Goal: Task Accomplishment & Management: Manage account settings

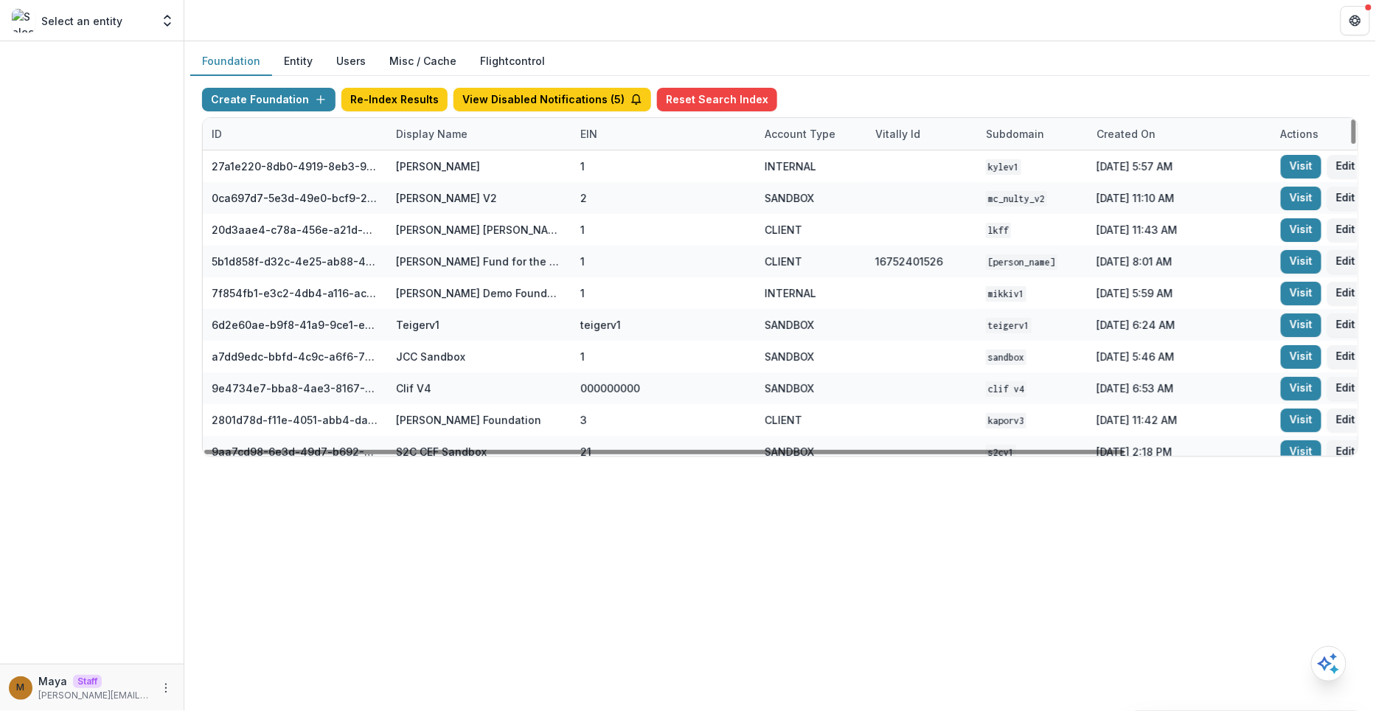
click at [442, 133] on div "Display Name" at bounding box center [431, 133] width 89 height 15
click at [442, 161] on input at bounding box center [477, 166] width 177 height 24
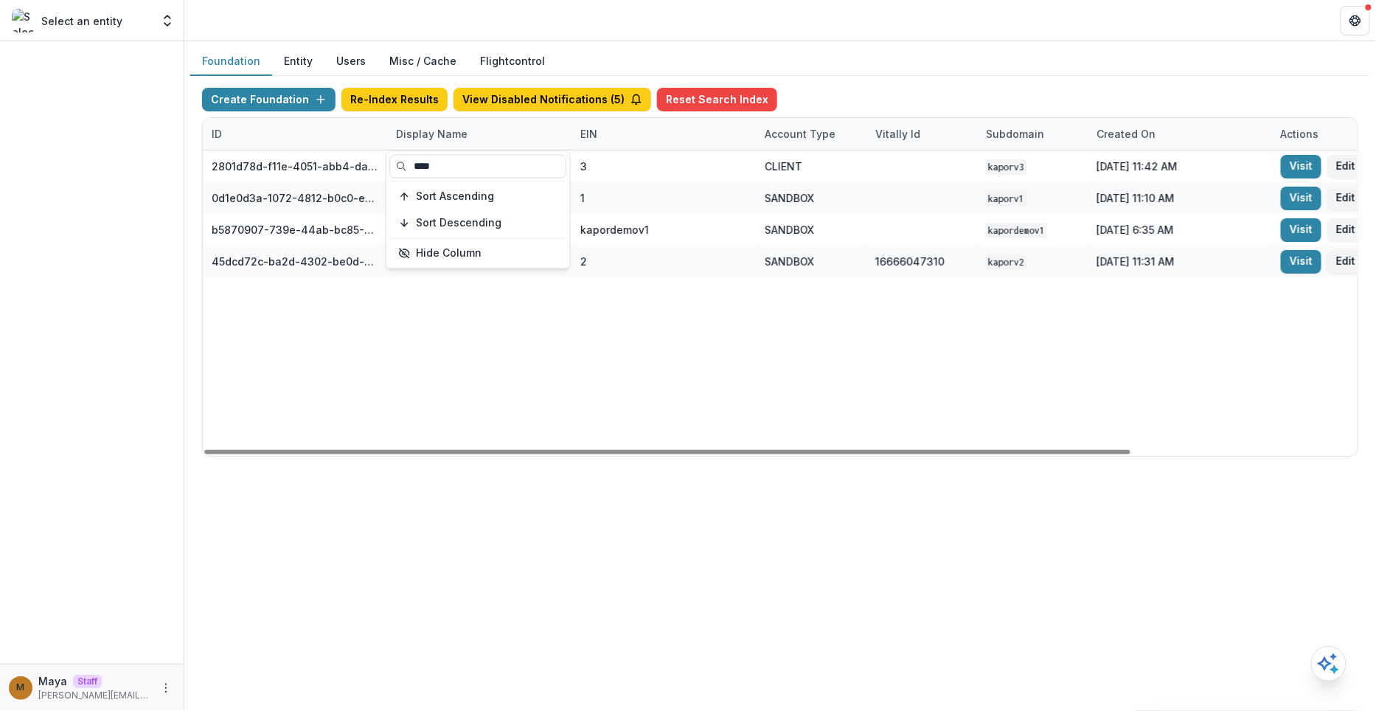
type input "****"
click at [934, 26] on header at bounding box center [780, 20] width 1192 height 41
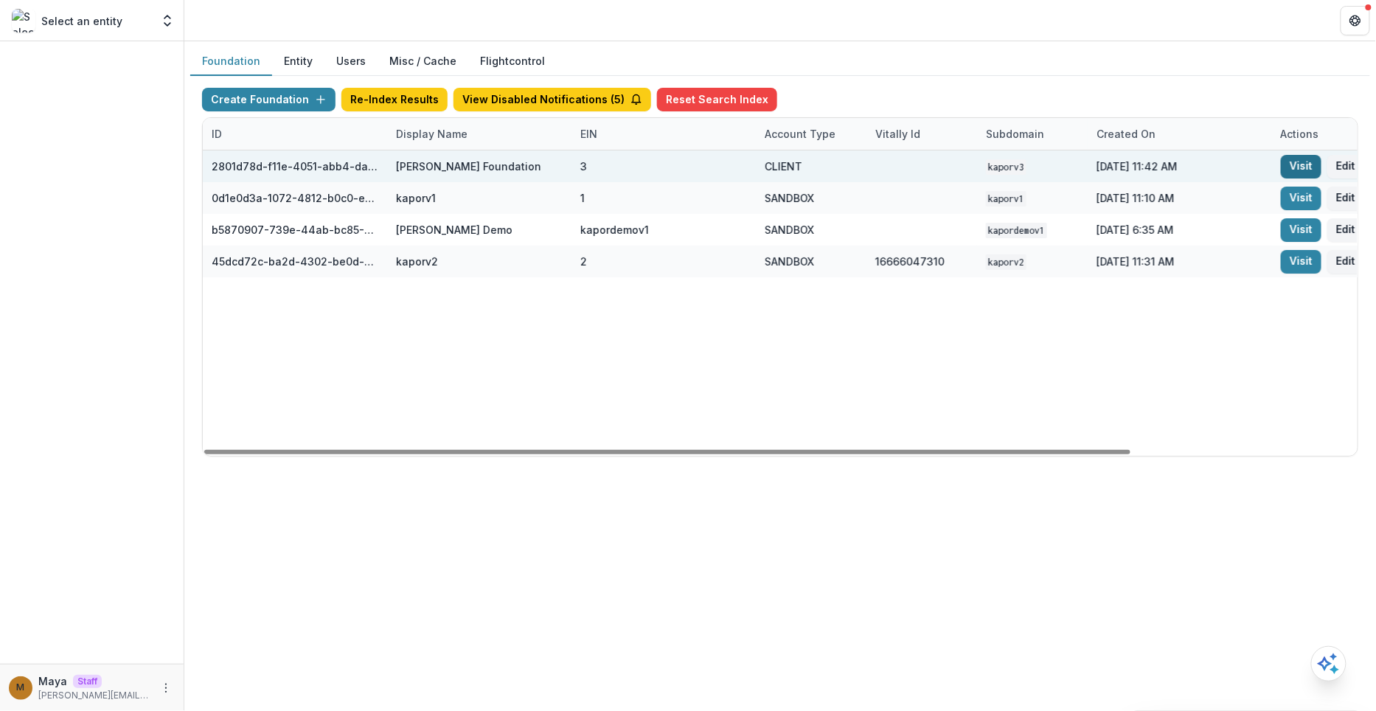
click at [1301, 164] on link "Visit" at bounding box center [1301, 167] width 41 height 24
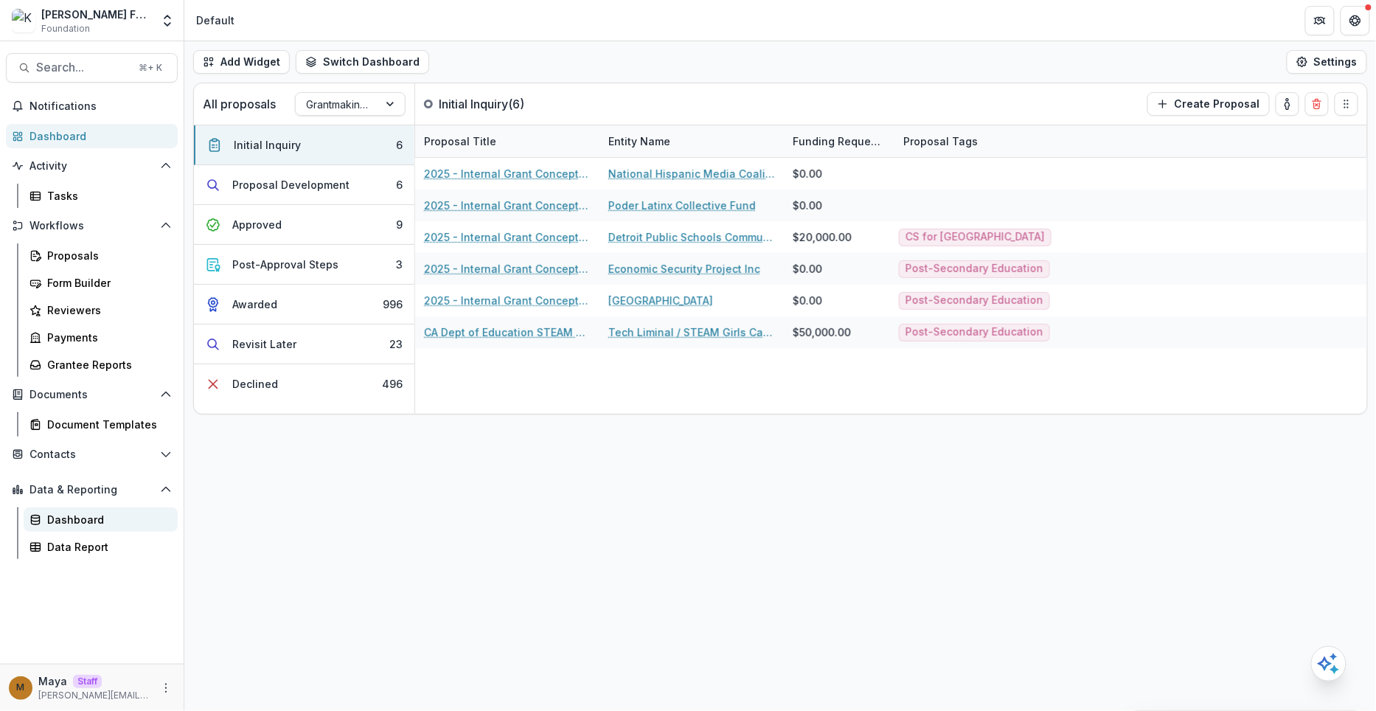
click at [74, 523] on div "Dashboard" at bounding box center [106, 519] width 119 height 15
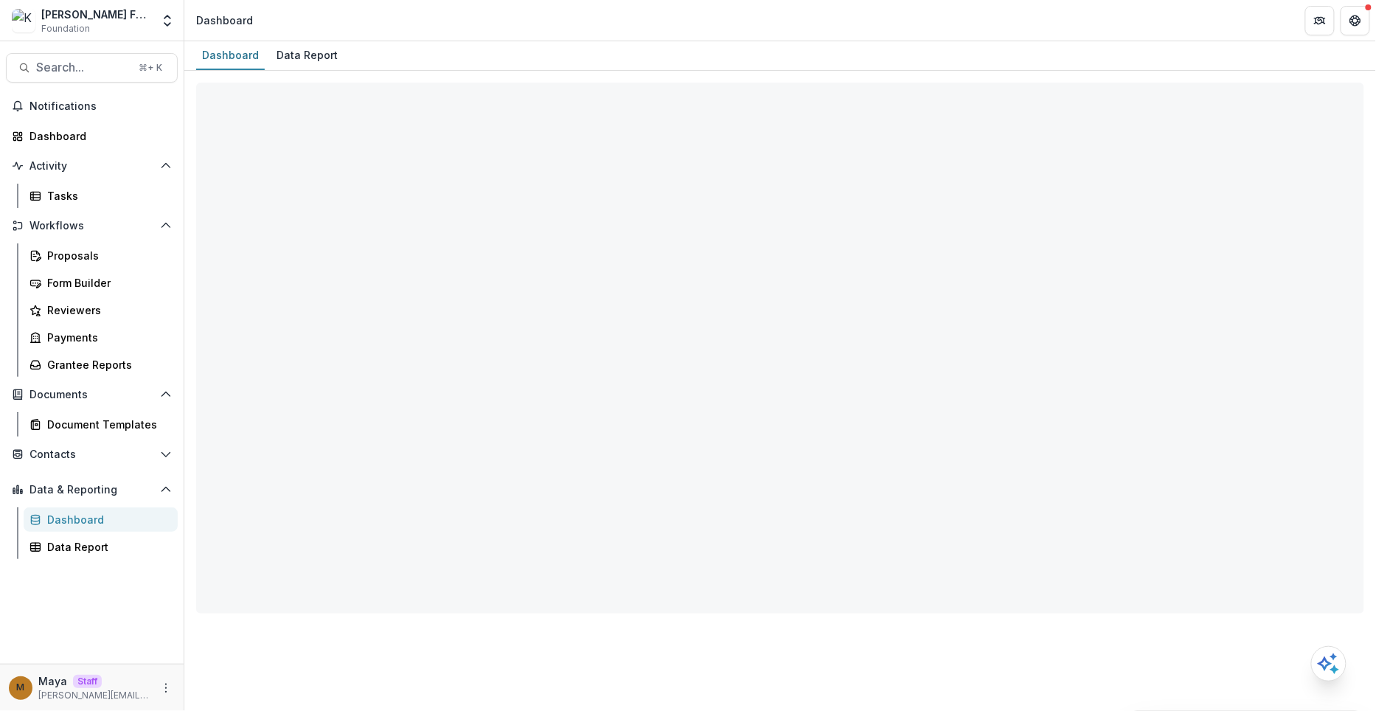
select select "**********"
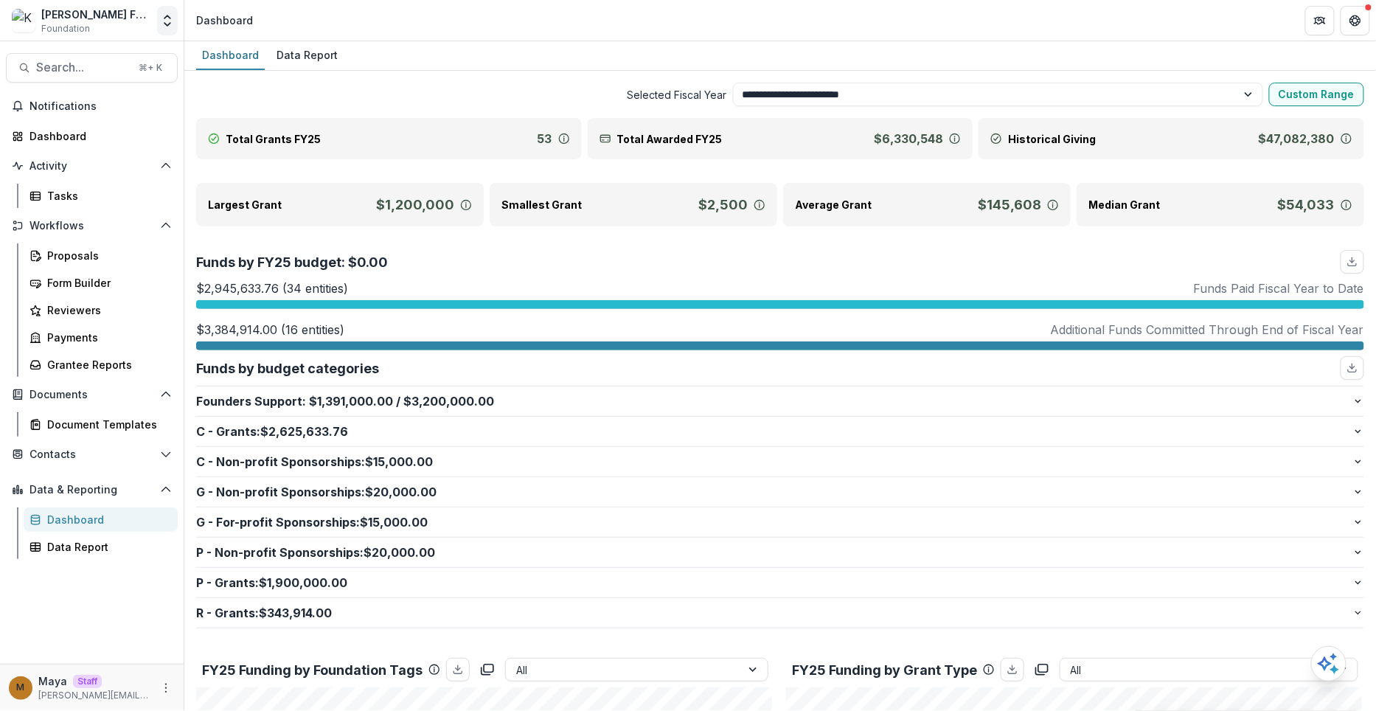
click at [168, 15] on polyline "Open entity switcher" at bounding box center [167, 16] width 6 height 3
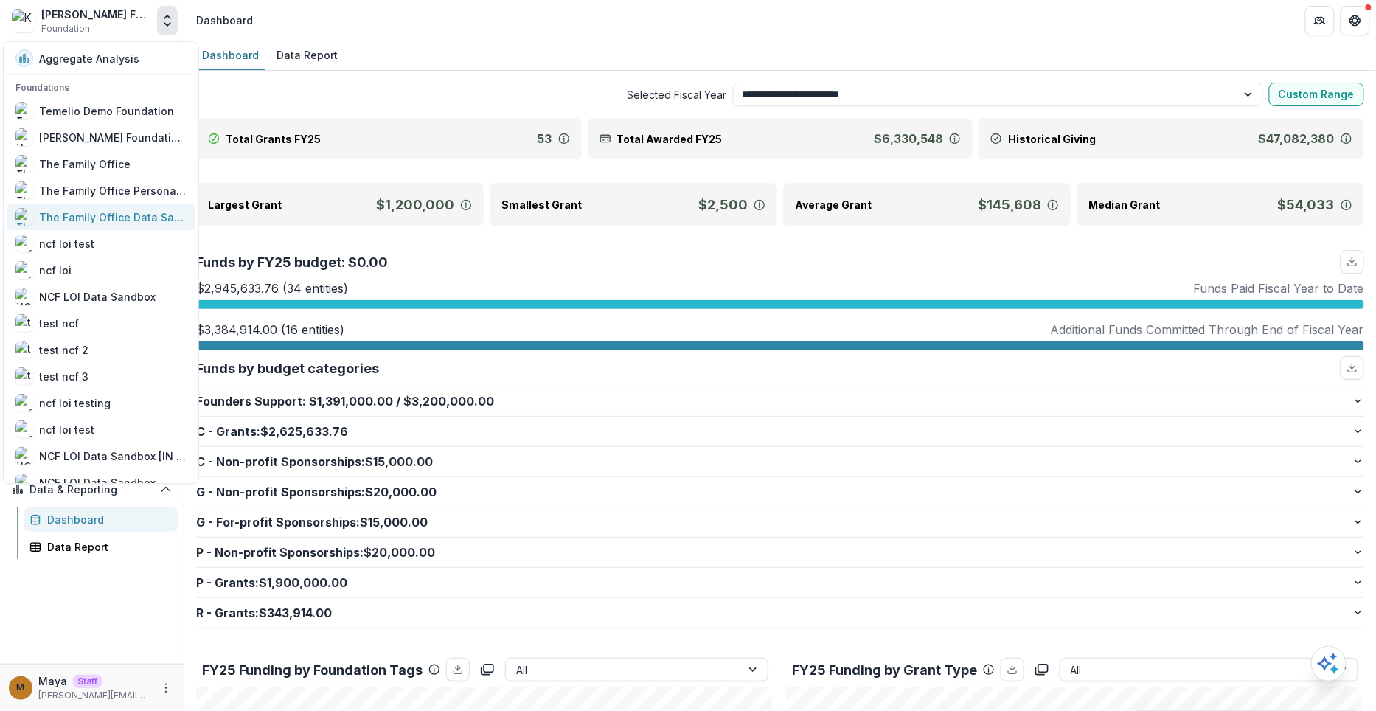
scroll to position [256, 0]
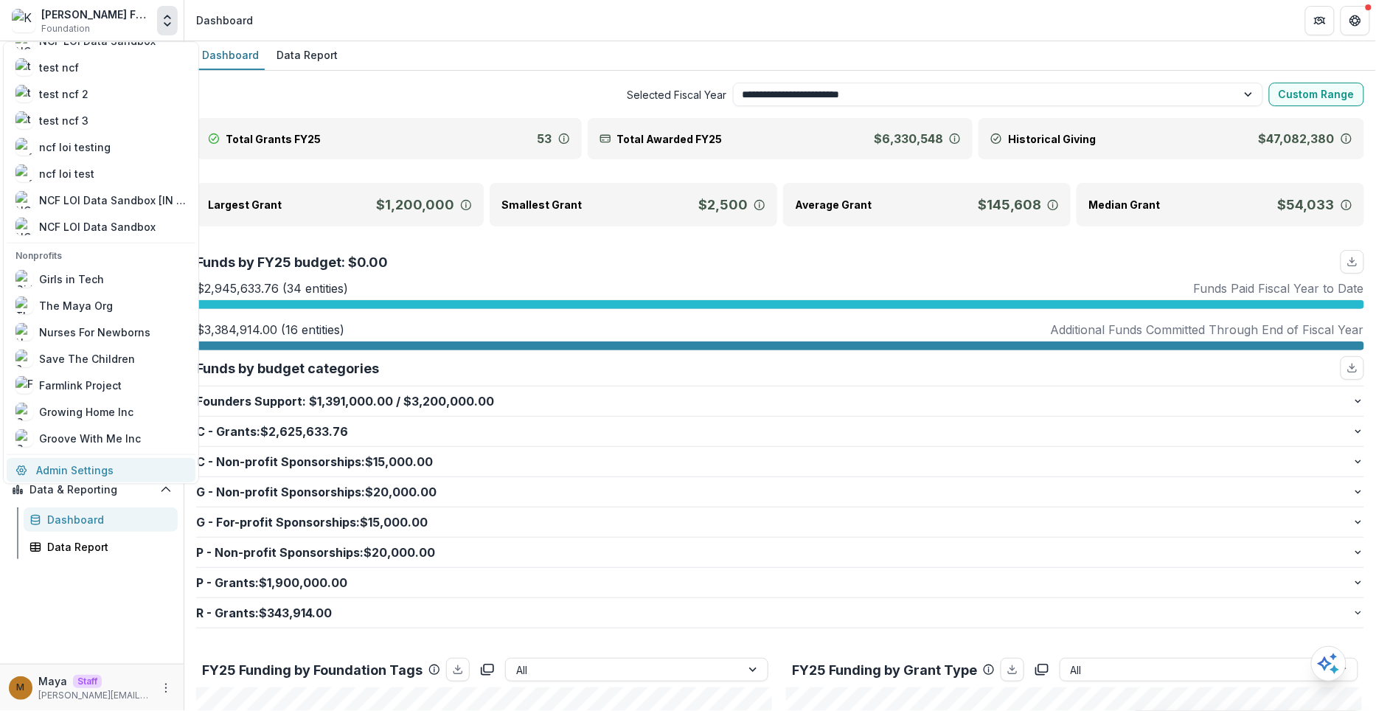
click at [102, 467] on link "Admin Settings" at bounding box center [101, 470] width 189 height 24
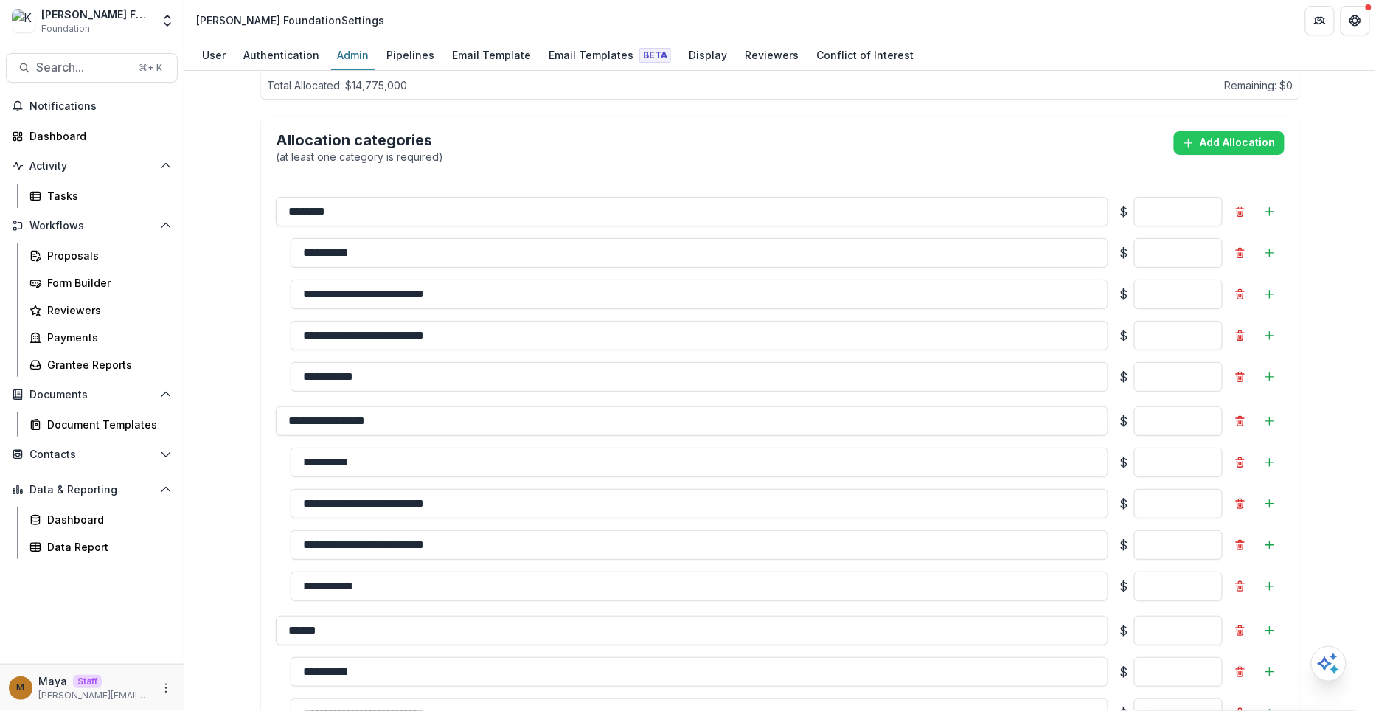
scroll to position [1849, 0]
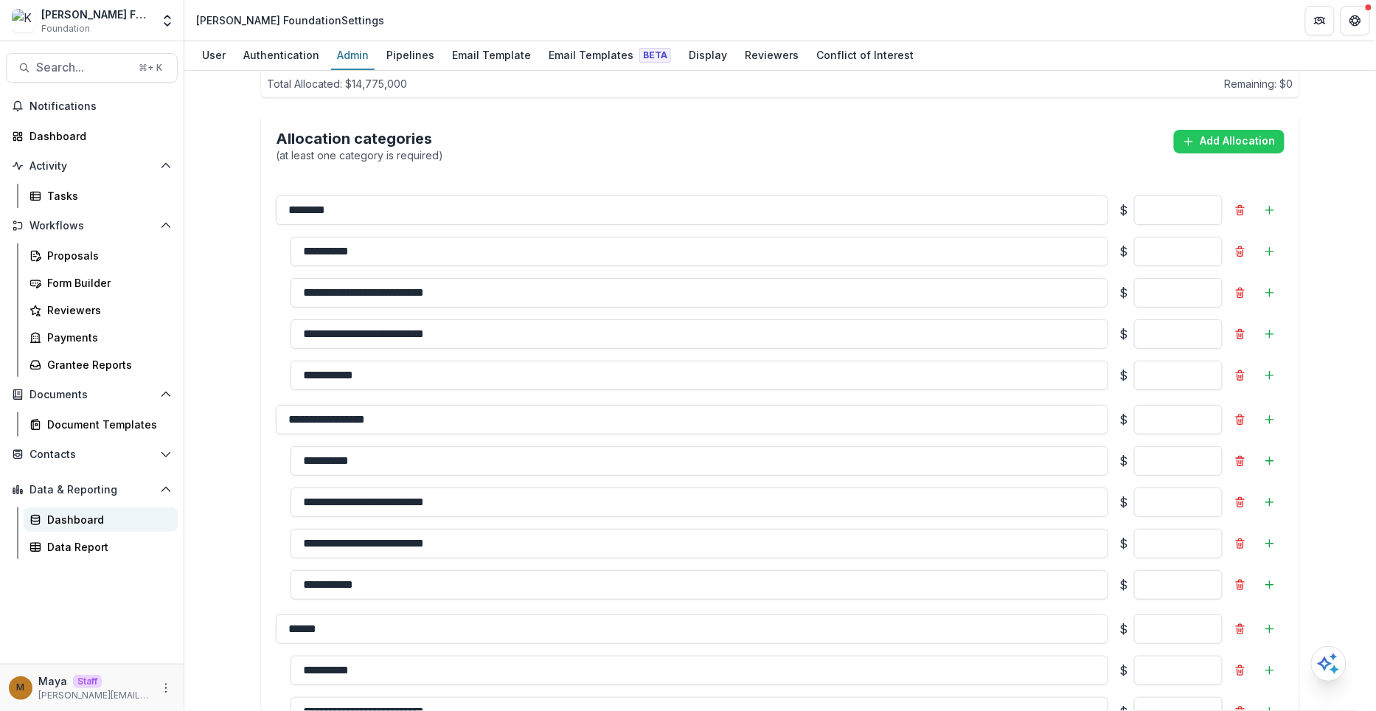
click at [97, 517] on div "Dashboard" at bounding box center [106, 519] width 119 height 15
select select "**********"
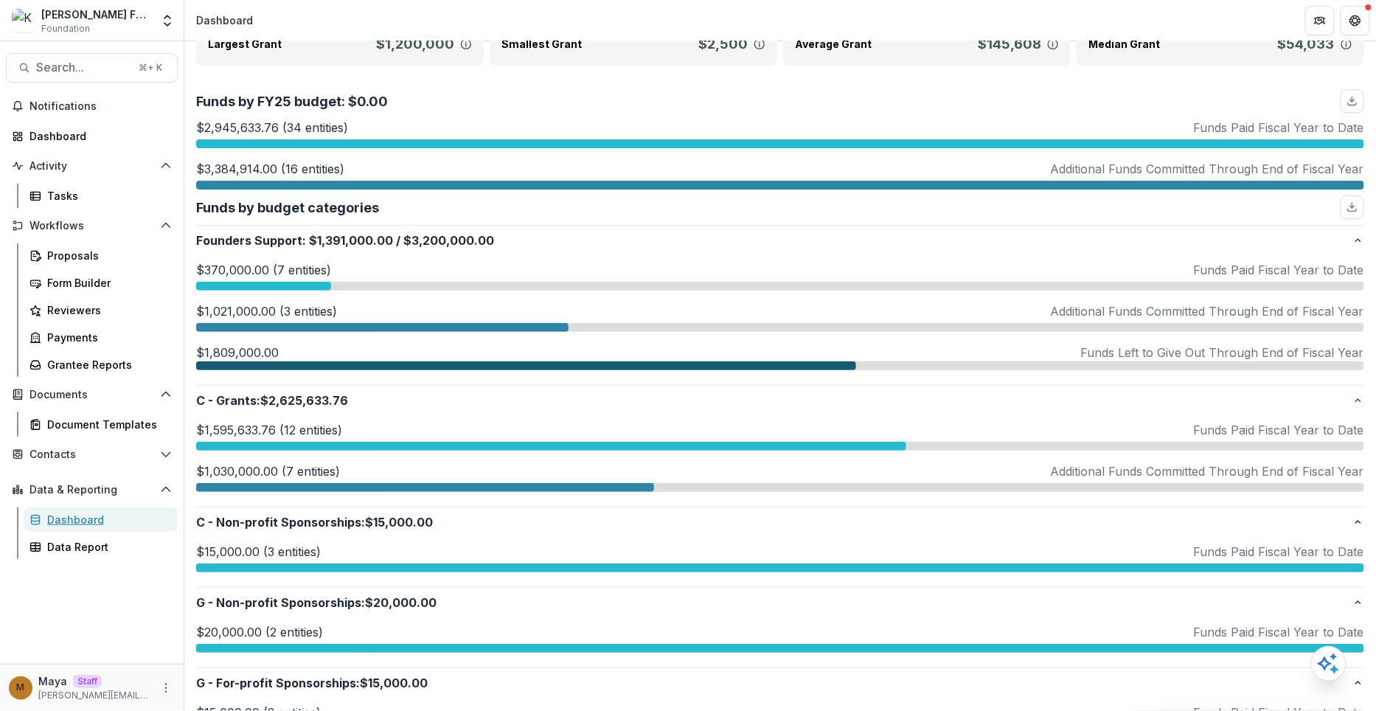
scroll to position [219, 0]
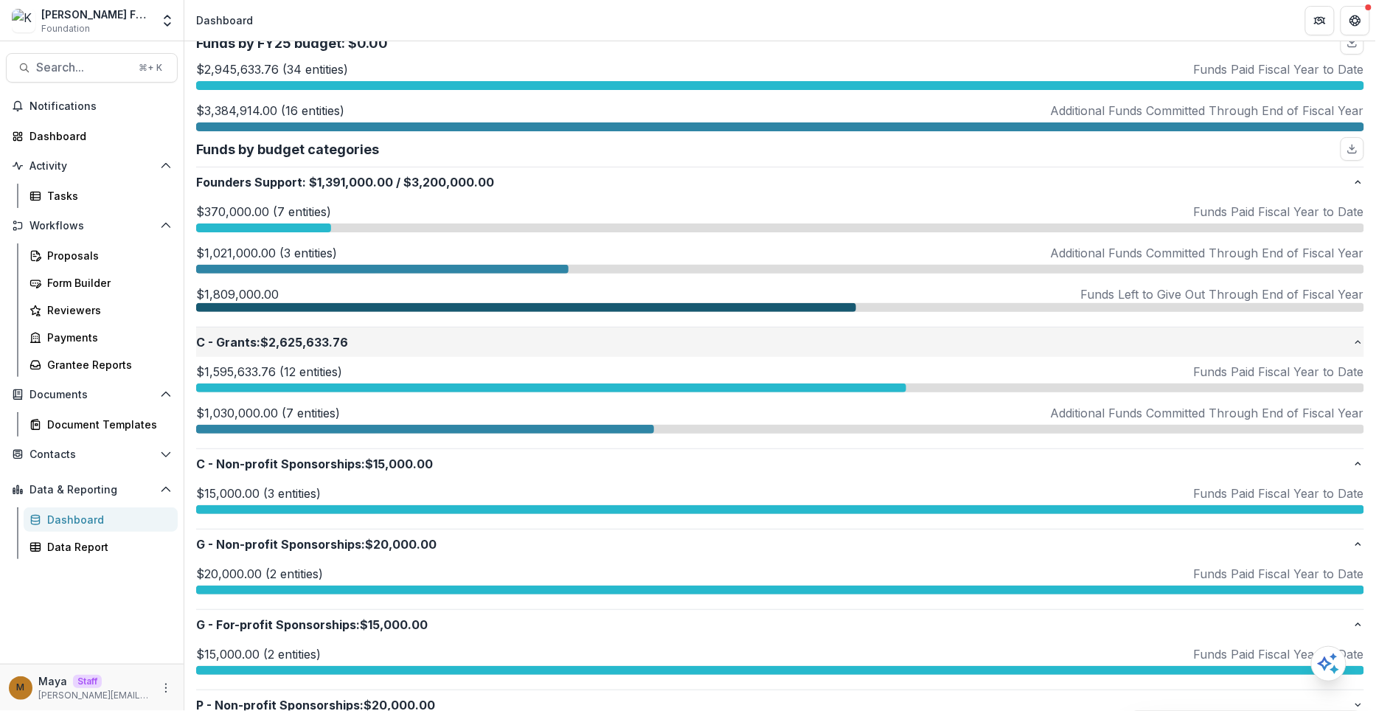
click at [277, 343] on p "C - Grants : $2,625,633.76" at bounding box center [774, 342] width 1156 height 18
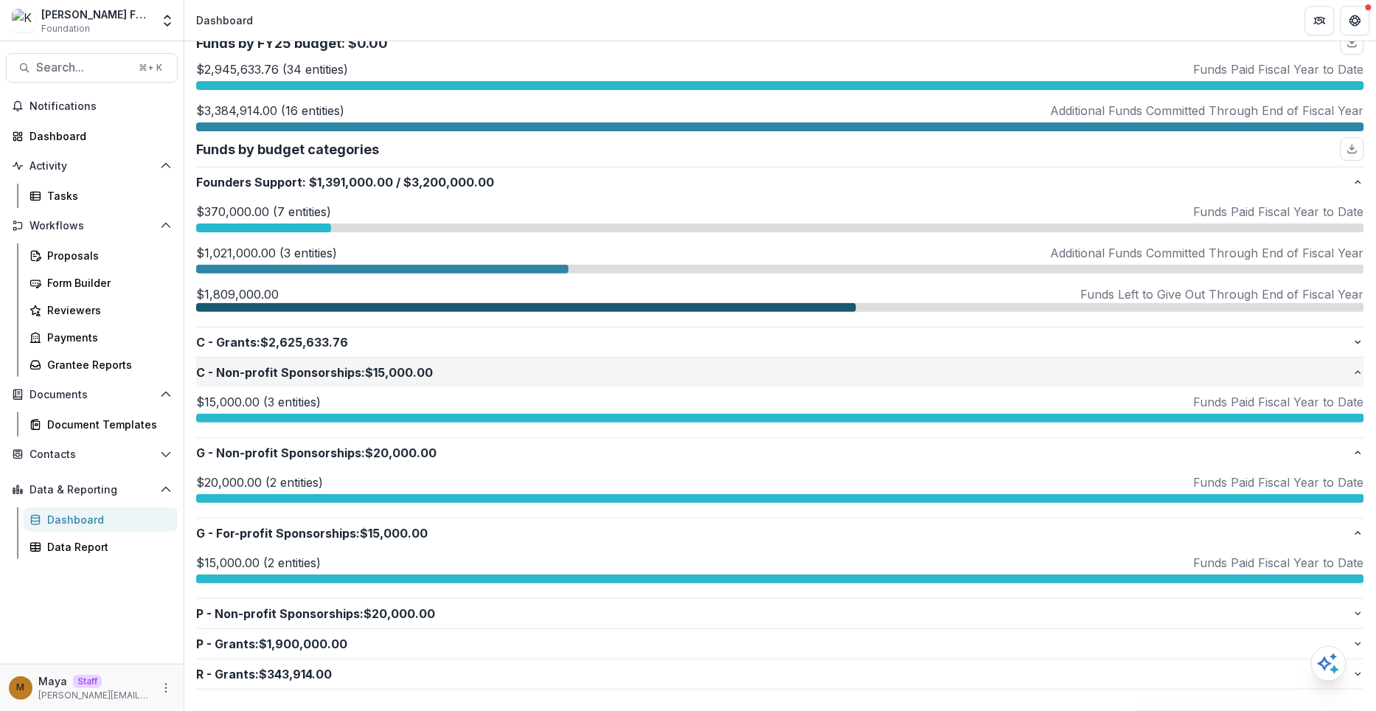
click at [272, 378] on button "C - Non-profit Sponsorships : $15,000.00" at bounding box center [780, 372] width 1168 height 29
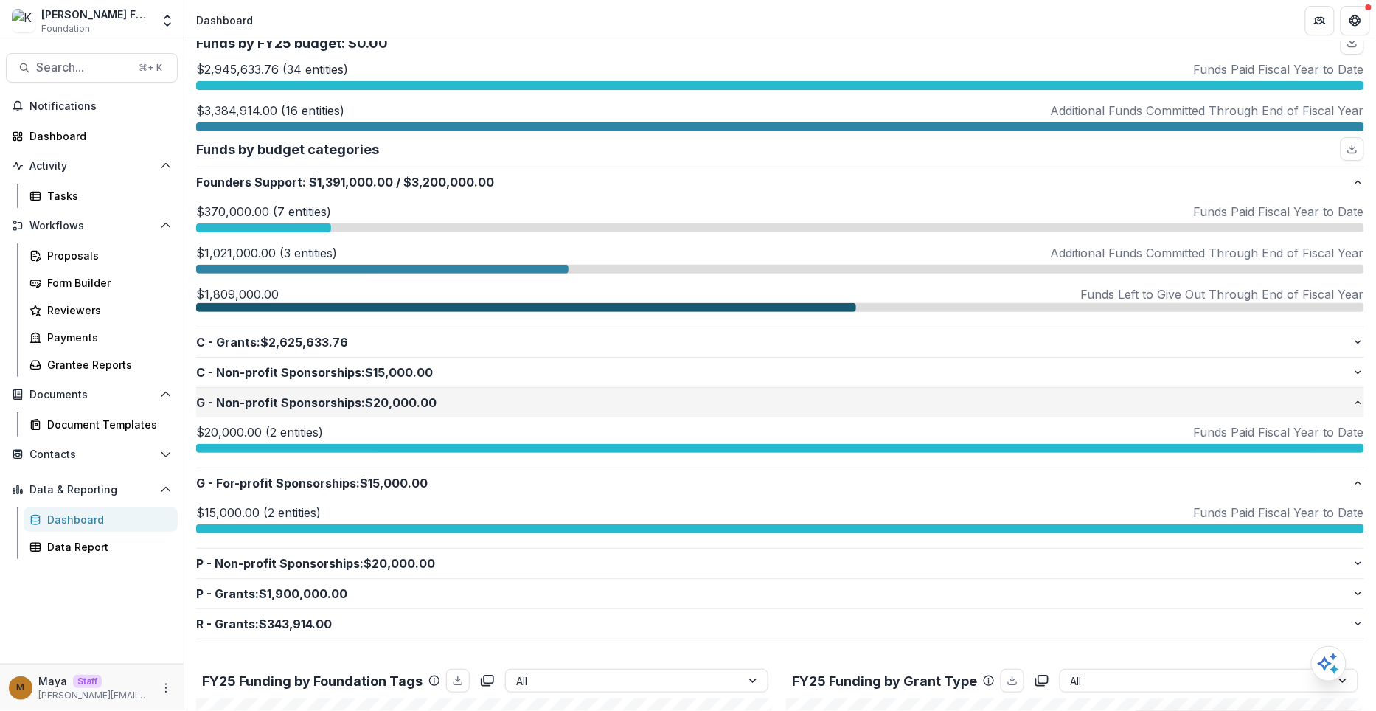
click at [266, 406] on p "G - Non-profit Sponsorships : $20,000.00" at bounding box center [774, 403] width 1156 height 18
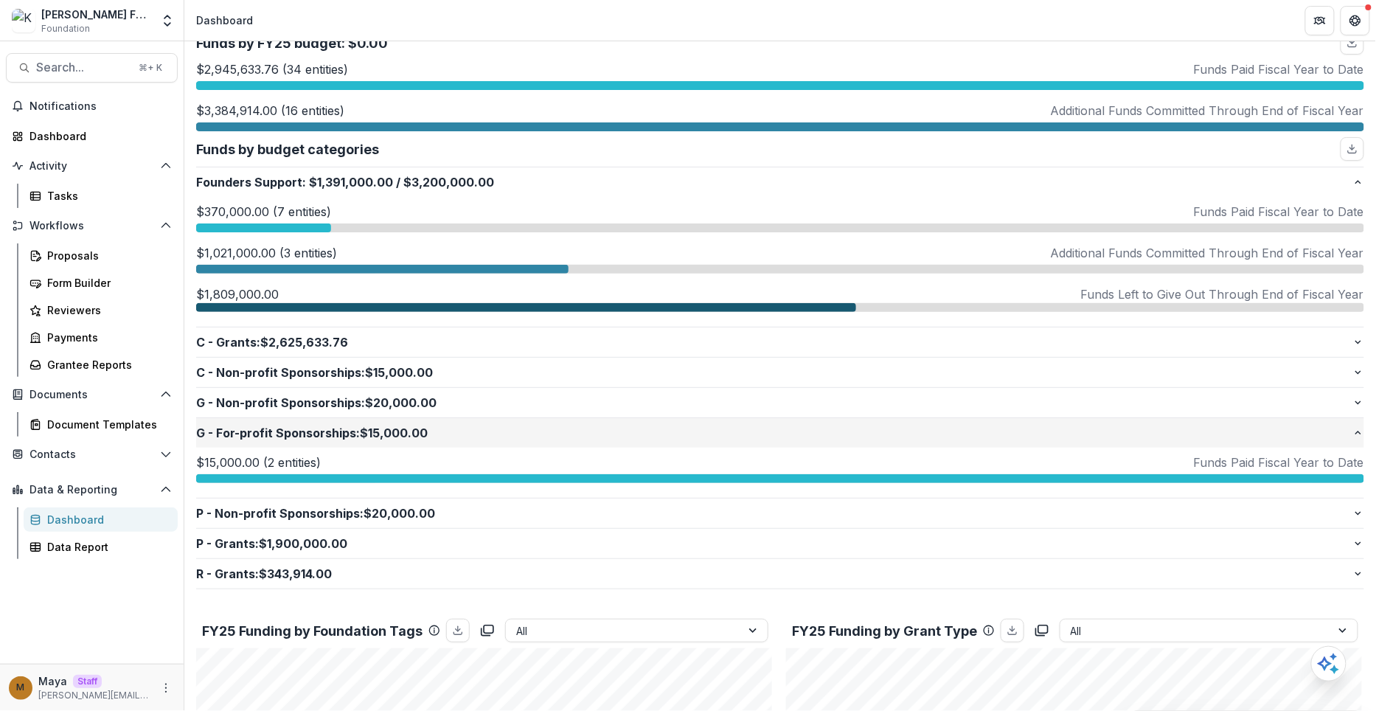
click at [260, 431] on p "G - For-profit Sponsorships : $15,000.00" at bounding box center [774, 433] width 1156 height 18
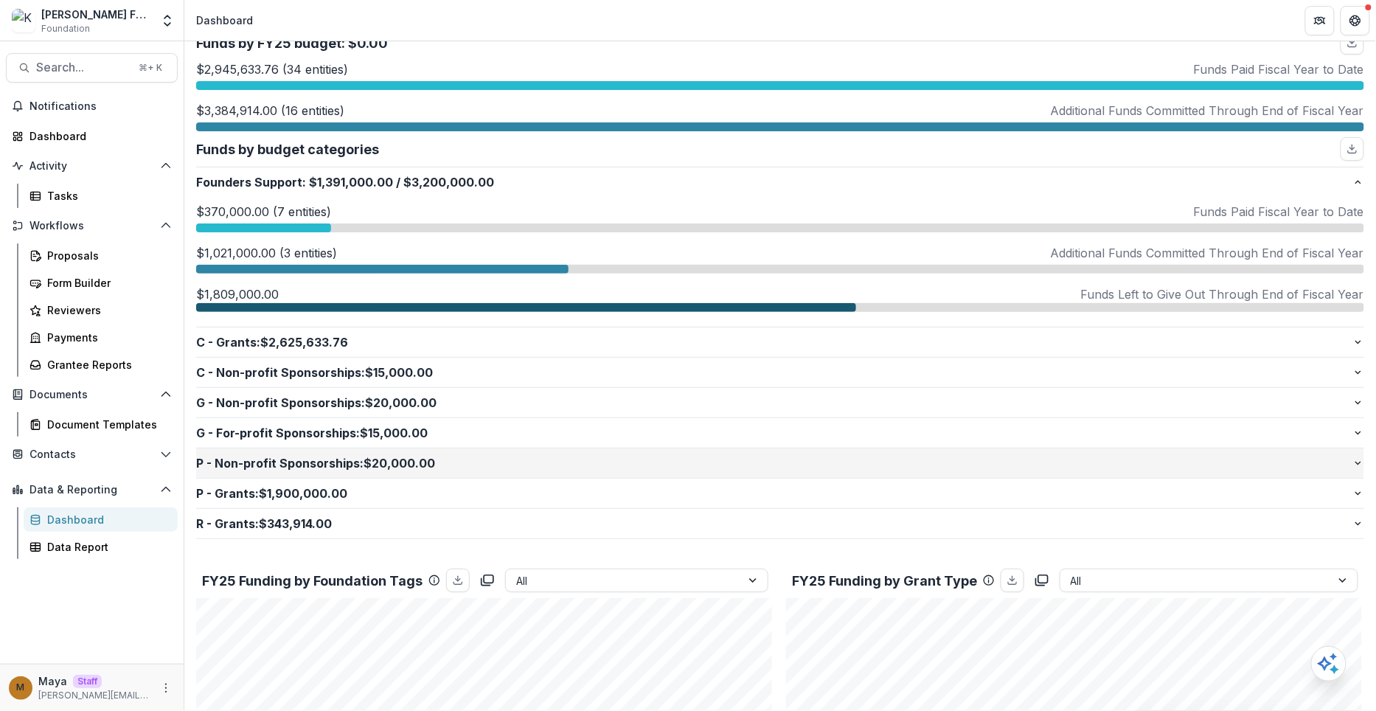
click at [260, 455] on p "P - Non-profit Sponsorships : $20,000.00" at bounding box center [774, 463] width 1156 height 18
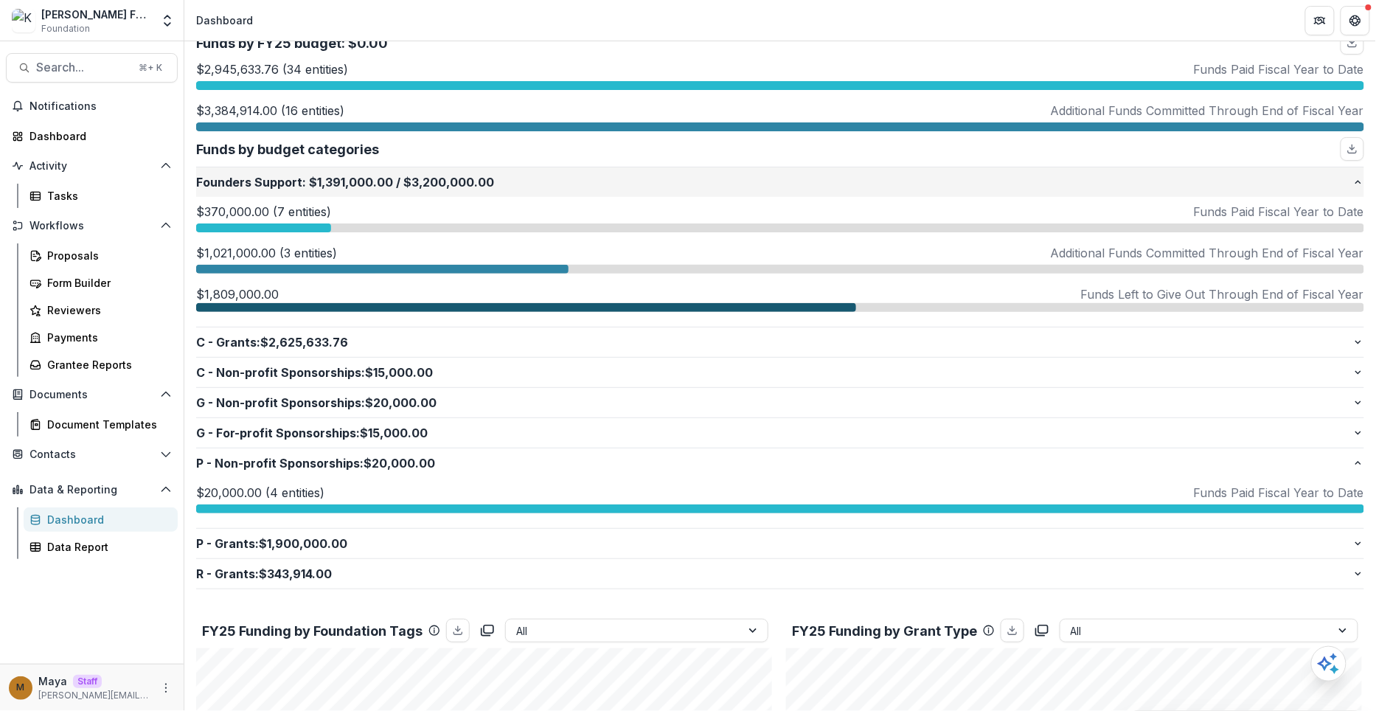
click at [264, 183] on p "Founders Support : $1,391,000.00 / $3,200,000.00" at bounding box center [774, 182] width 1156 height 18
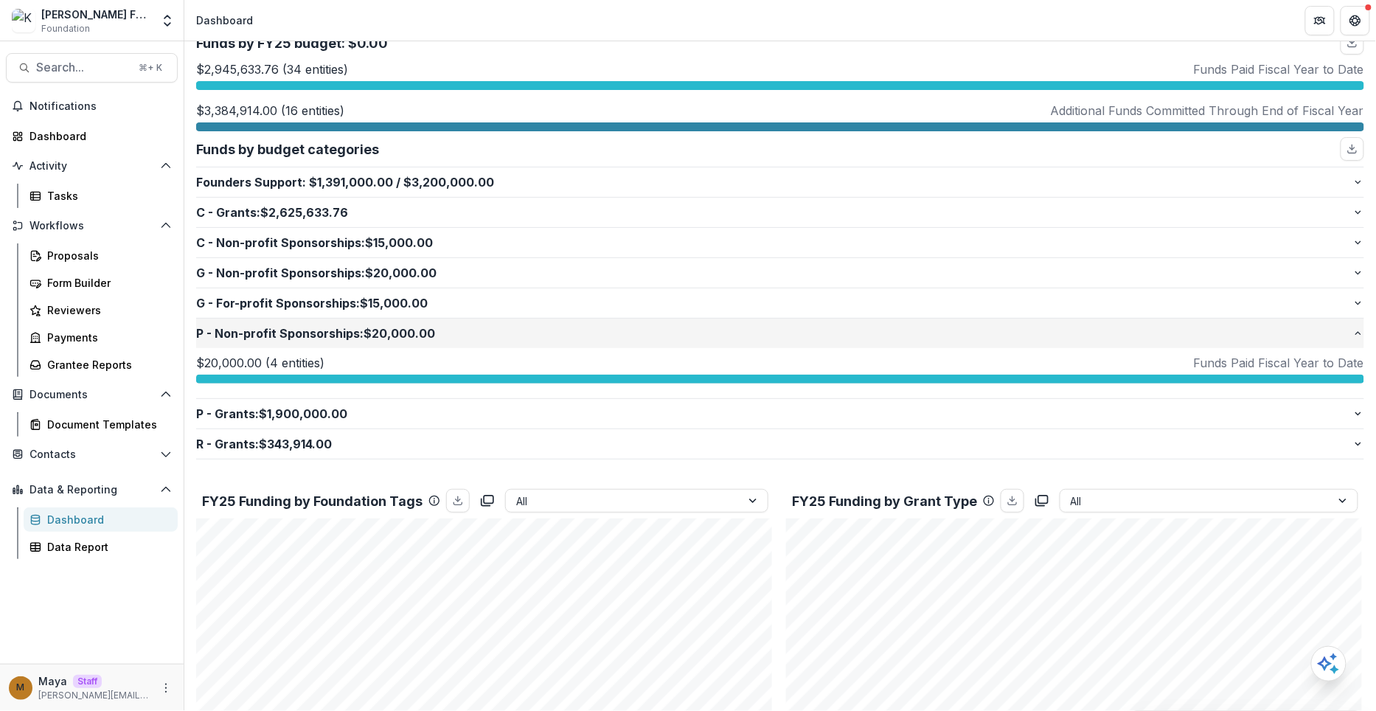
click at [264, 335] on p "P - Non-profit Sponsorships : $20,000.00" at bounding box center [774, 333] width 1156 height 18
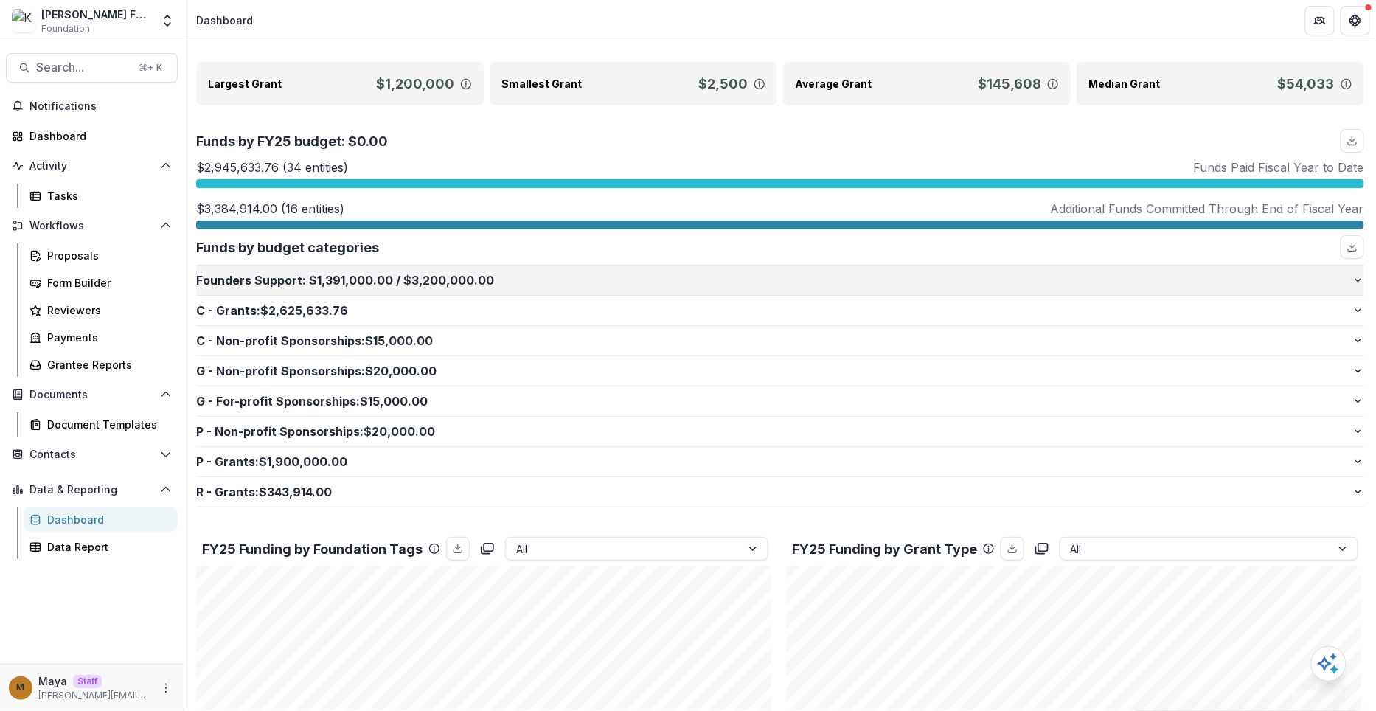
scroll to position [119, 0]
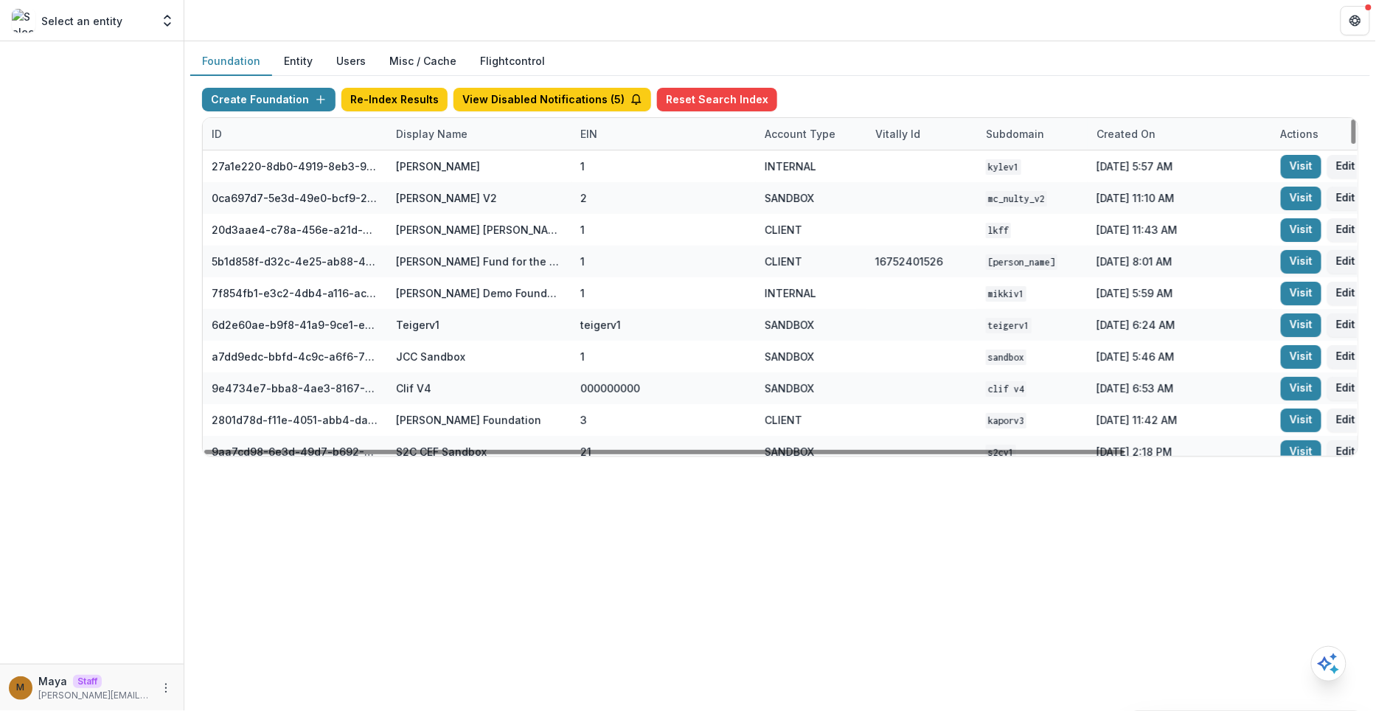
click at [470, 124] on div "Display Name" at bounding box center [479, 134] width 184 height 32
click at [456, 153] on div "Sort Ascending Sort Descending Hide Column" at bounding box center [477, 209] width 183 height 117
click at [450, 174] on input at bounding box center [477, 166] width 177 height 24
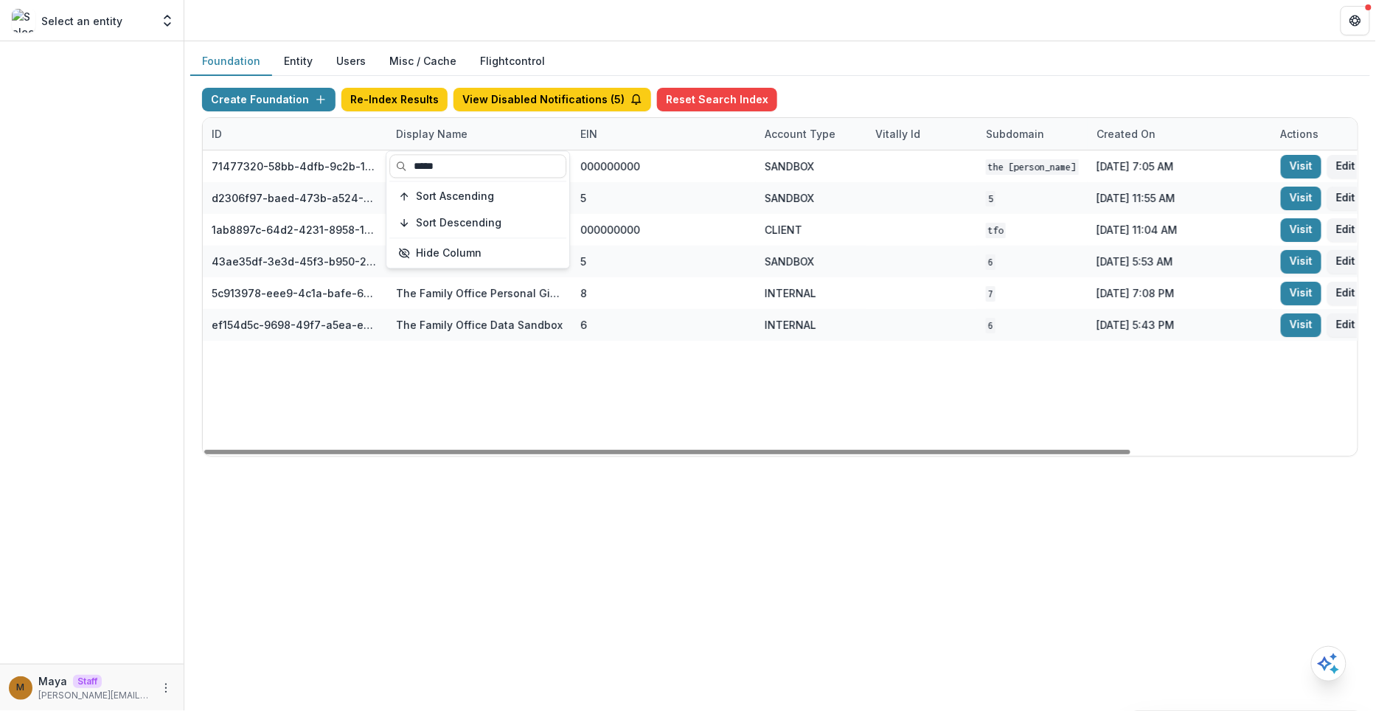
type input "*****"
click at [839, 82] on div "Create Foundation Re-Index Results View Disabled Notifications ( 5 ) Reset Sear…" at bounding box center [780, 272] width 1180 height 392
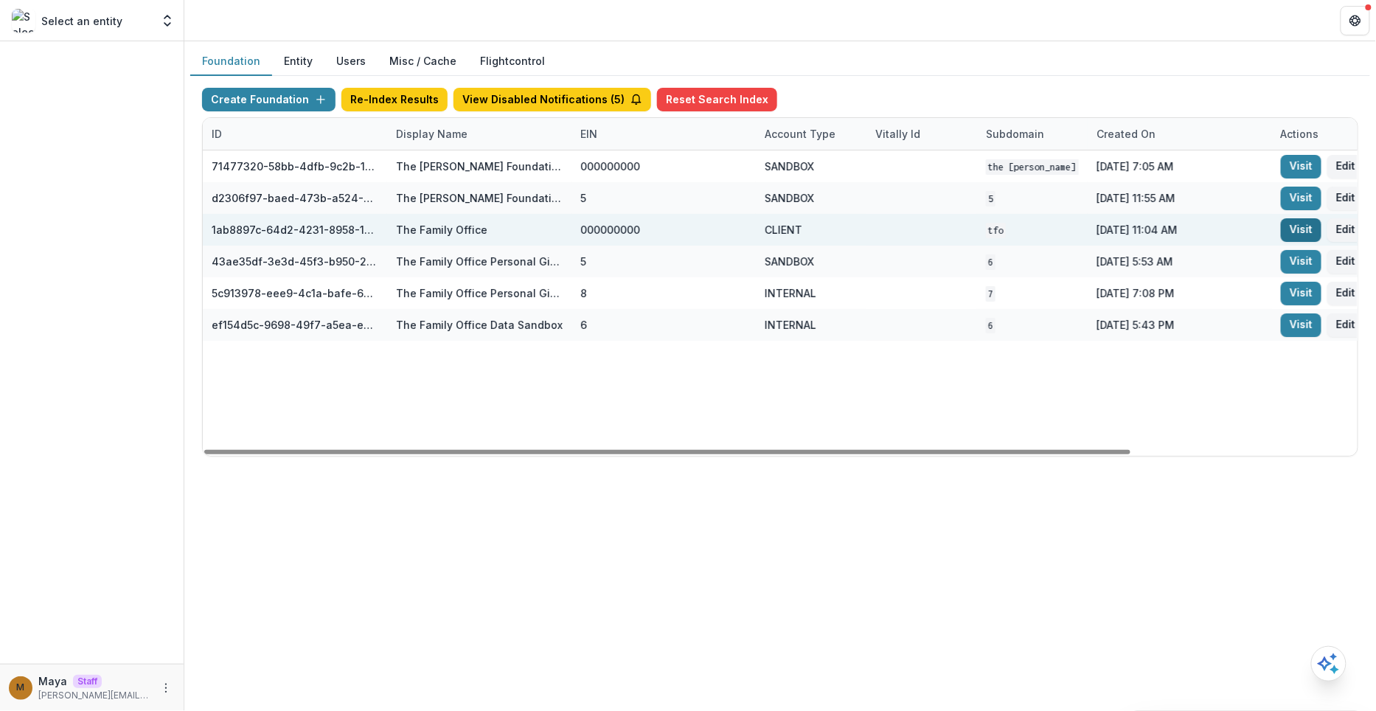
click at [1296, 229] on link "Visit" at bounding box center [1301, 230] width 41 height 24
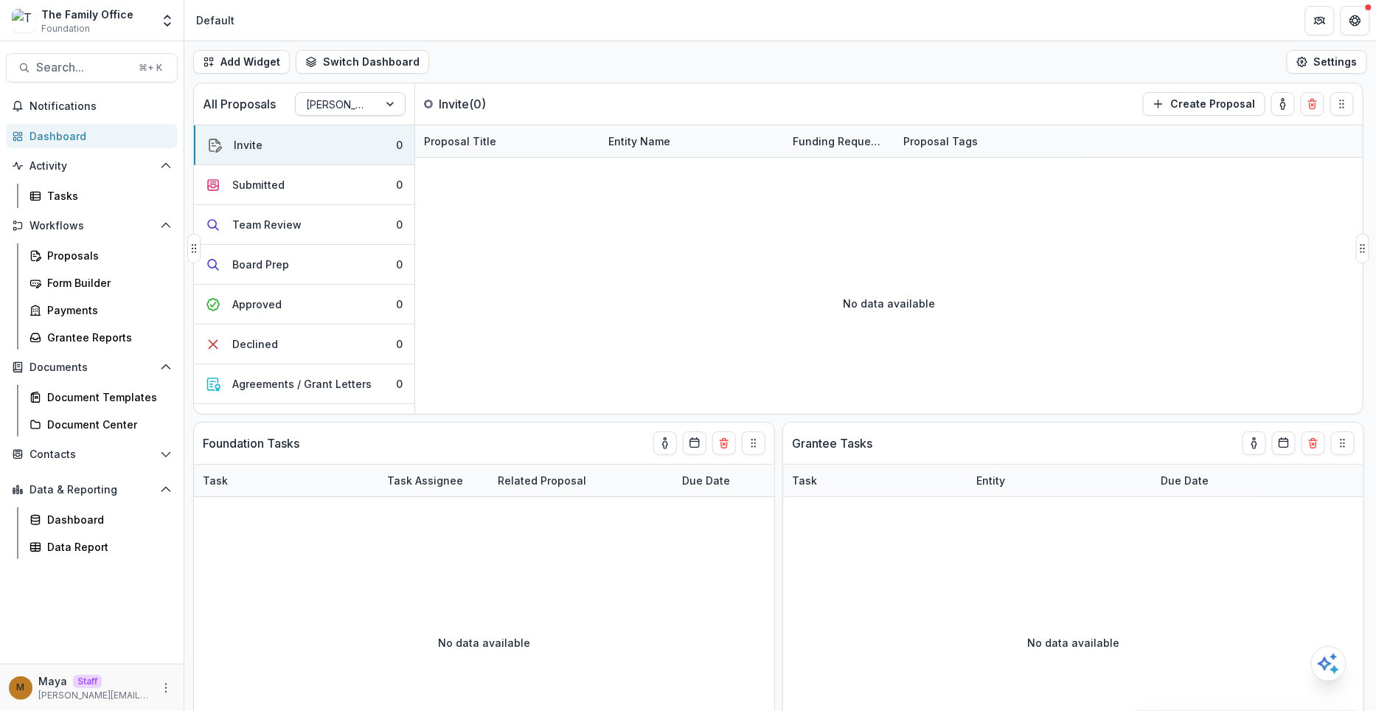
click at [329, 102] on div at bounding box center [337, 104] width 62 height 18
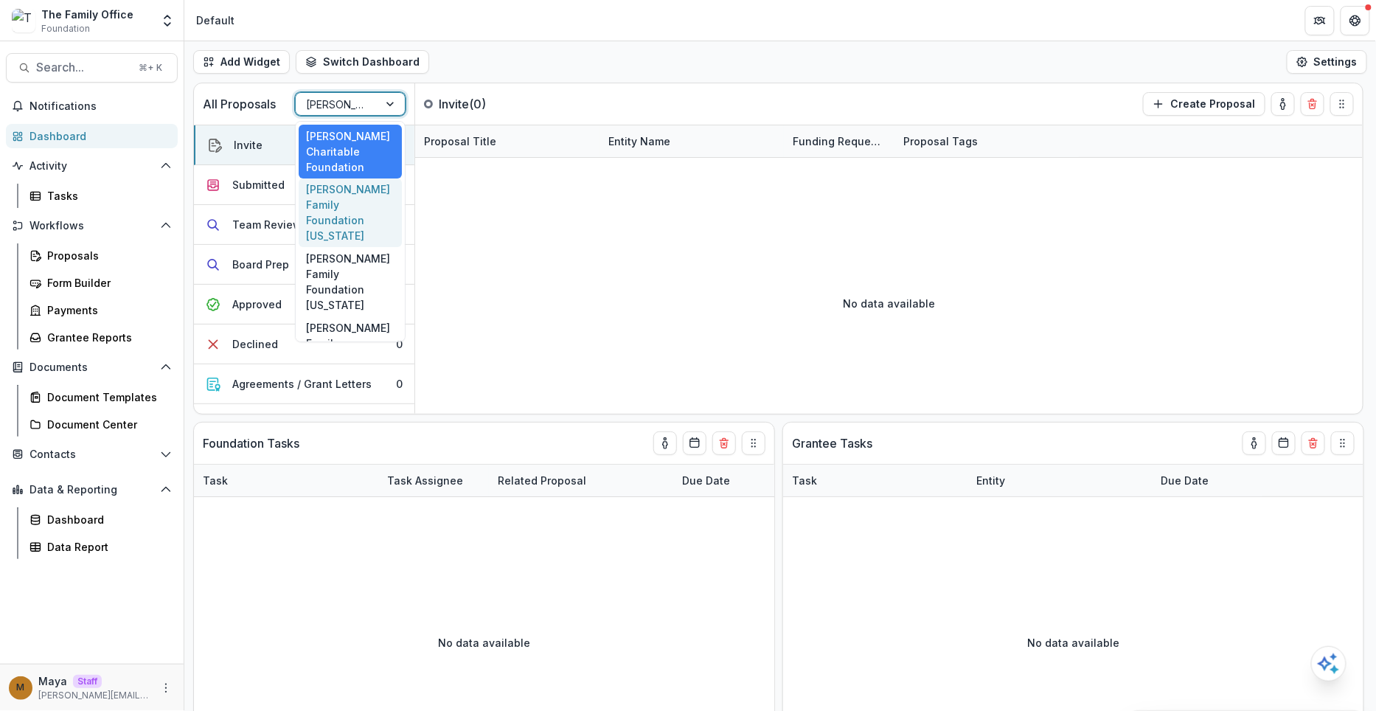
click at [340, 200] on div "[PERSON_NAME] Family Foundation [US_STATE]" at bounding box center [350, 212] width 103 height 69
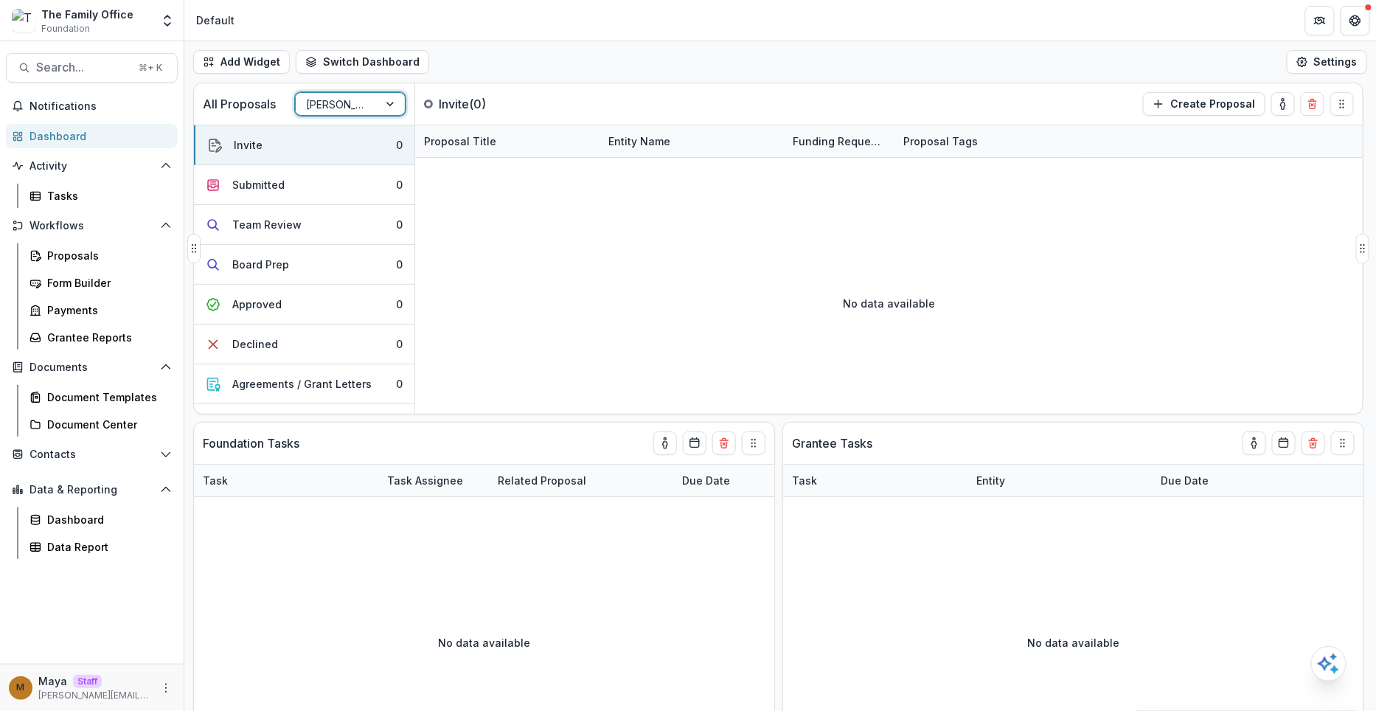
click at [350, 109] on div at bounding box center [337, 104] width 62 height 18
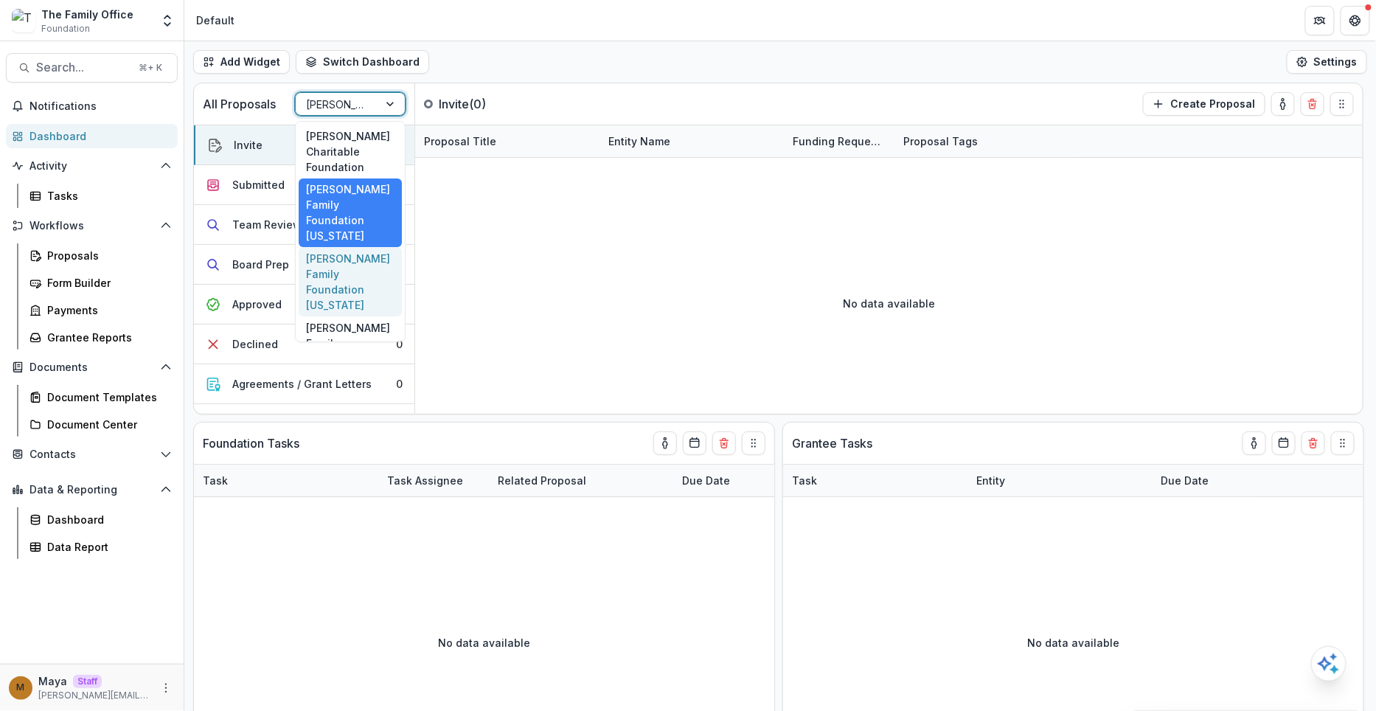
click at [355, 270] on div "[PERSON_NAME] Family Foundation [US_STATE]" at bounding box center [350, 281] width 103 height 69
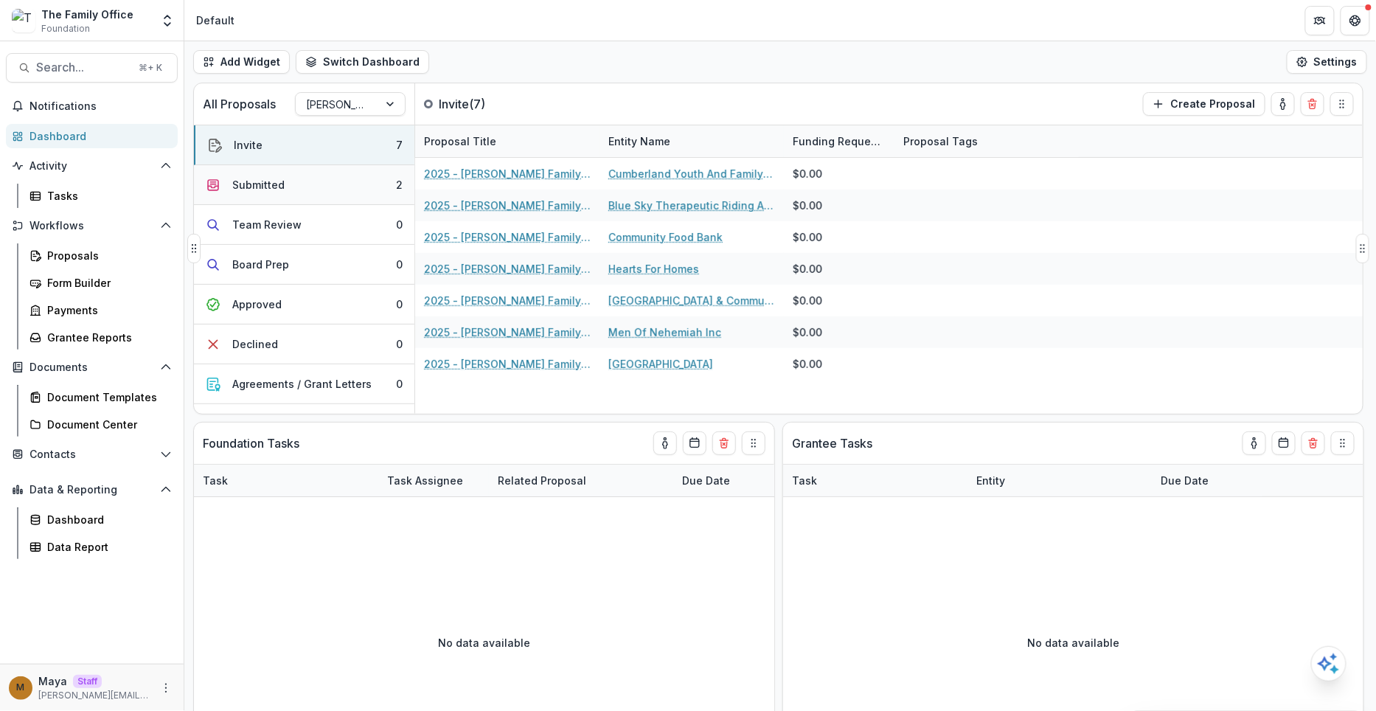
click at [361, 190] on button "Submitted 2" at bounding box center [304, 185] width 220 height 40
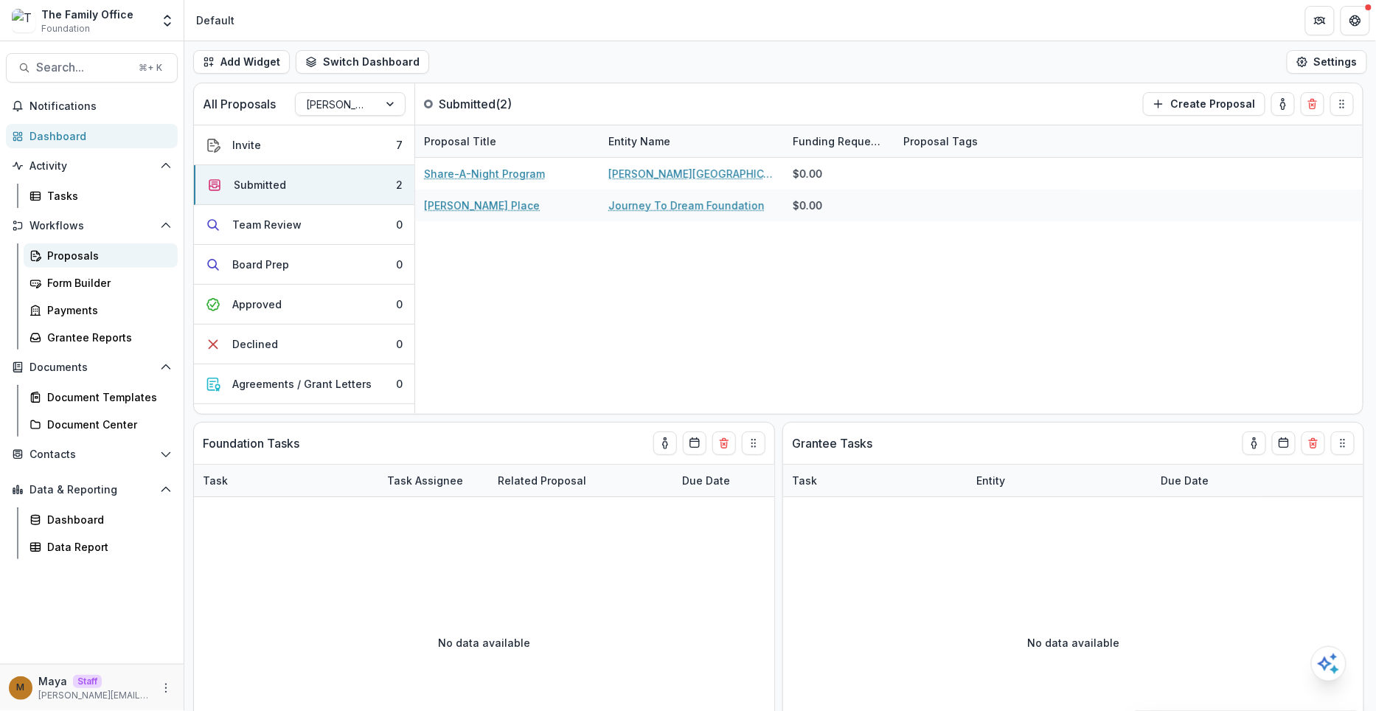
click at [73, 254] on div "Proposals" at bounding box center [106, 255] width 119 height 15
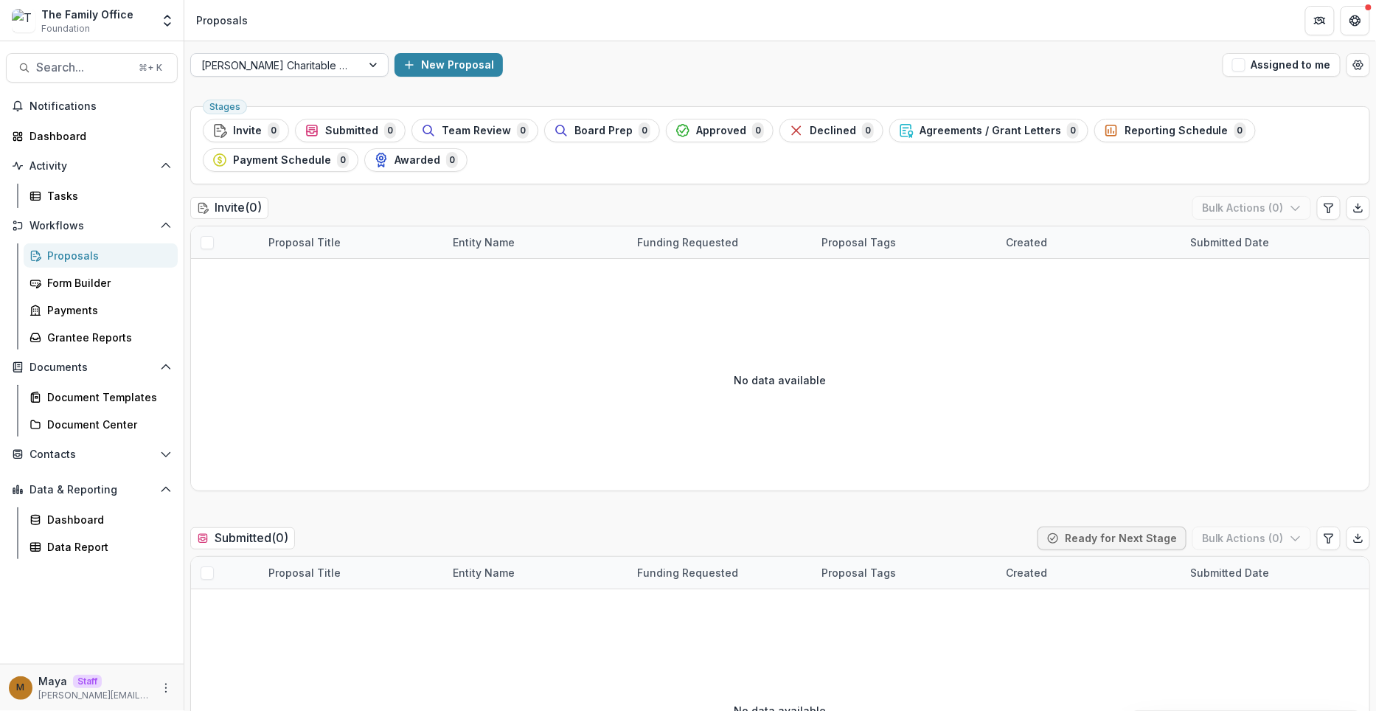
click at [301, 61] on div at bounding box center [276, 65] width 150 height 18
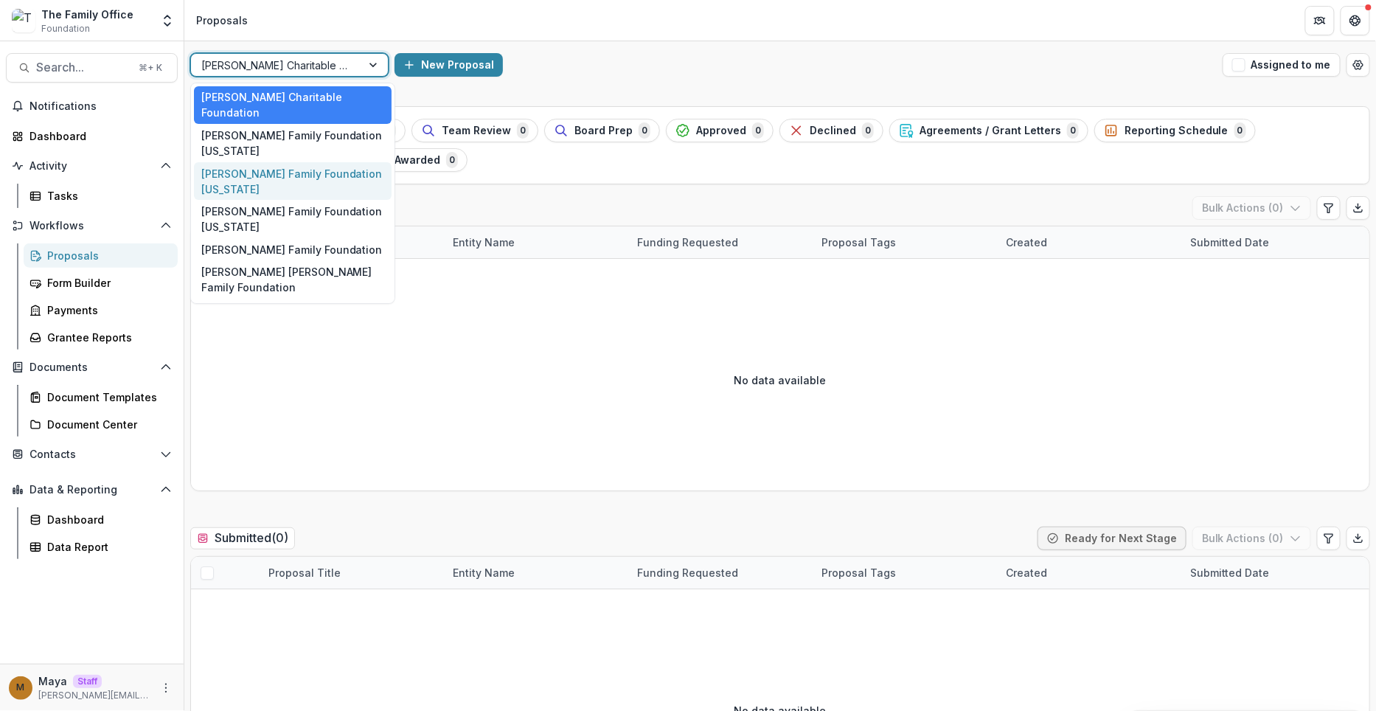
click at [293, 166] on div "[PERSON_NAME] Family Foundation [US_STATE]" at bounding box center [293, 181] width 198 height 38
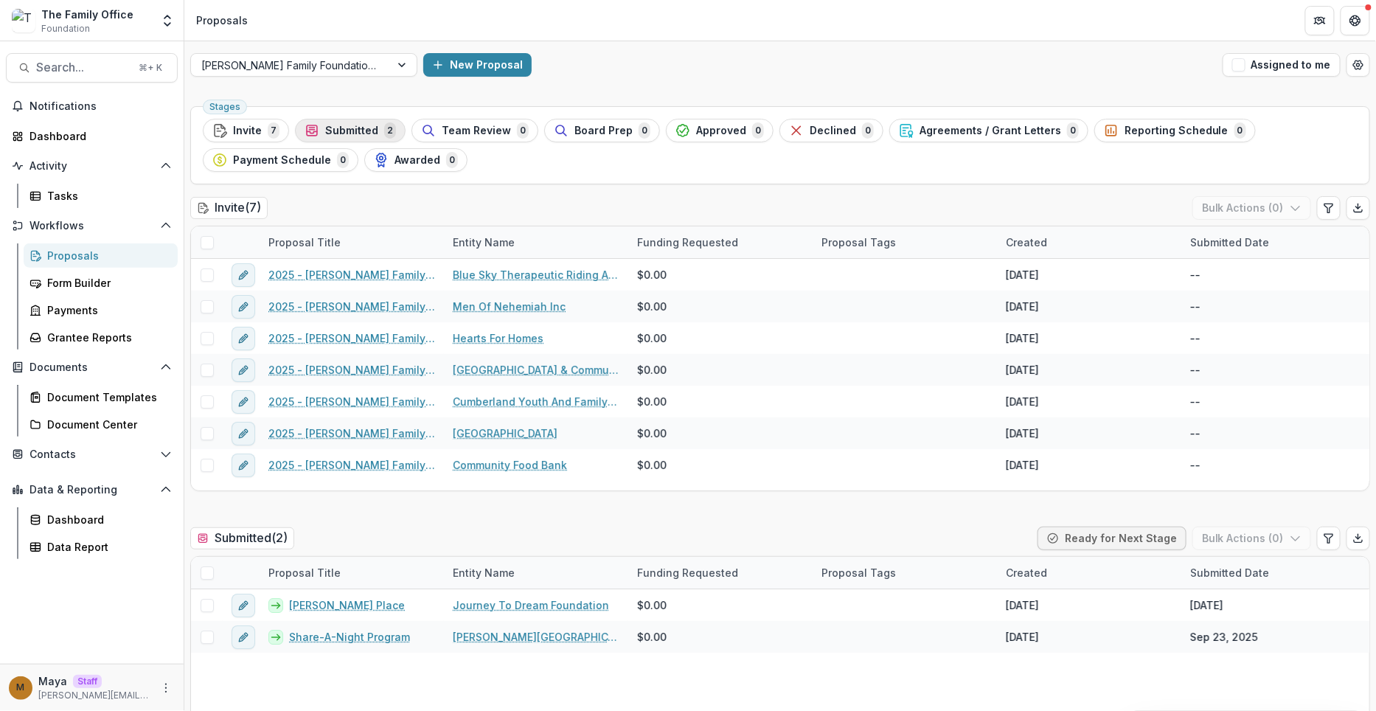
click at [360, 119] on button "Submitted 2" at bounding box center [350, 131] width 111 height 24
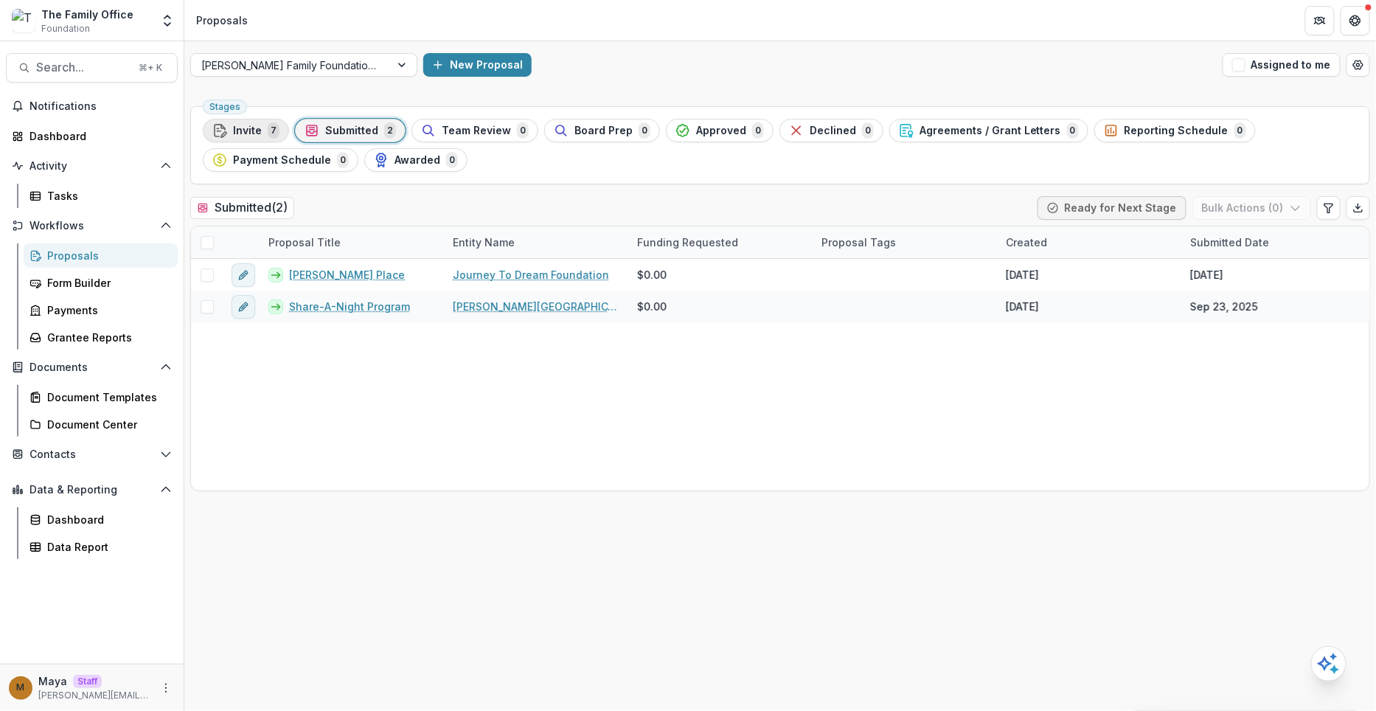
click at [259, 128] on span "Invite" at bounding box center [247, 131] width 29 height 13
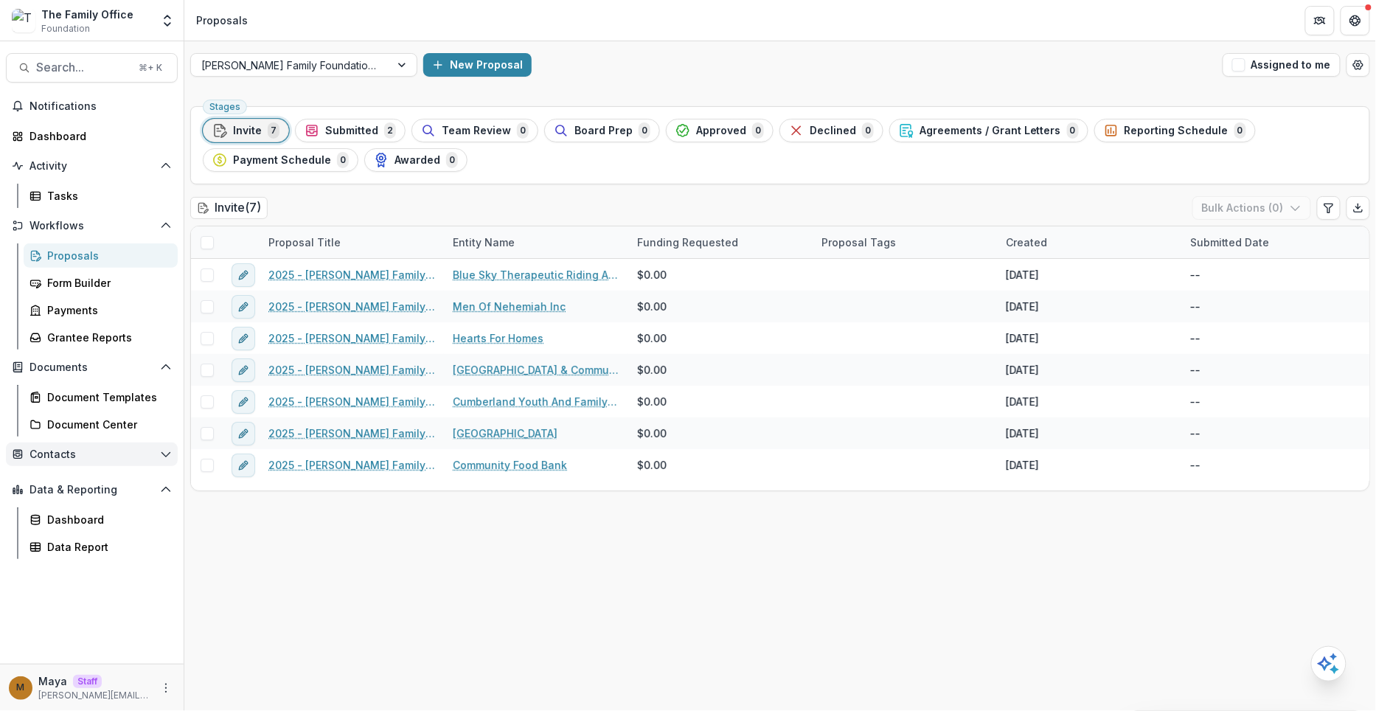
click at [69, 455] on span "Contacts" at bounding box center [91, 454] width 125 height 13
click at [70, 470] on div "Contacts Grantees Communications" at bounding box center [92, 482] width 184 height 81
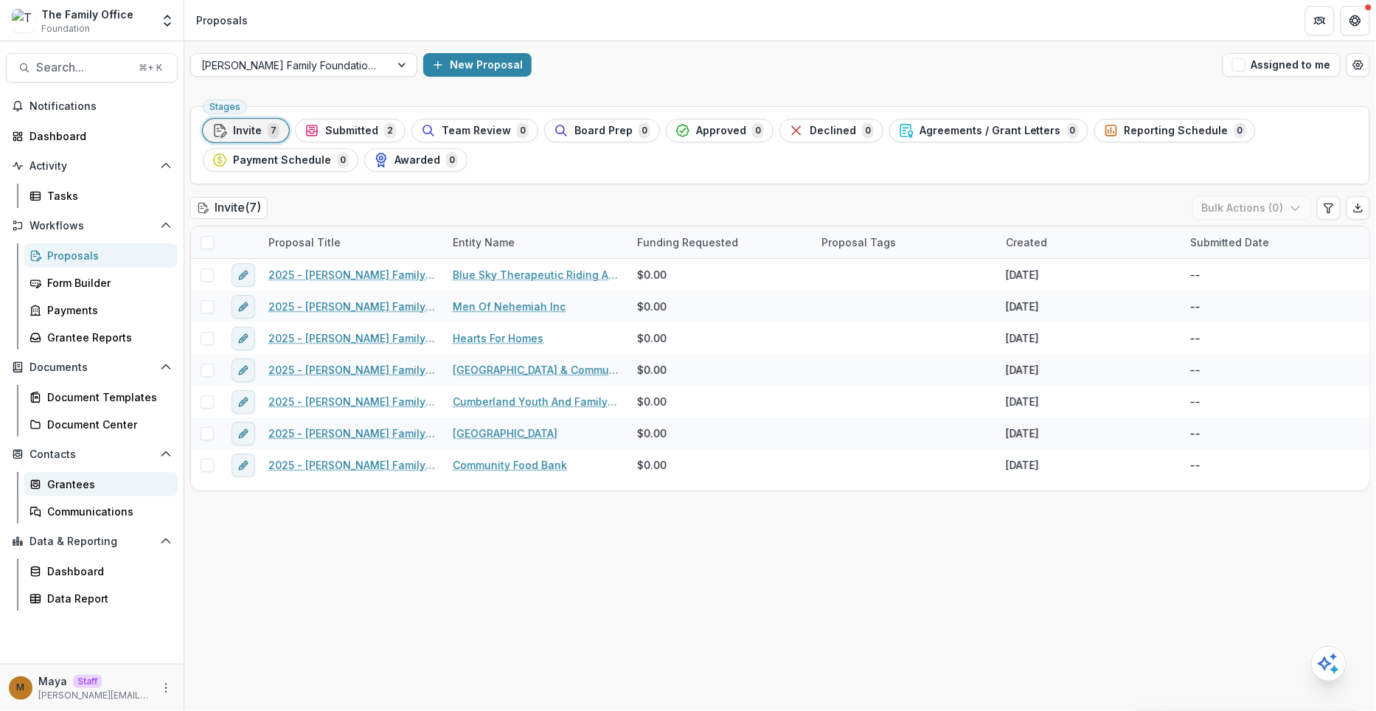
click at [68, 481] on div "Grantees" at bounding box center [106, 483] width 119 height 15
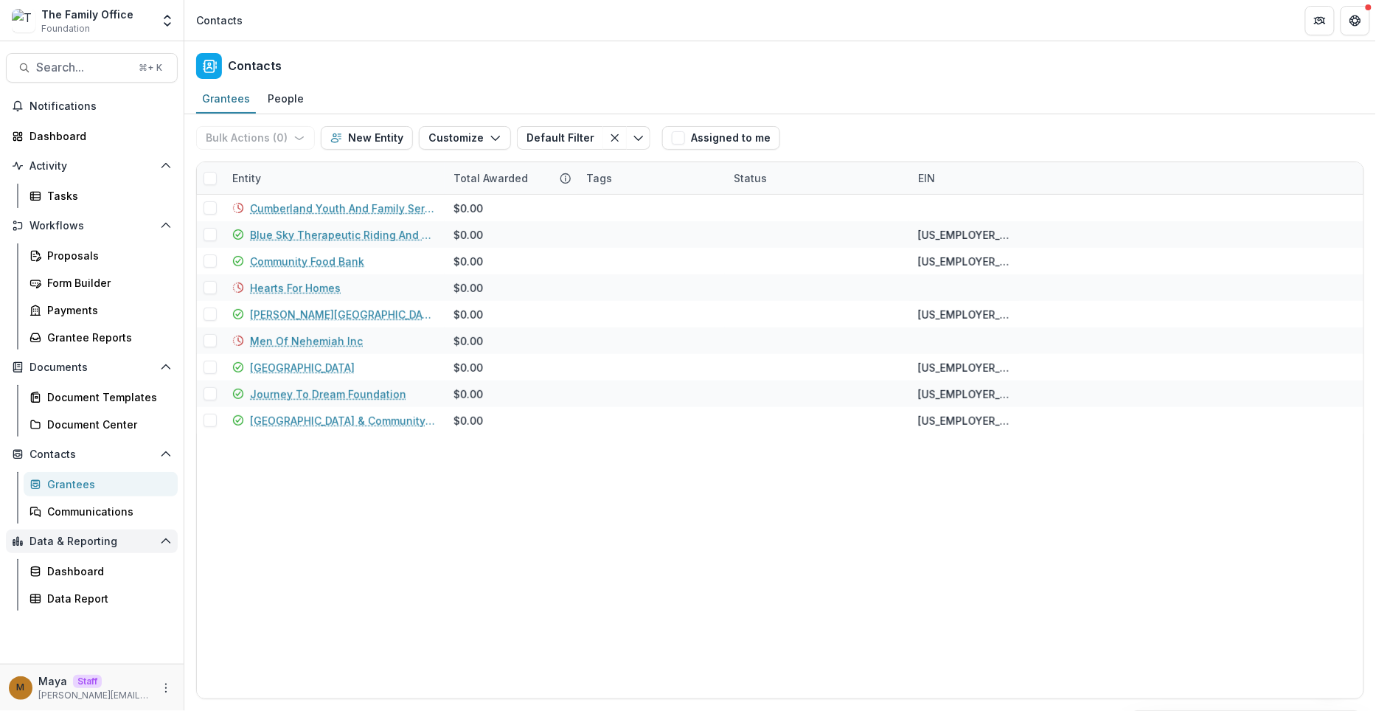
click at [58, 531] on button "Data & Reporting" at bounding box center [92, 541] width 172 height 24
click at [55, 463] on button "Contacts" at bounding box center [92, 454] width 172 height 24
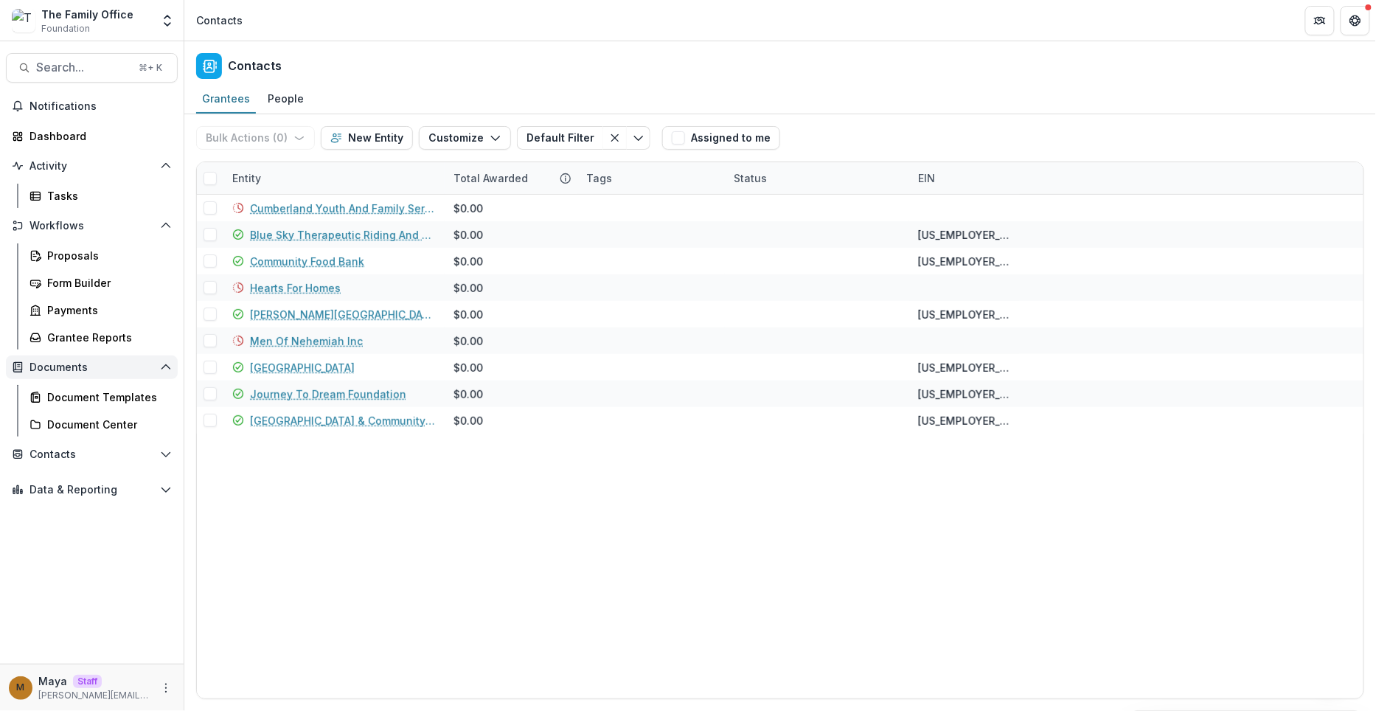
click at [66, 363] on span "Documents" at bounding box center [91, 367] width 125 height 13
click at [78, 236] on button "Workflows" at bounding box center [92, 226] width 172 height 24
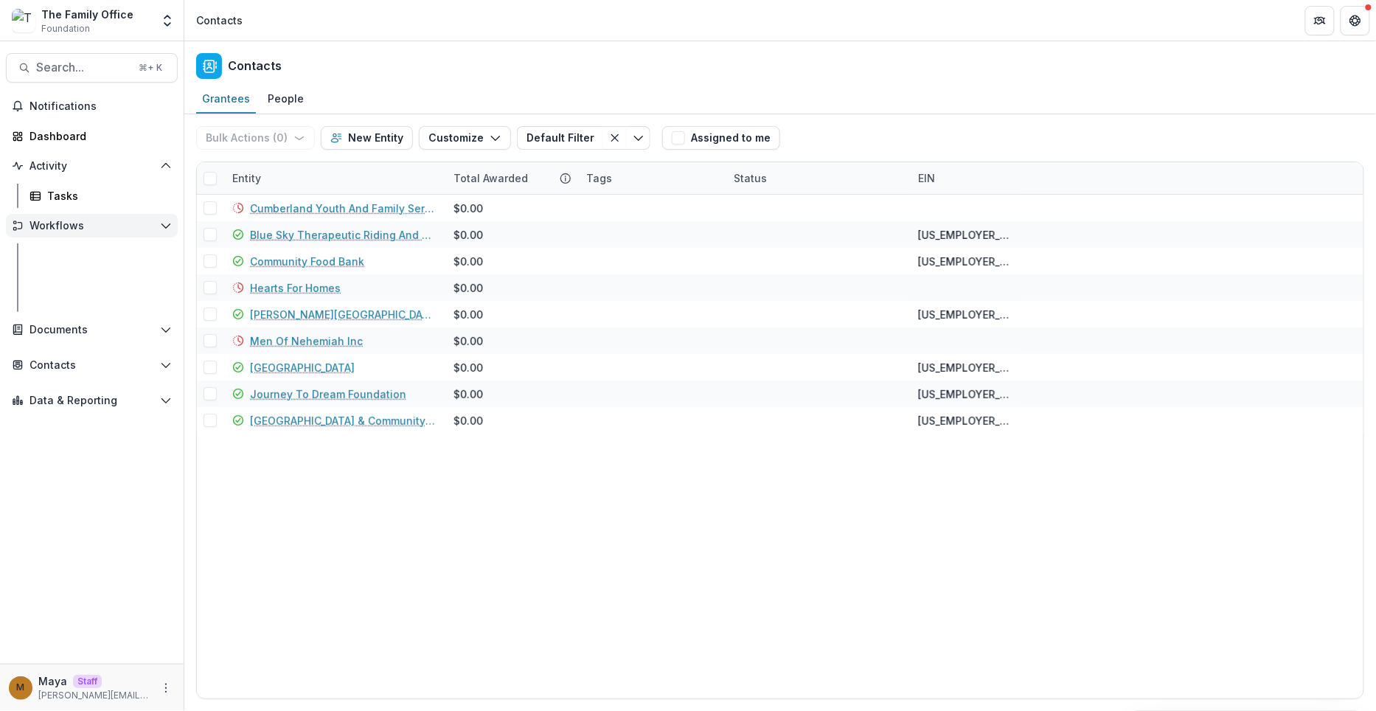
click at [78, 236] on button "Workflows" at bounding box center [92, 226] width 172 height 24
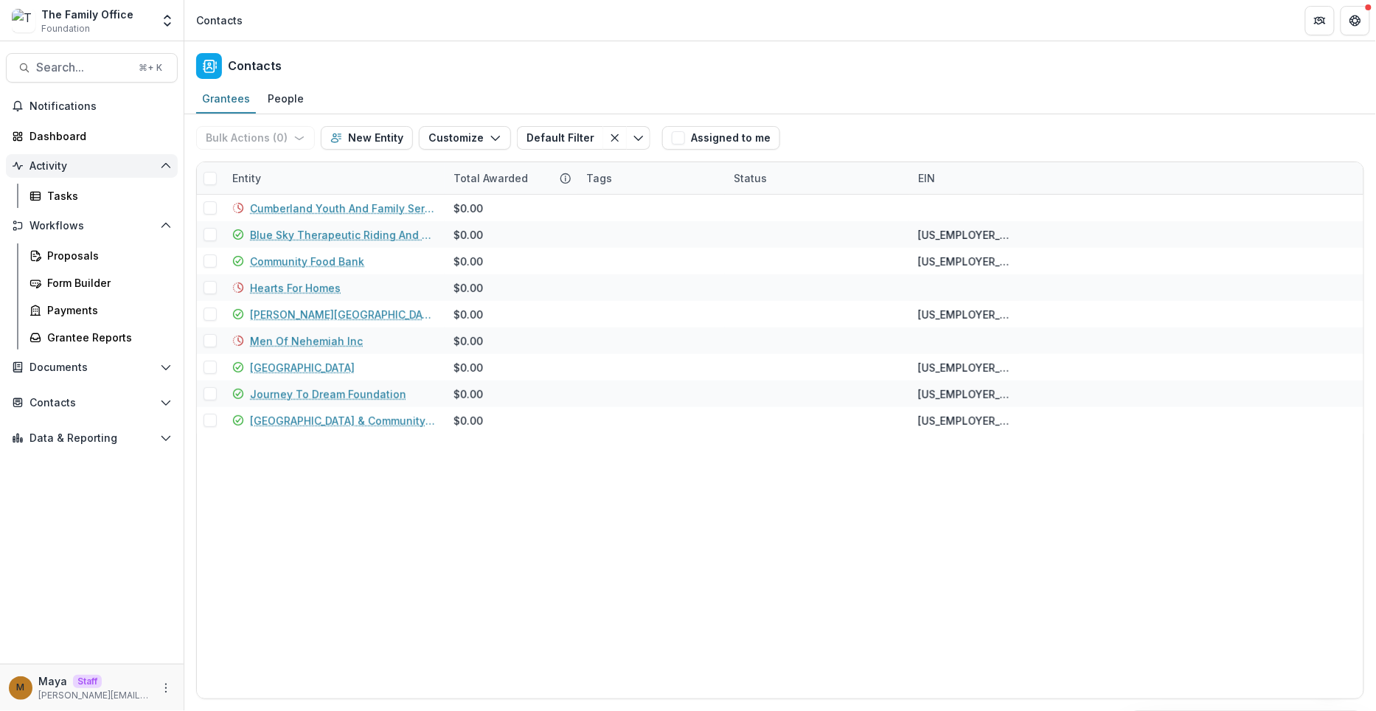
click at [68, 167] on span "Activity" at bounding box center [91, 166] width 125 height 13
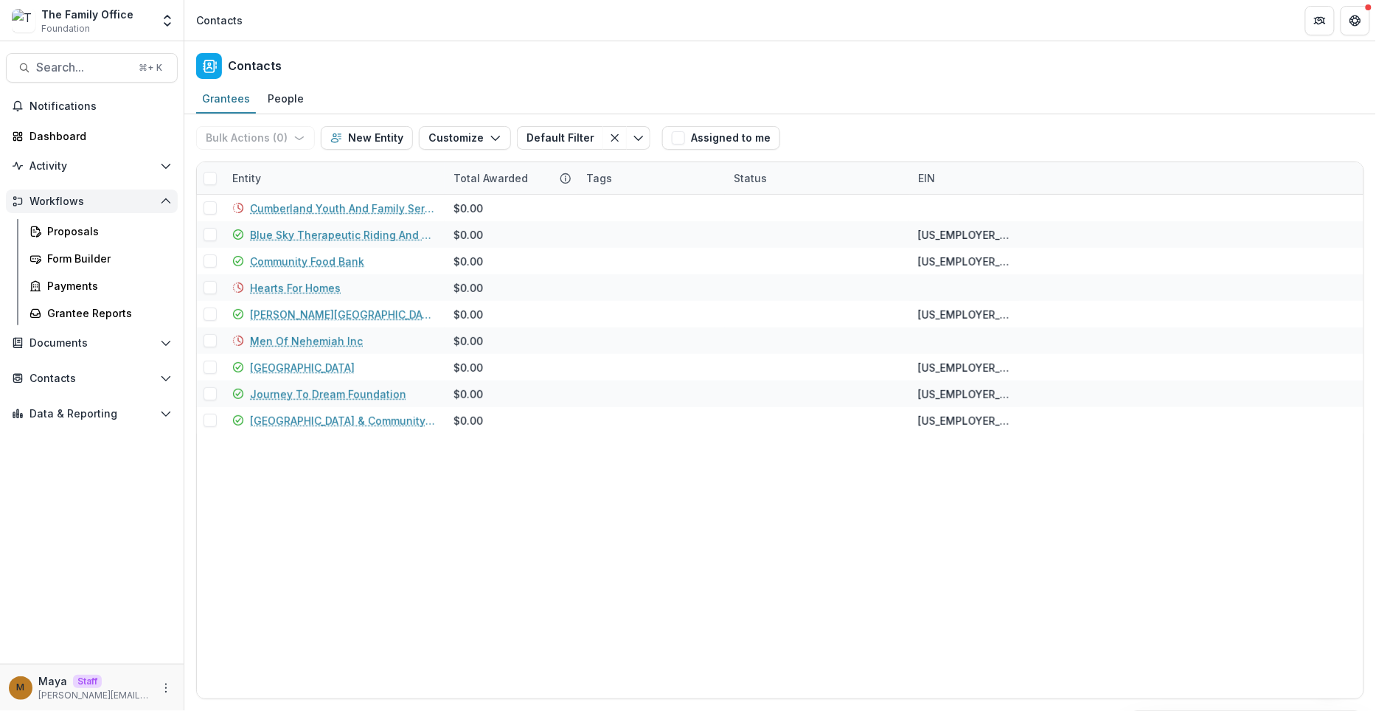
click at [63, 201] on span "Workflows" at bounding box center [91, 201] width 125 height 13
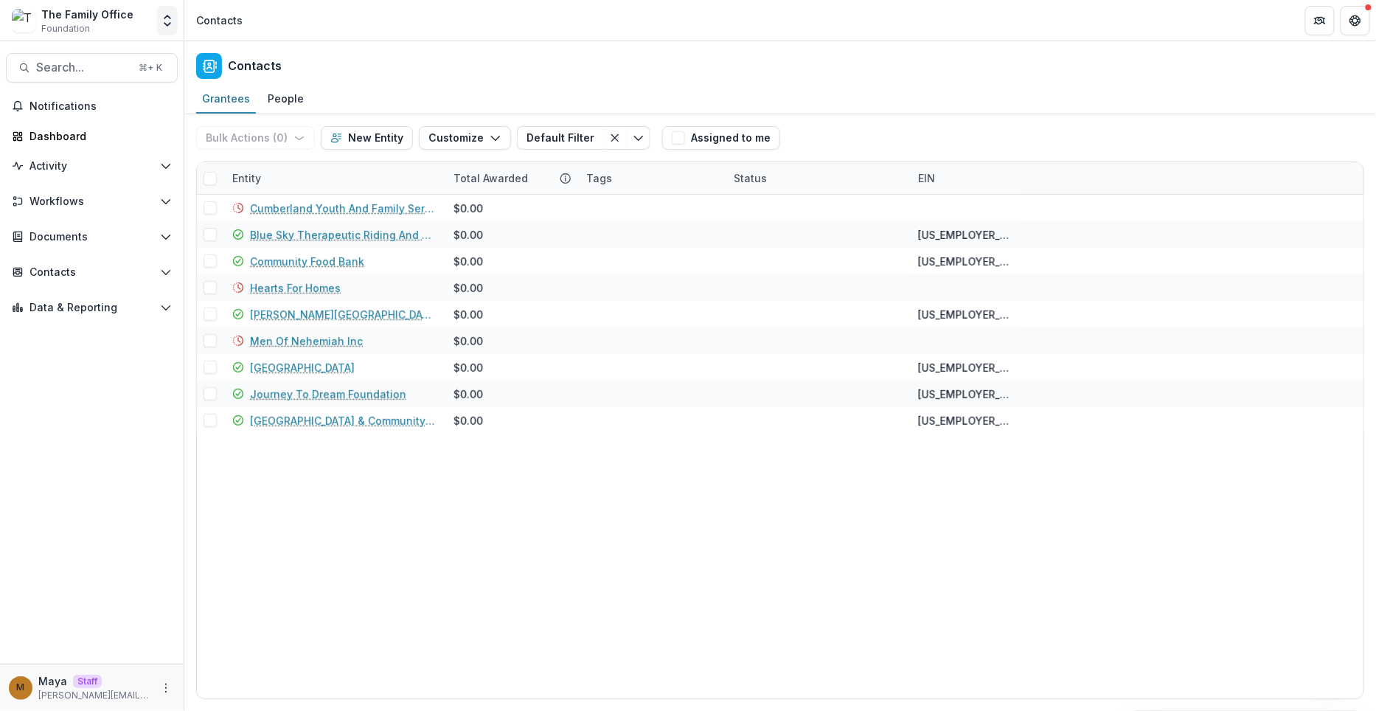
click at [173, 22] on icon "Open entity switcher" at bounding box center [167, 20] width 15 height 15
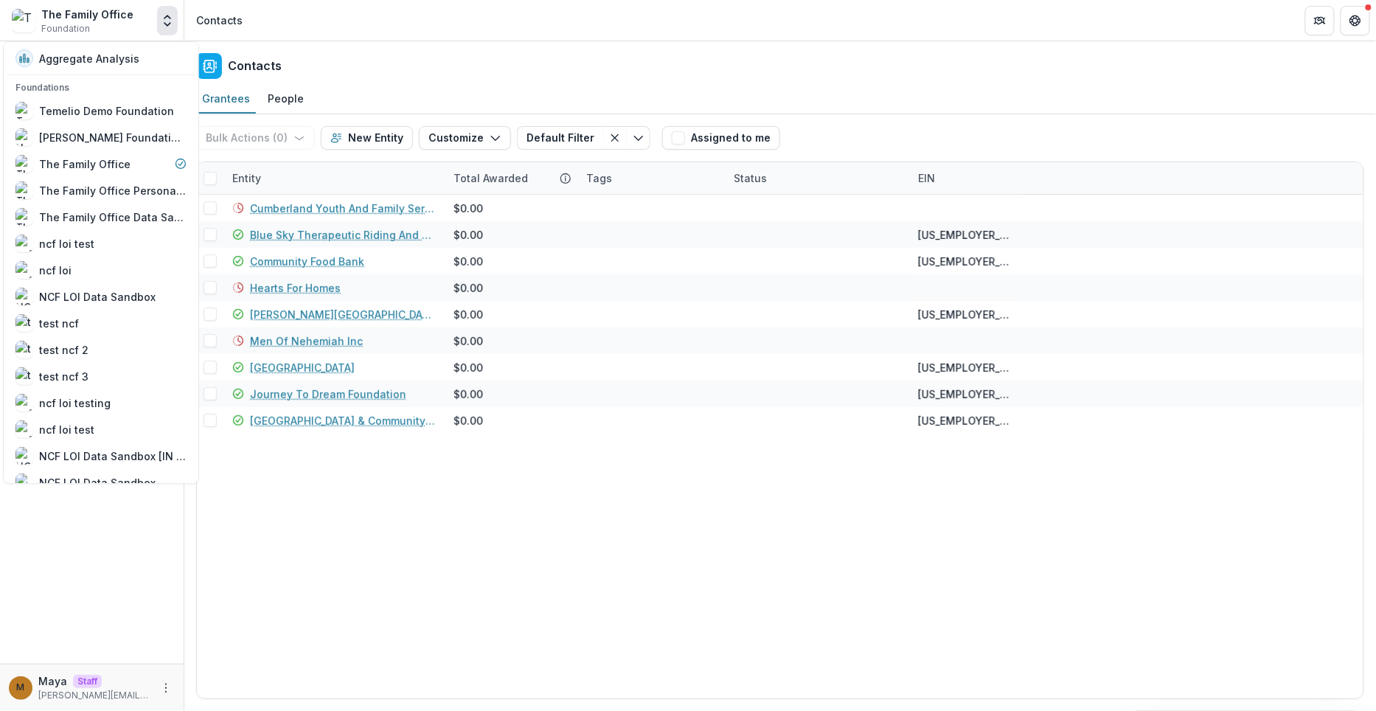
click at [173, 22] on icon "Open entity switcher" at bounding box center [167, 20] width 15 height 15
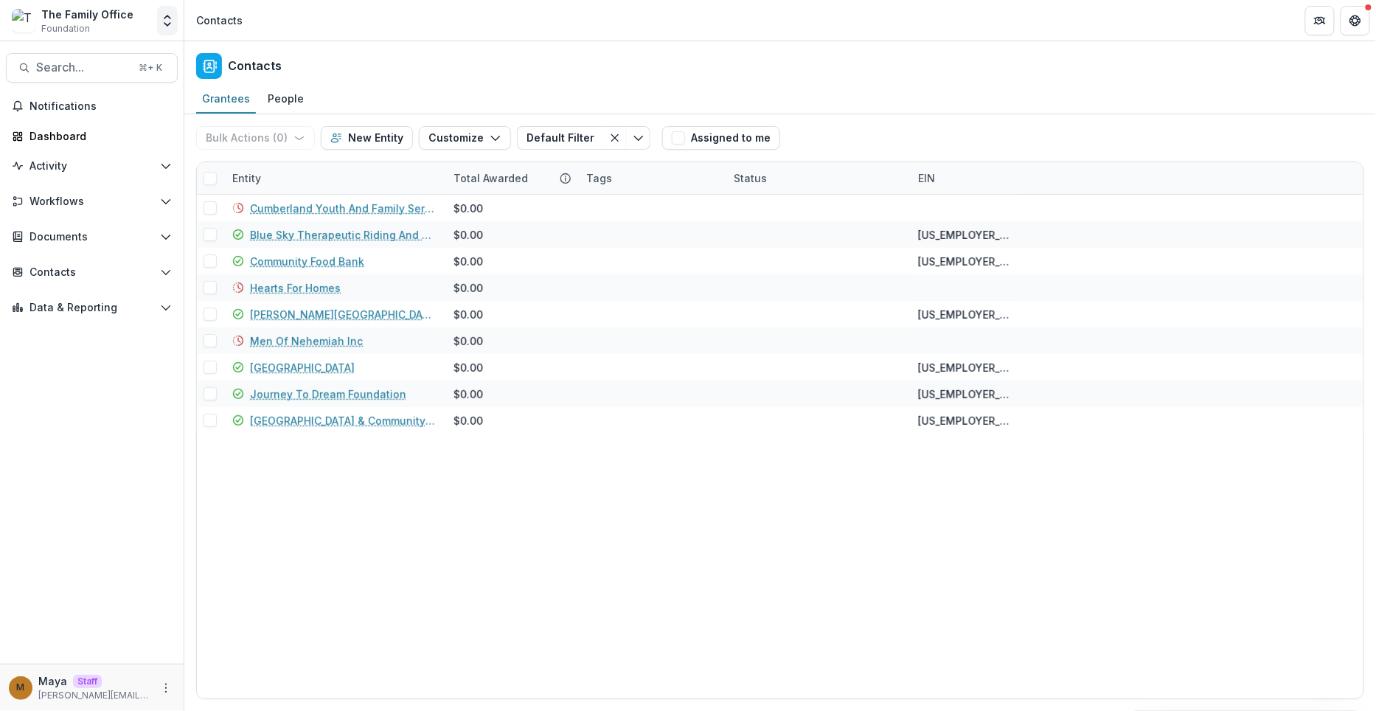
click at [175, 15] on icon "Open entity switcher" at bounding box center [167, 20] width 15 height 15
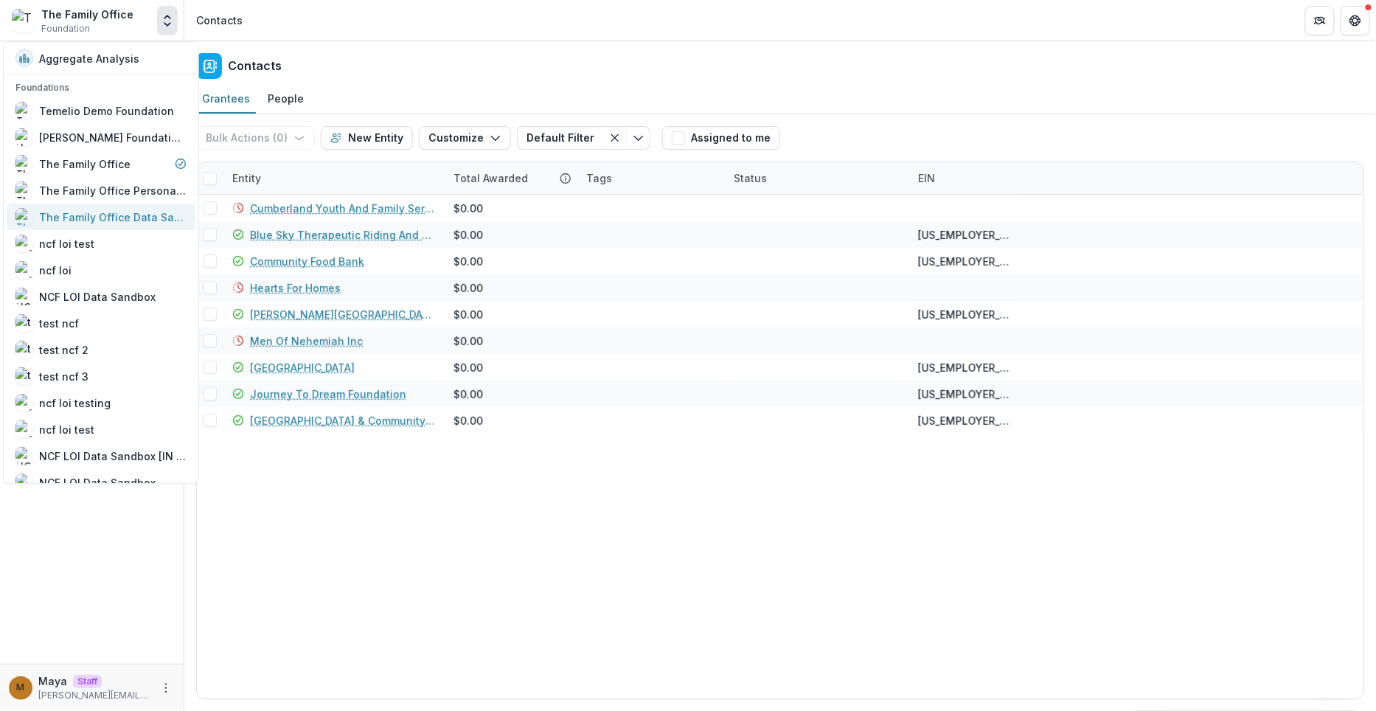
scroll to position [256, 0]
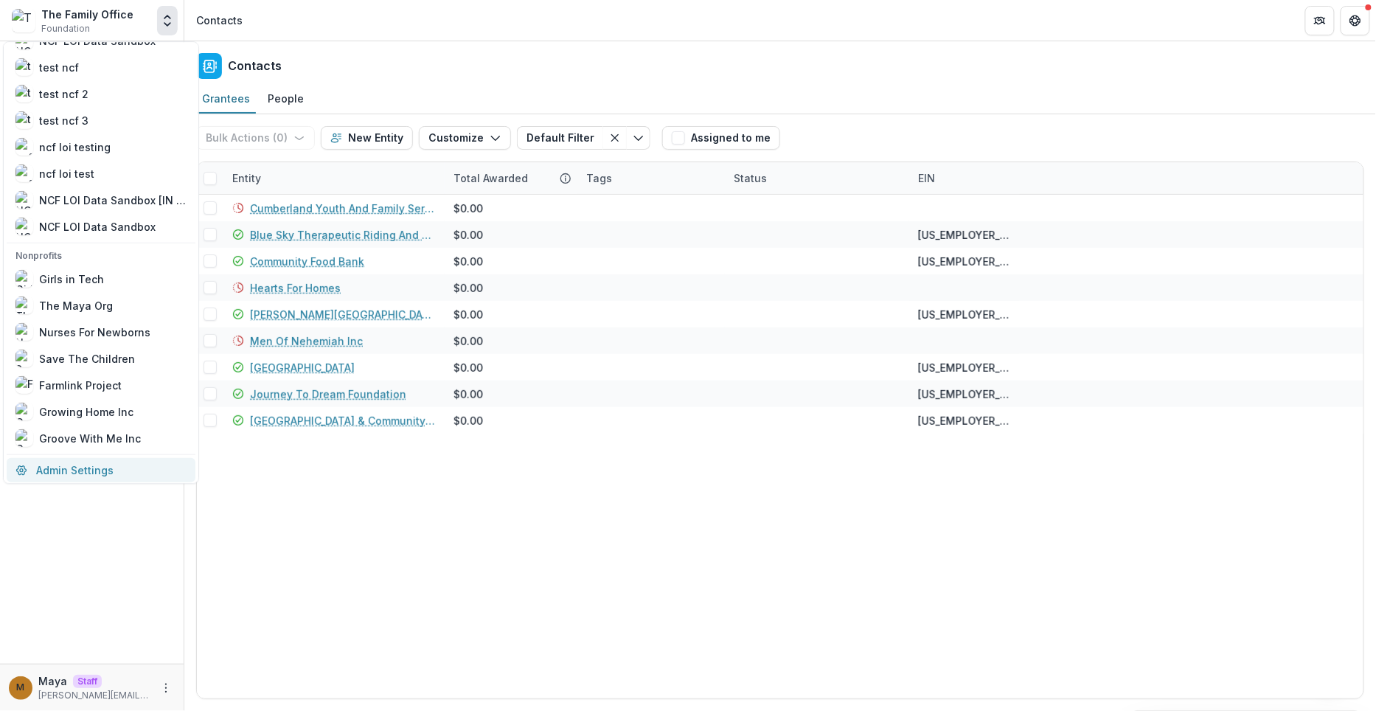
click at [75, 466] on link "Admin Settings" at bounding box center [101, 470] width 189 height 24
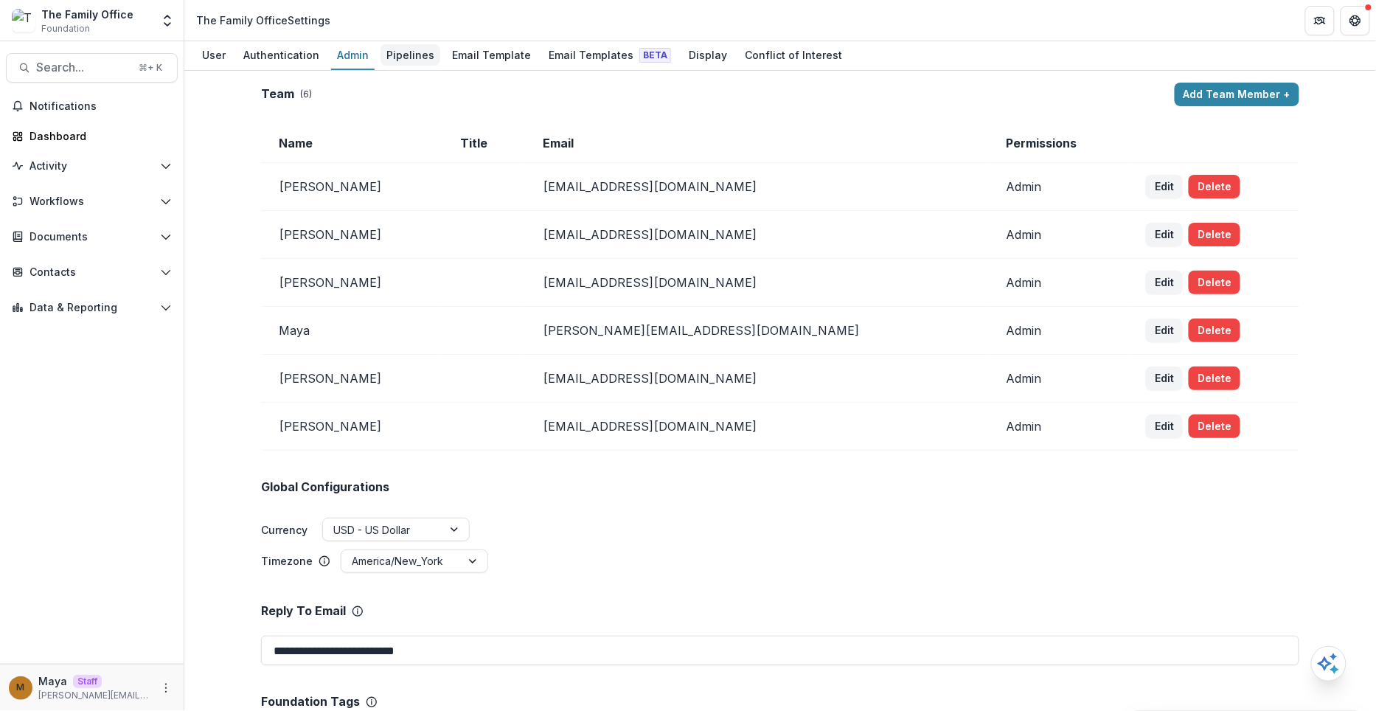
click at [428, 49] on div "Pipelines" at bounding box center [410, 54] width 60 height 21
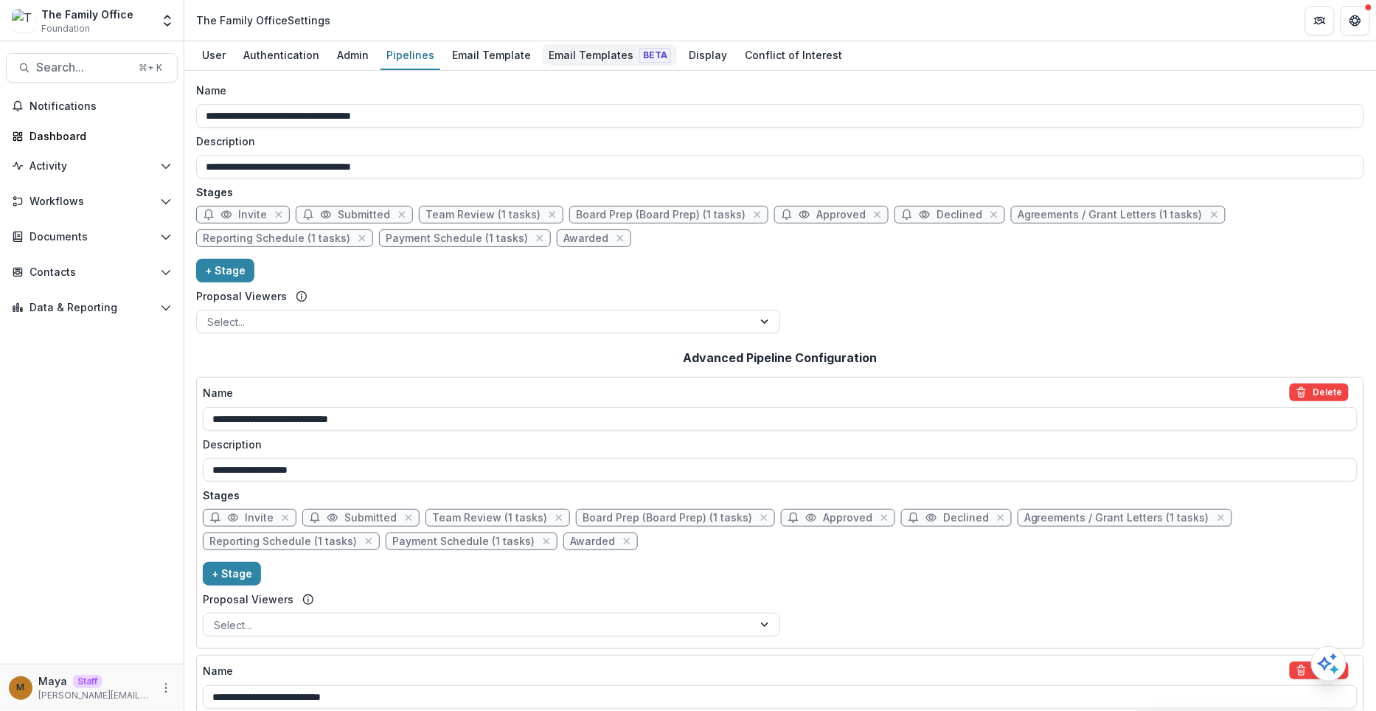
click at [583, 44] on link "Email Templates Beta" at bounding box center [610, 55] width 134 height 29
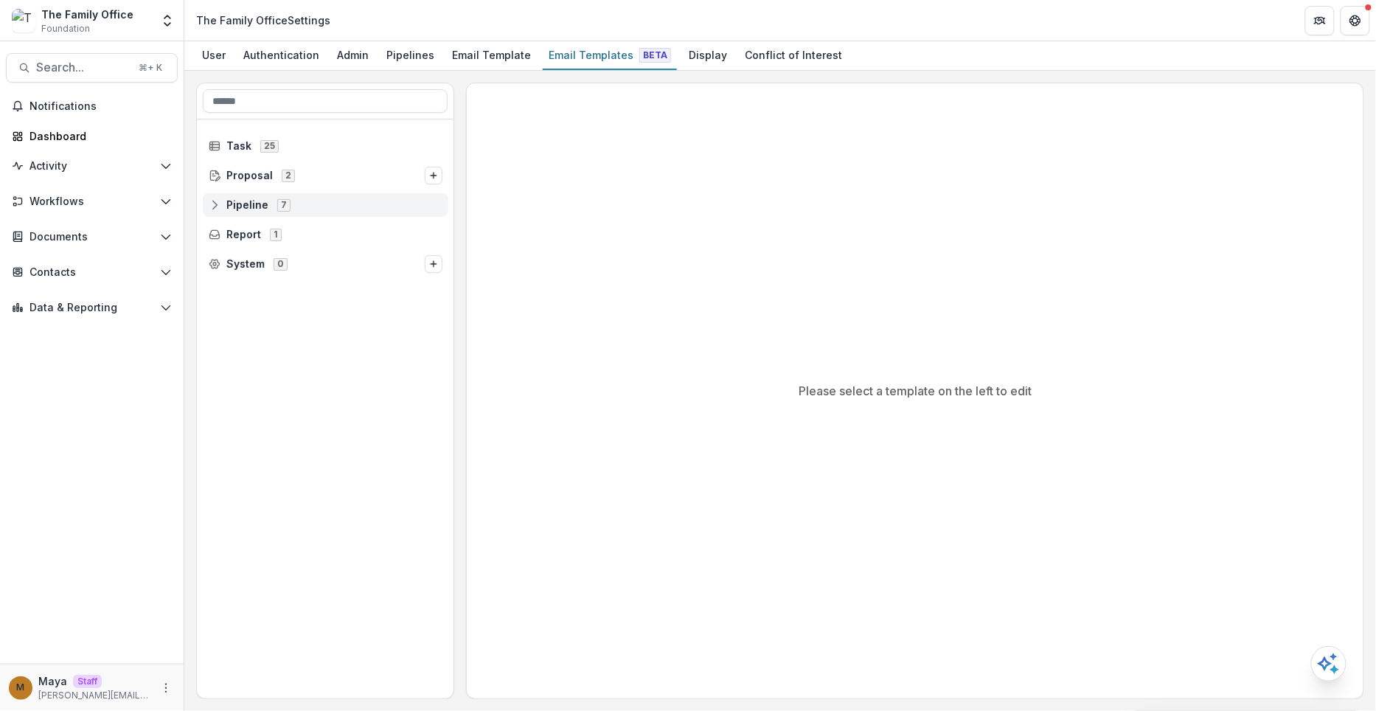
click at [252, 204] on span "Pipeline" at bounding box center [247, 205] width 42 height 13
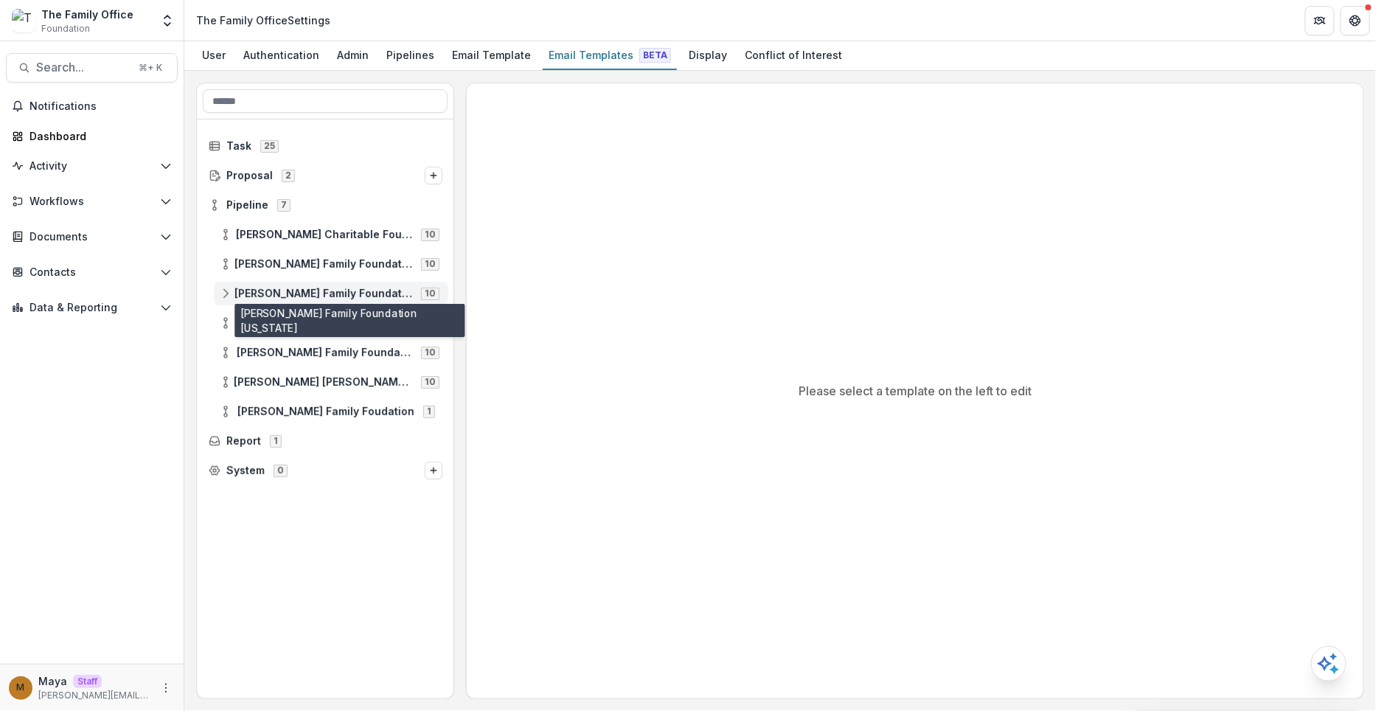
click at [274, 288] on span "[PERSON_NAME] Family Foundation [US_STATE]" at bounding box center [323, 294] width 178 height 13
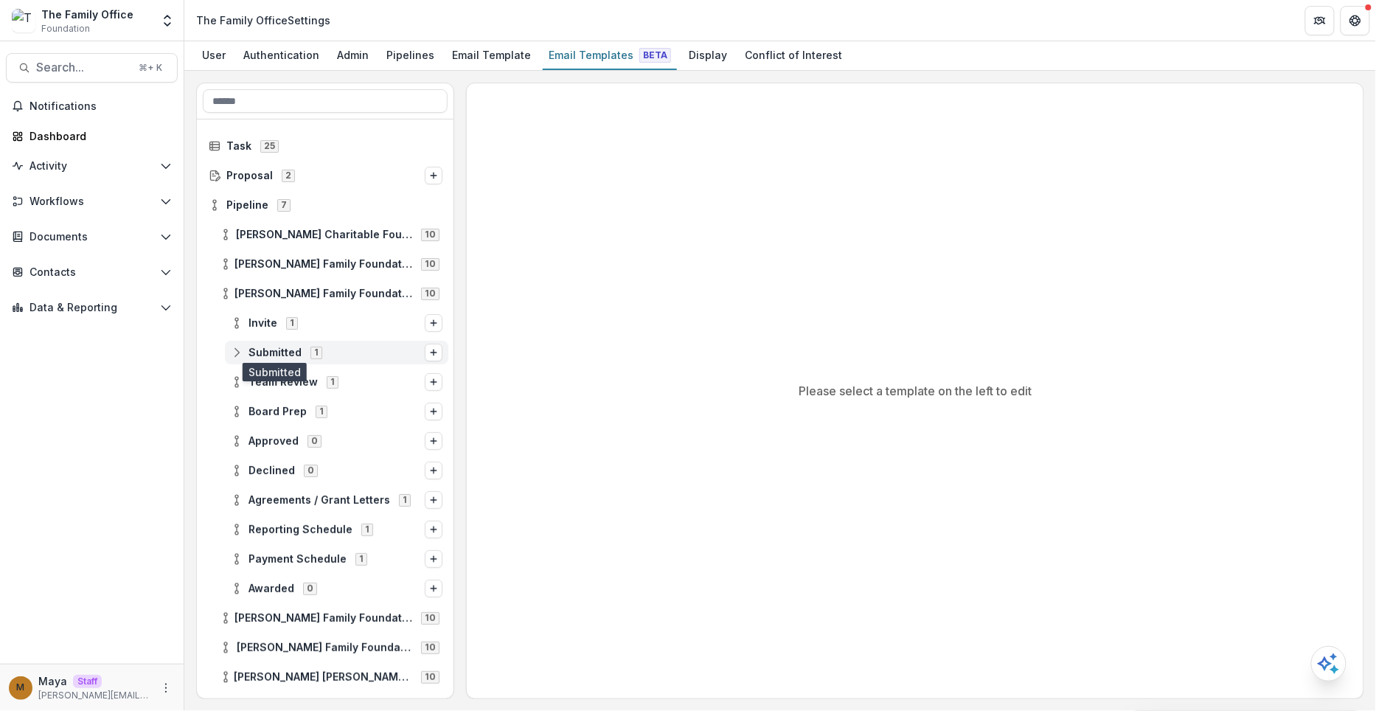
click at [295, 352] on span "Submitted" at bounding box center [274, 353] width 53 height 13
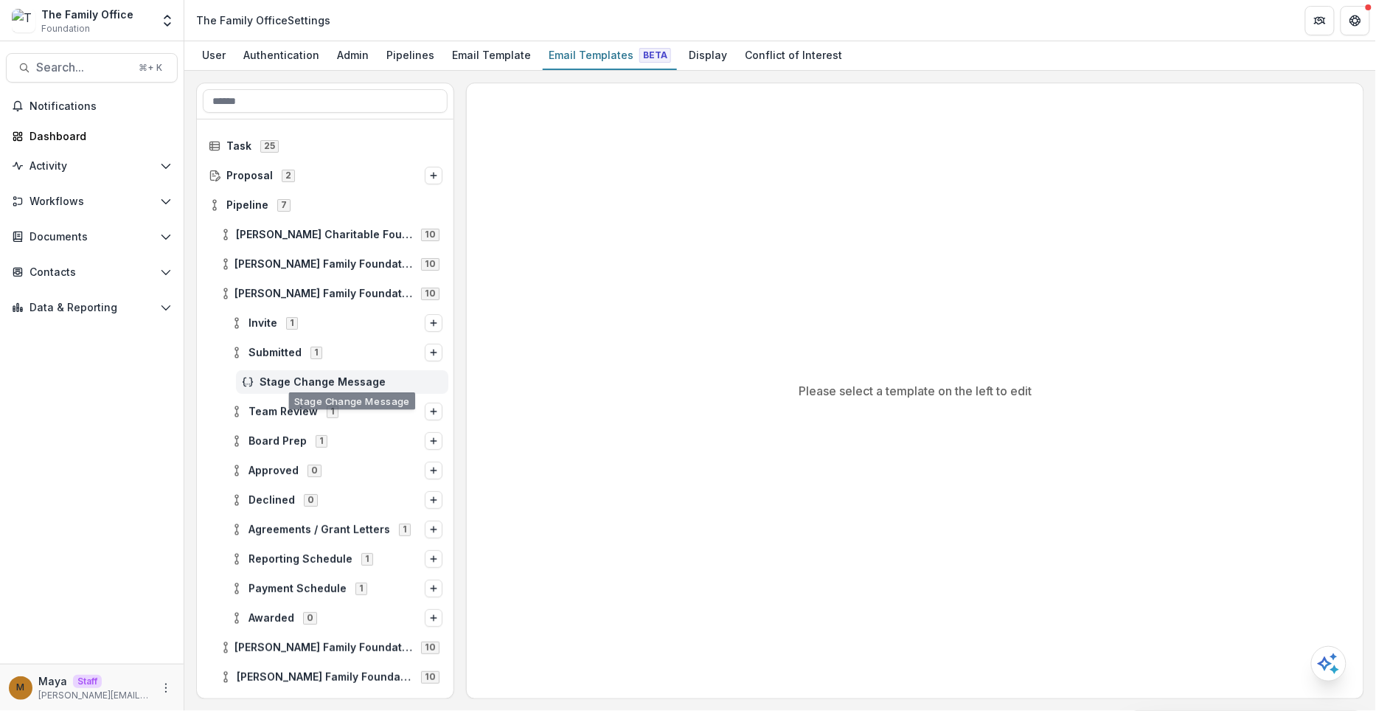
click at [297, 387] on div "Stage Change Message" at bounding box center [342, 382] width 212 height 24
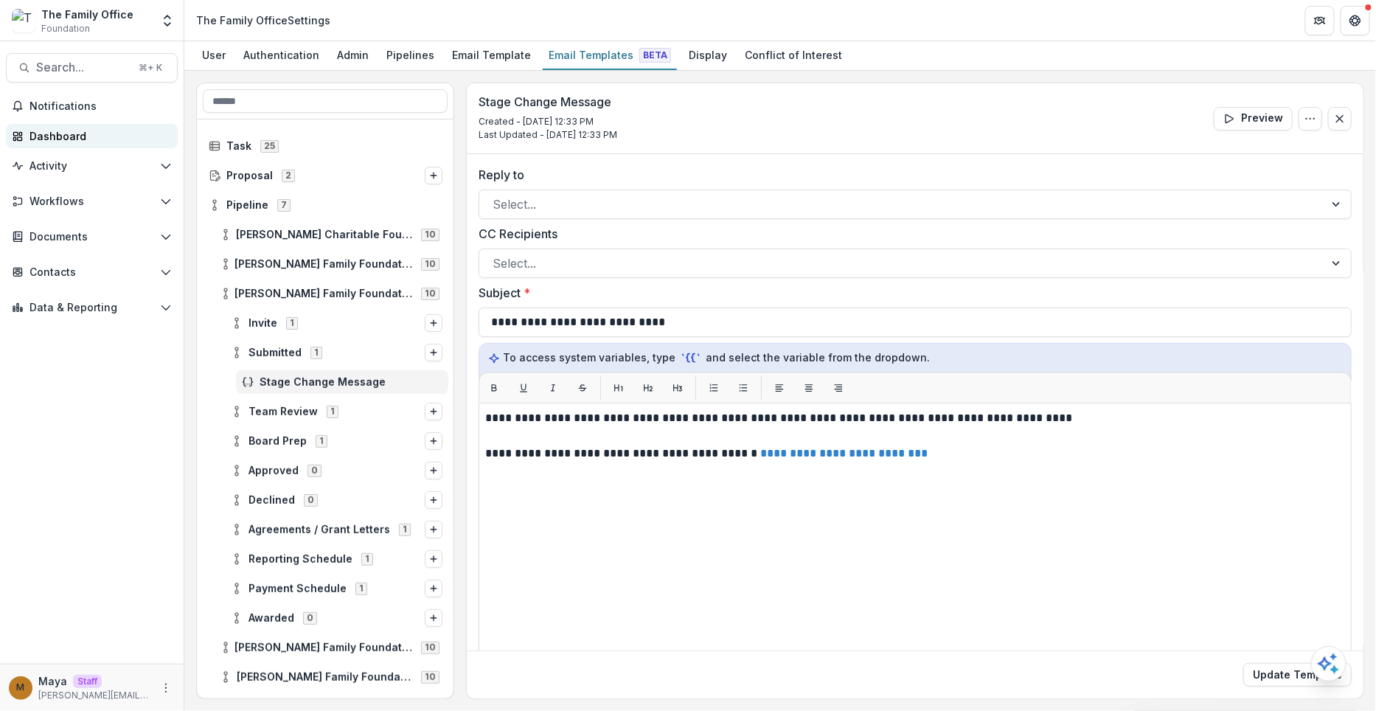
click at [71, 139] on div "Dashboard" at bounding box center [97, 135] width 136 height 15
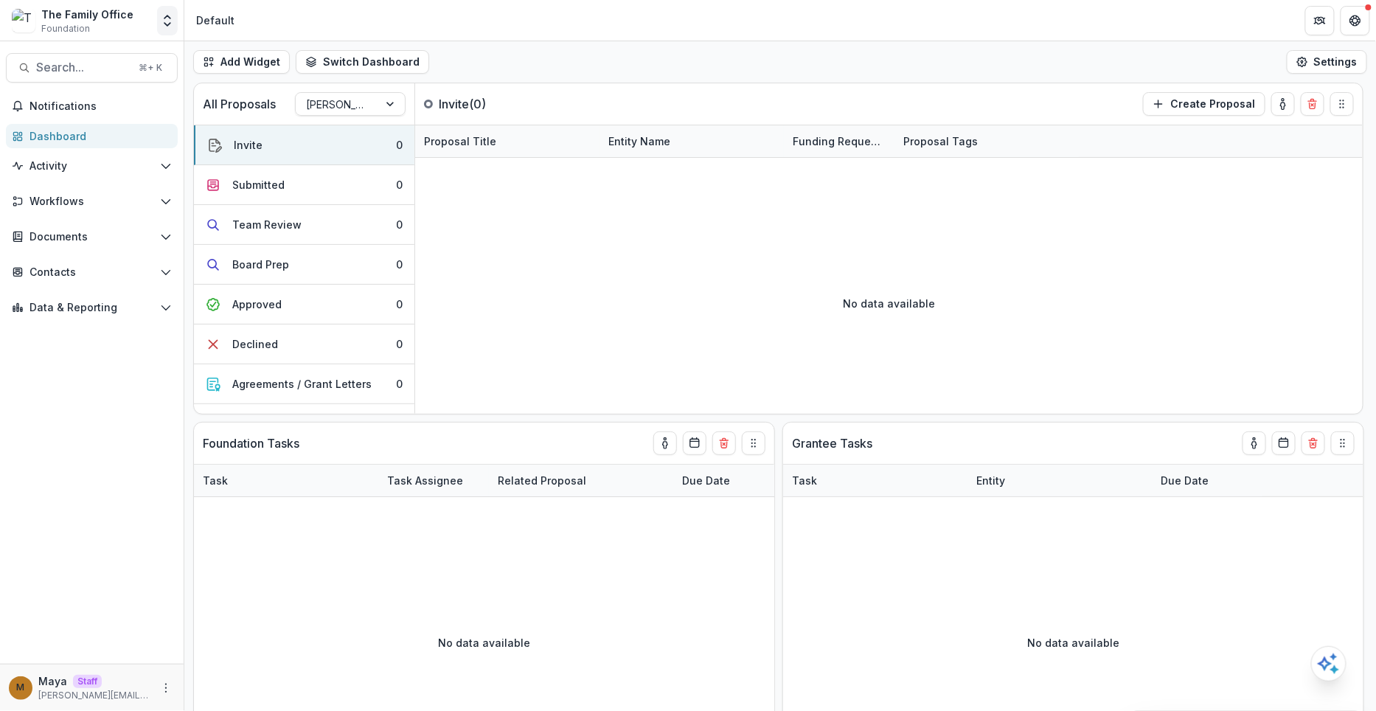
click at [167, 18] on icon "Open entity switcher" at bounding box center [167, 20] width 15 height 15
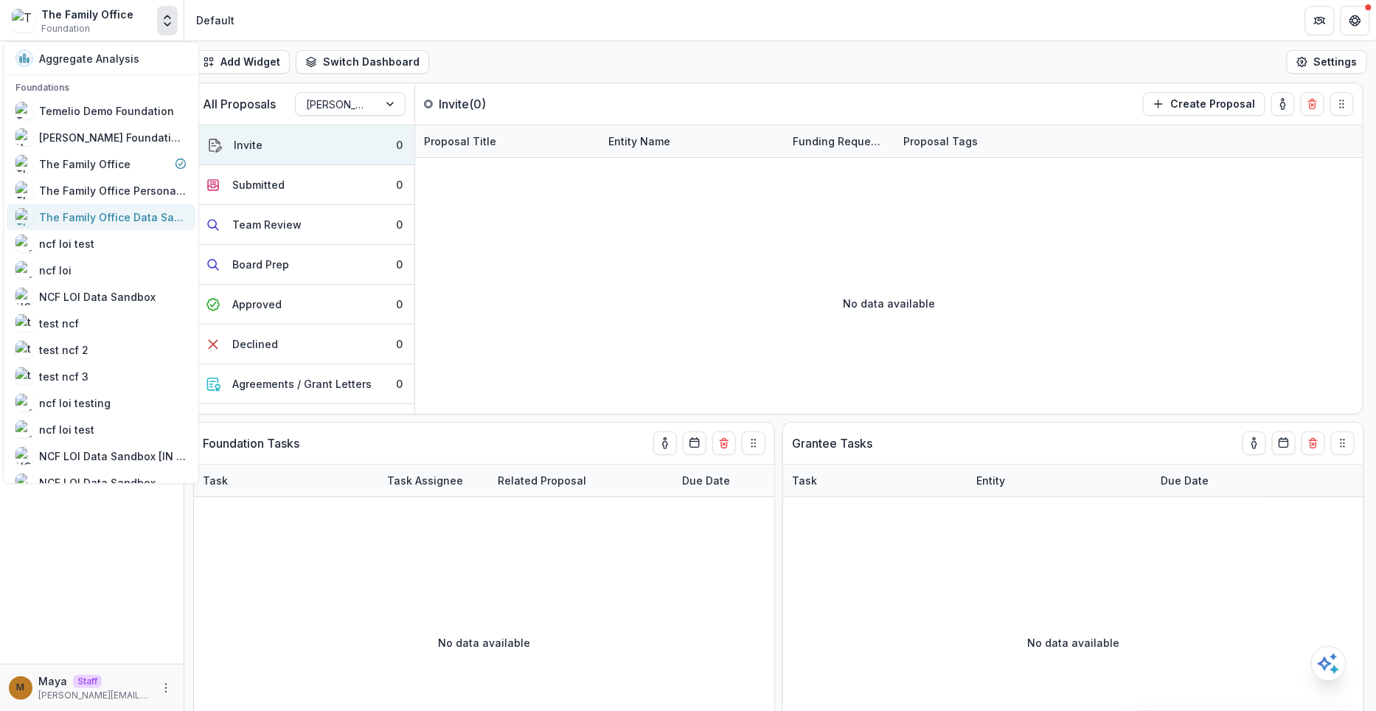
click at [105, 220] on div "The Family Office Data Sandbox" at bounding box center [112, 216] width 147 height 15
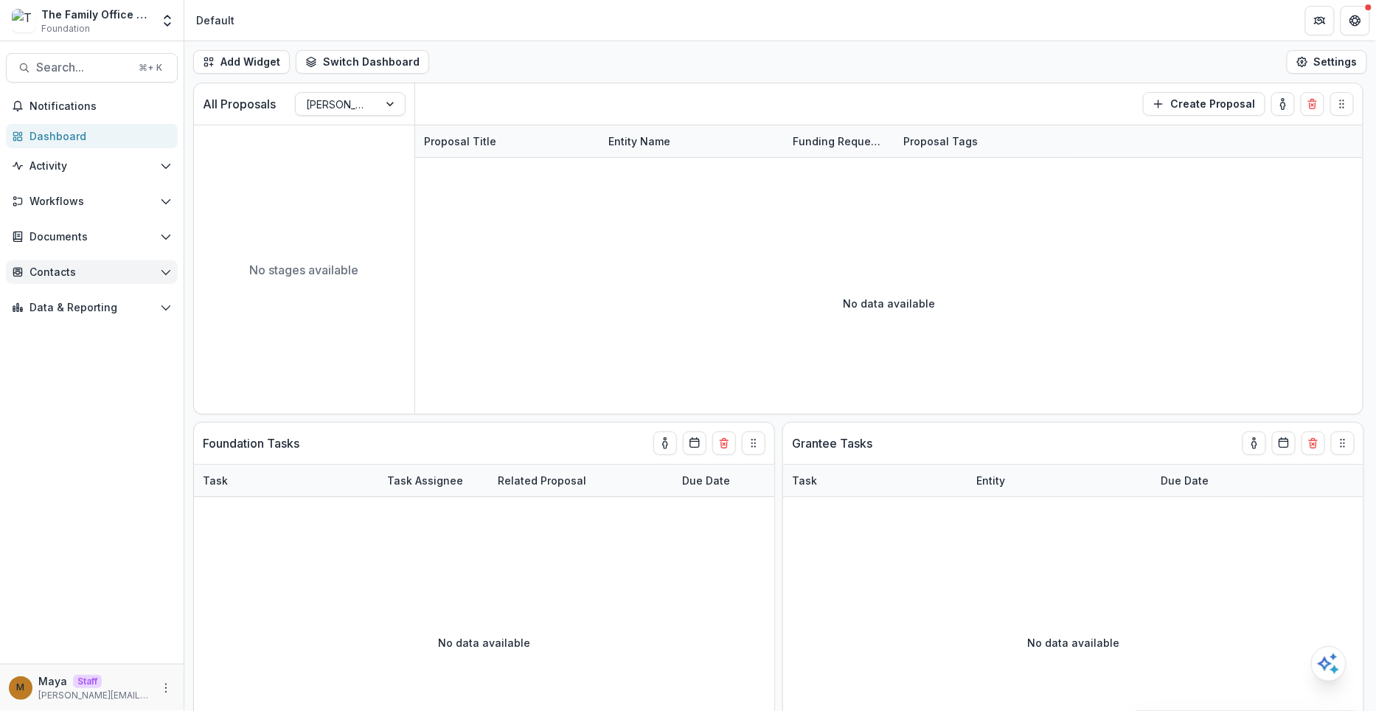
click at [88, 271] on span "Contacts" at bounding box center [91, 272] width 125 height 13
click at [87, 305] on div "Grantees" at bounding box center [106, 301] width 119 height 15
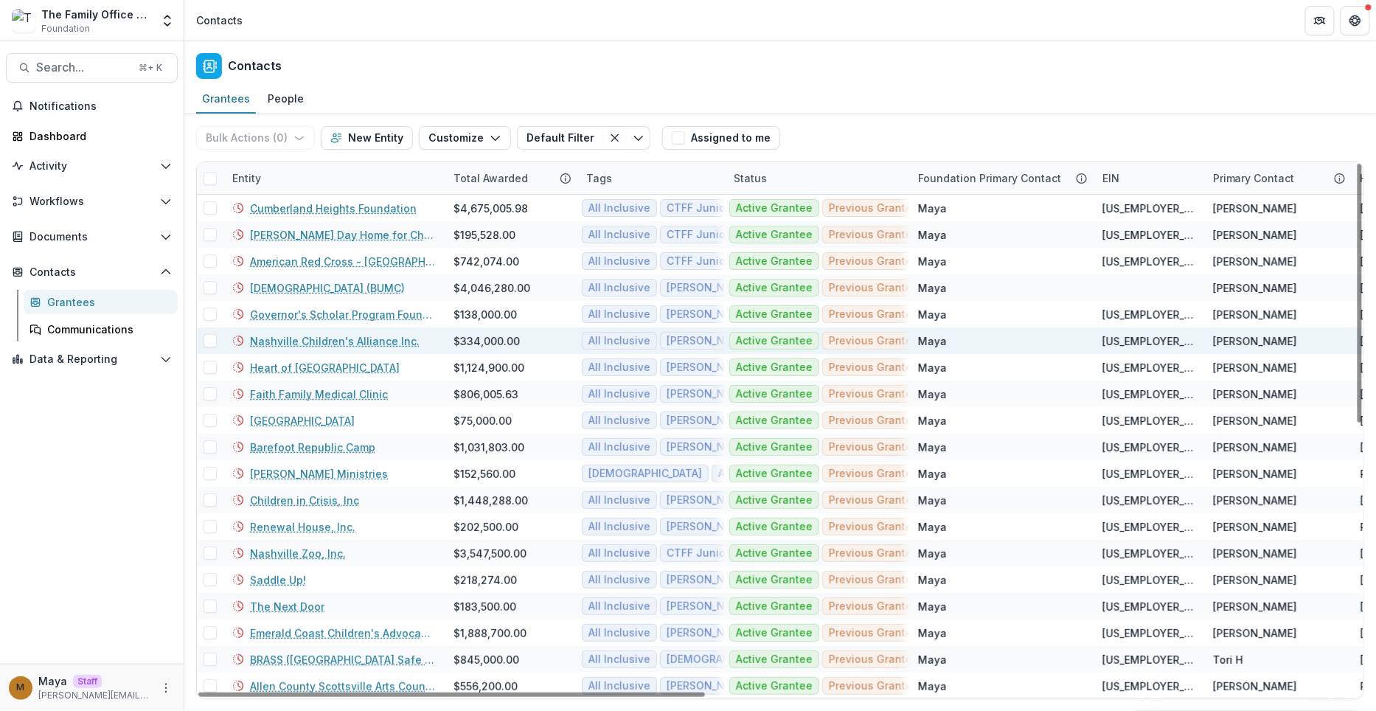
click at [328, 341] on link "Nashville Children's Alliance Inc." at bounding box center [335, 340] width 170 height 15
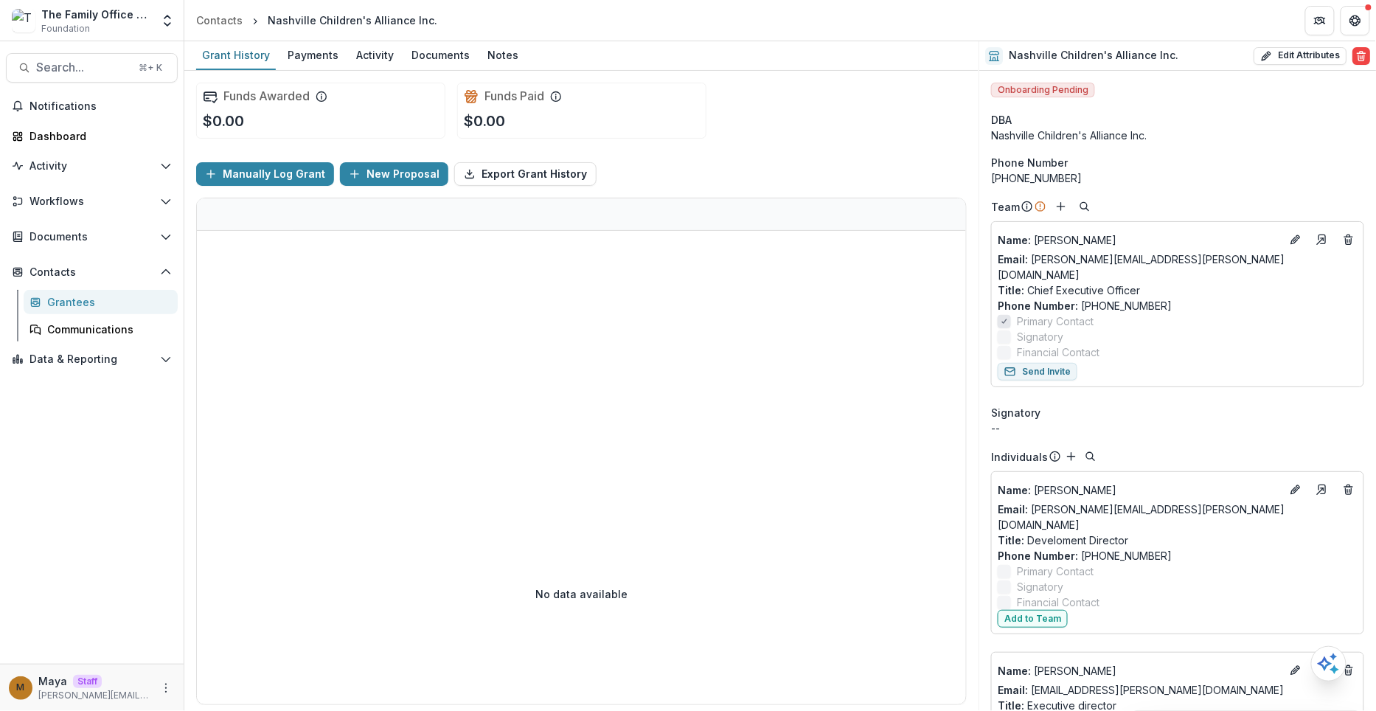
click at [94, 300] on div "Grantees" at bounding box center [106, 301] width 119 height 15
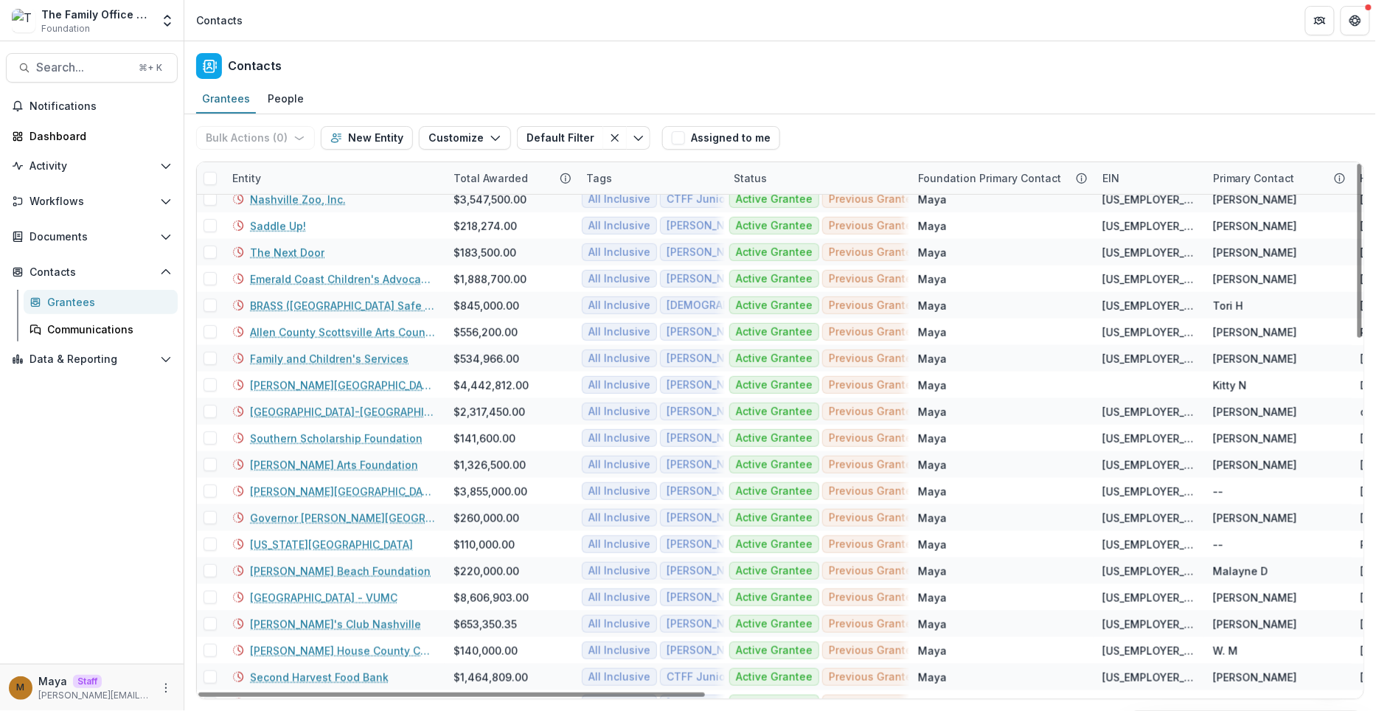
scroll to position [369, 0]
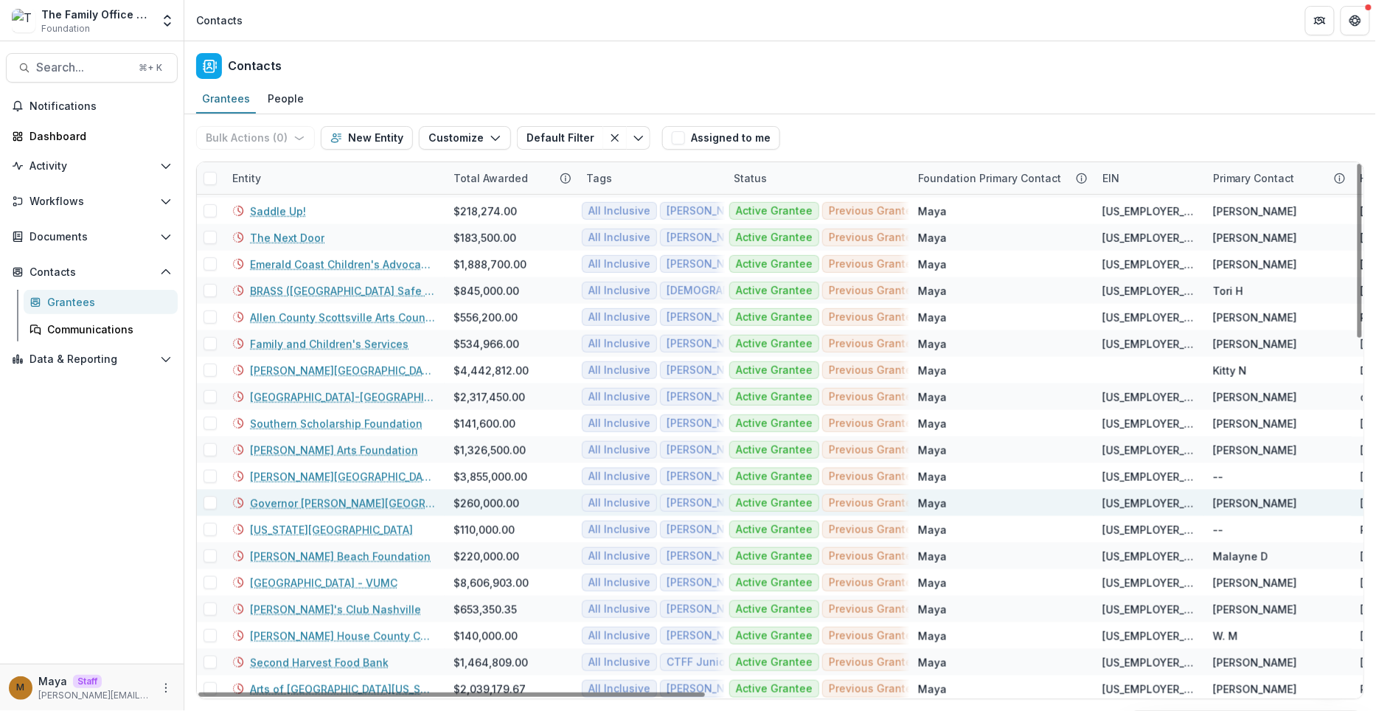
click at [309, 490] on div "Governor [PERSON_NAME][GEOGRAPHIC_DATA]" at bounding box center [334, 503] width 204 height 27
click at [309, 496] on link "Governor [PERSON_NAME][GEOGRAPHIC_DATA]" at bounding box center [343, 503] width 186 height 15
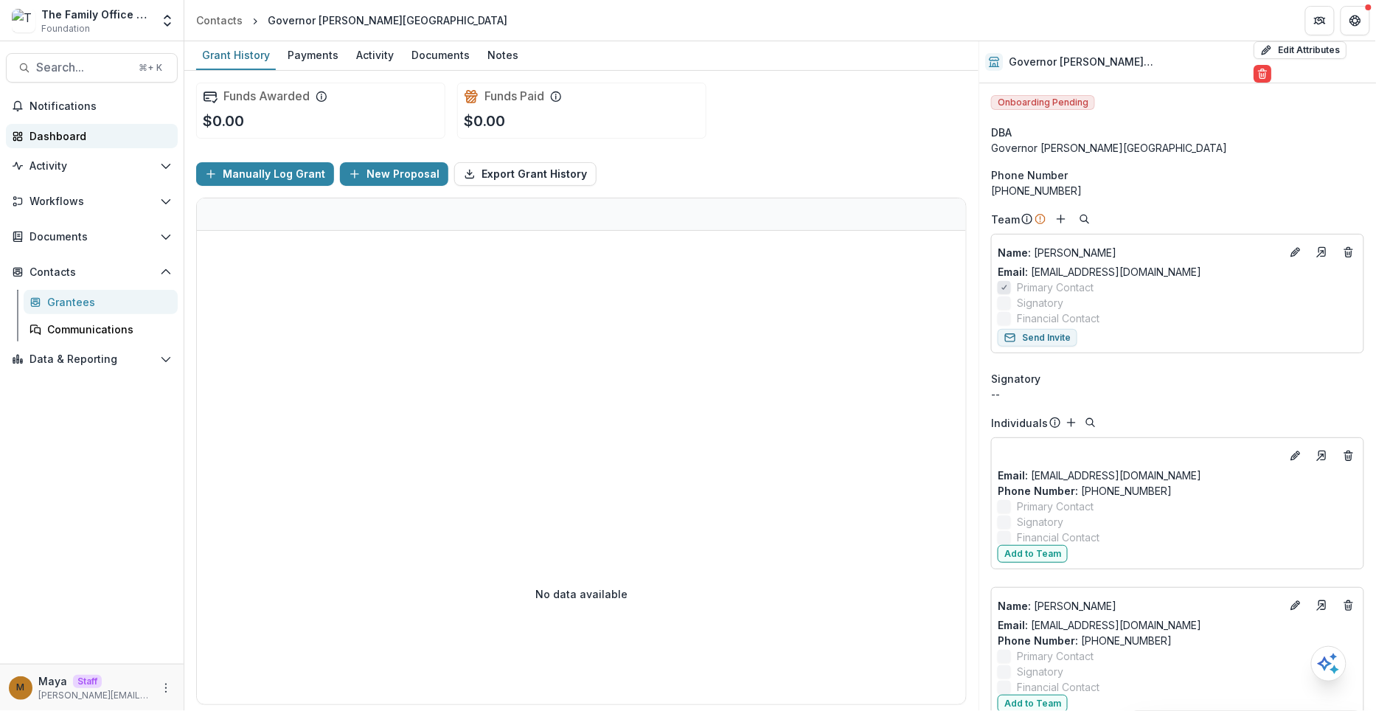
click at [88, 133] on div "Dashboard" at bounding box center [97, 135] width 136 height 15
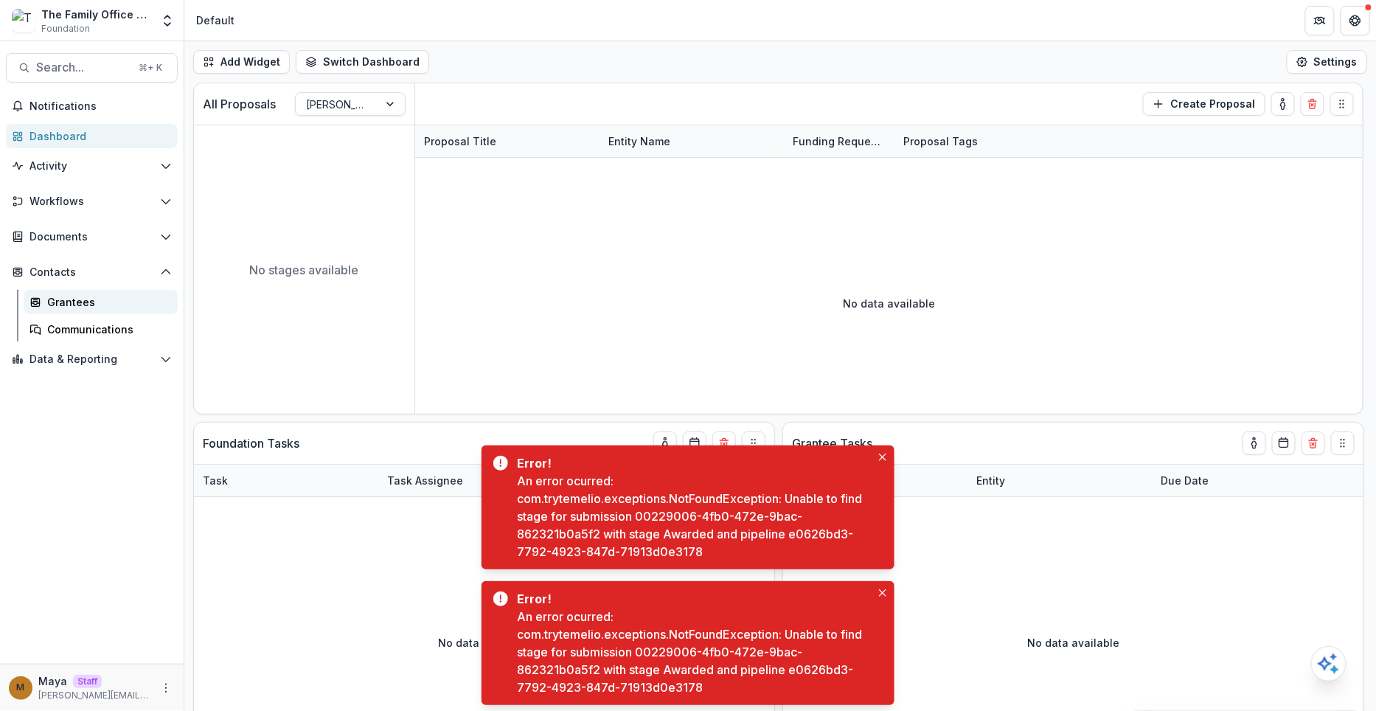
click at [78, 296] on div "Grantees" at bounding box center [106, 301] width 119 height 15
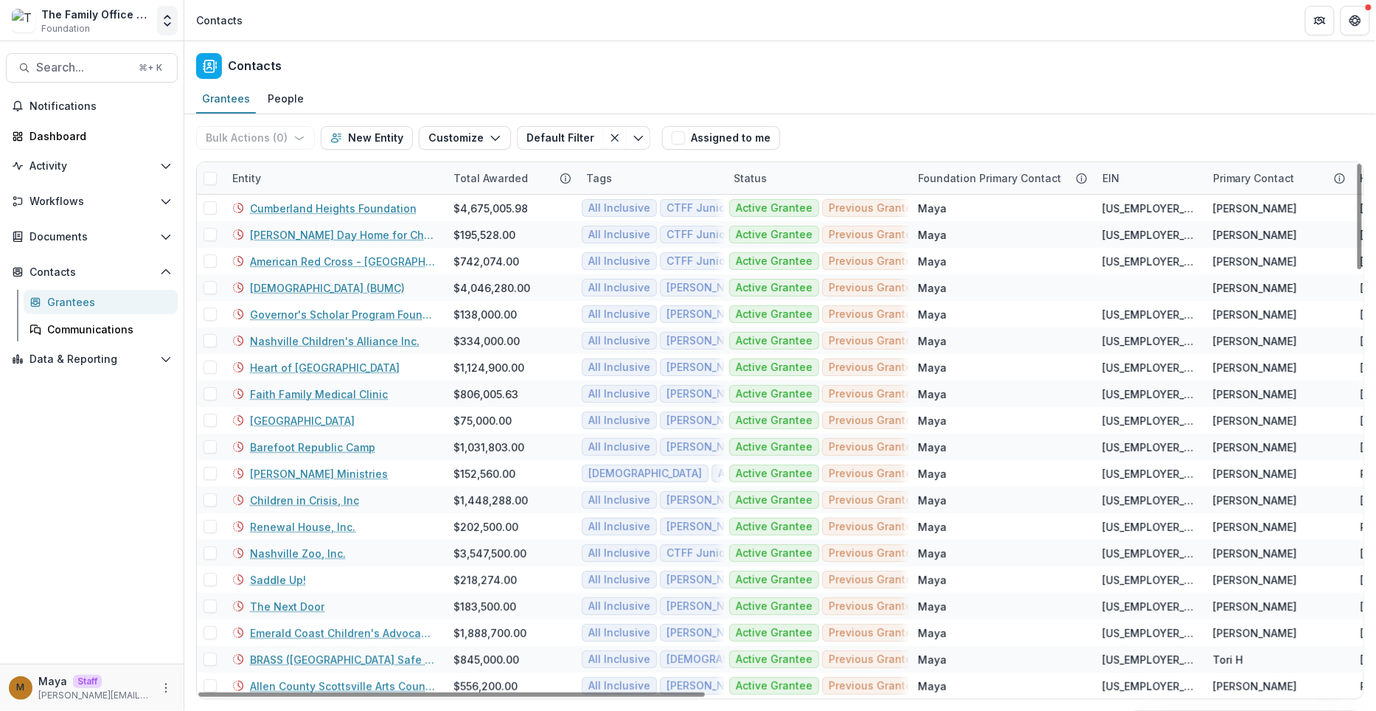
click at [167, 28] on button "Open entity switcher" at bounding box center [167, 20] width 21 height 29
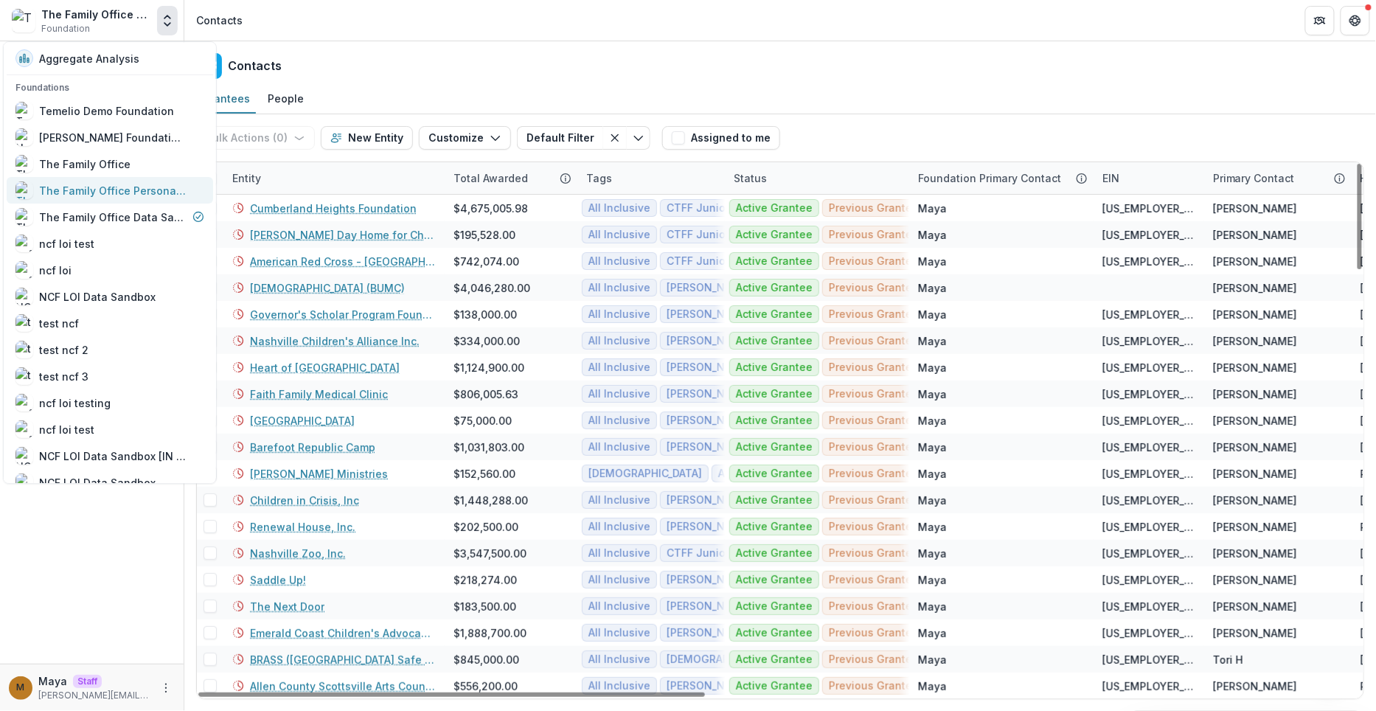
scroll to position [256, 0]
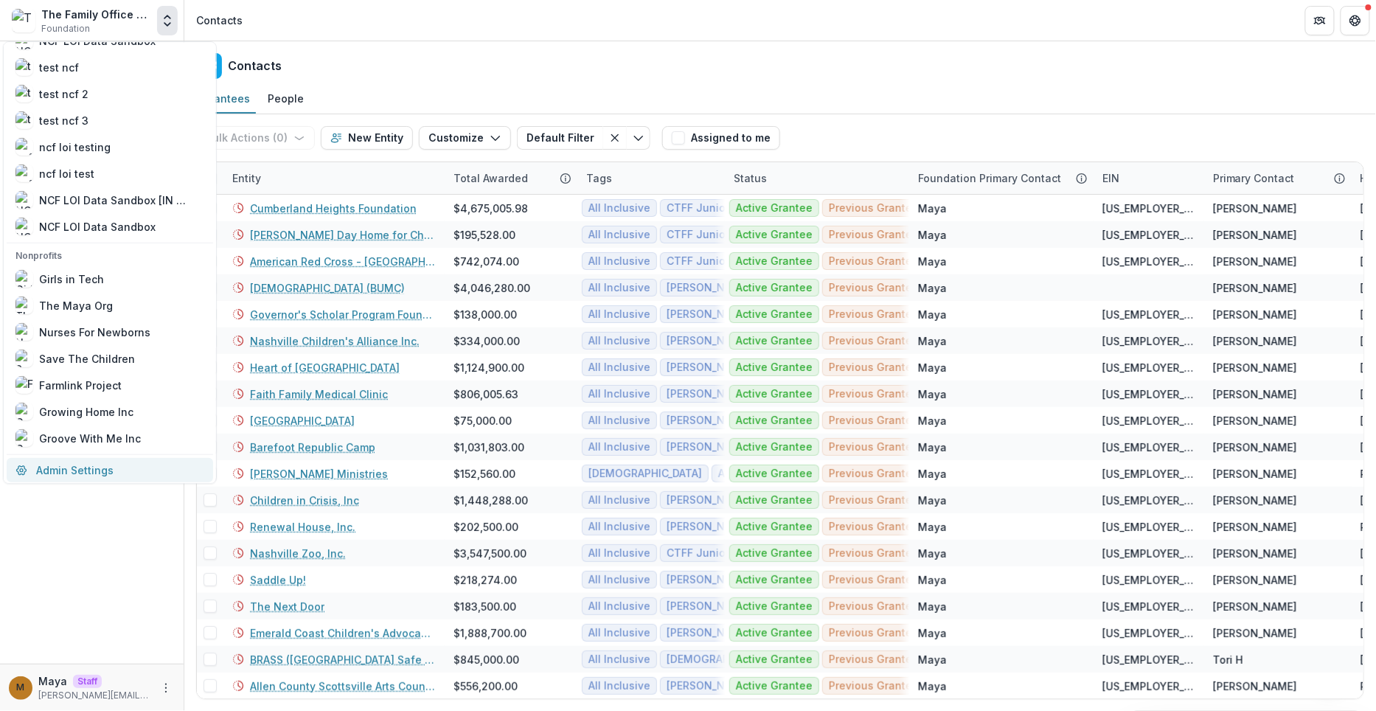
click at [80, 465] on link "Admin Settings" at bounding box center [110, 470] width 206 height 24
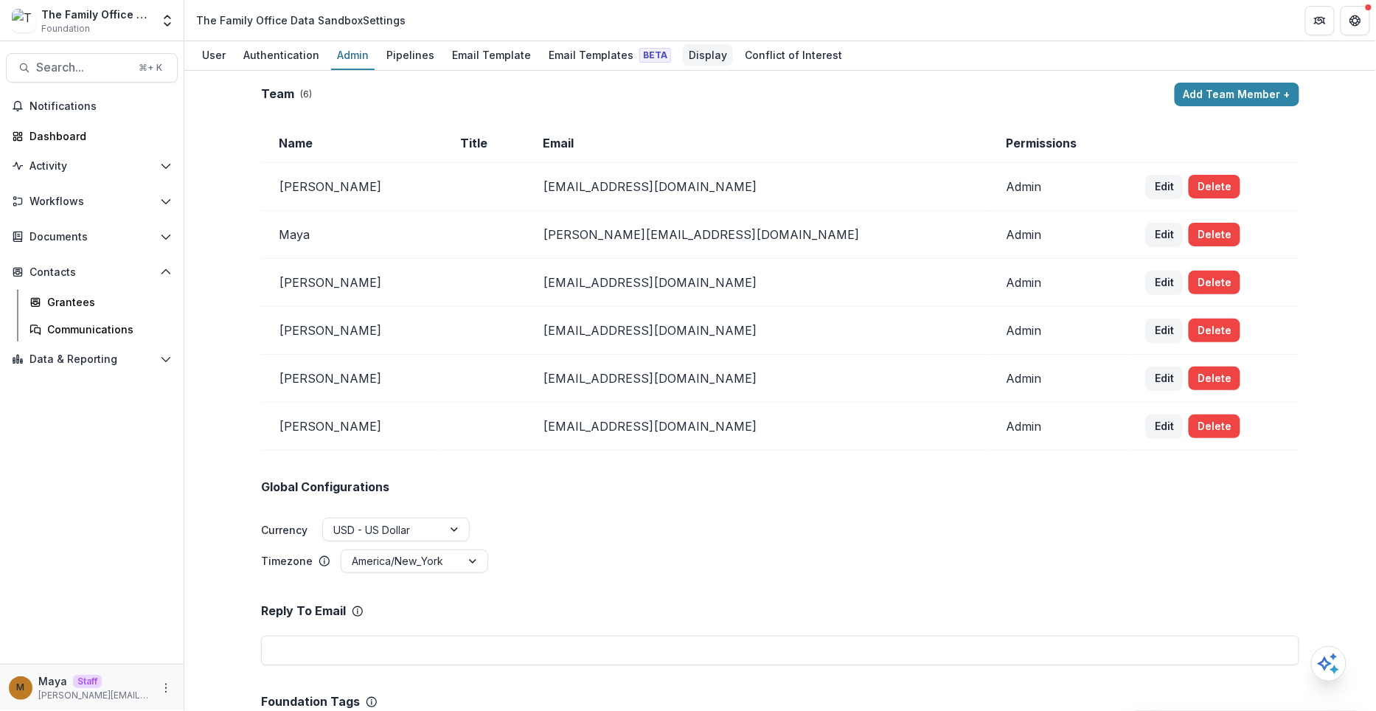
click at [683, 57] on div "Display" at bounding box center [708, 54] width 50 height 21
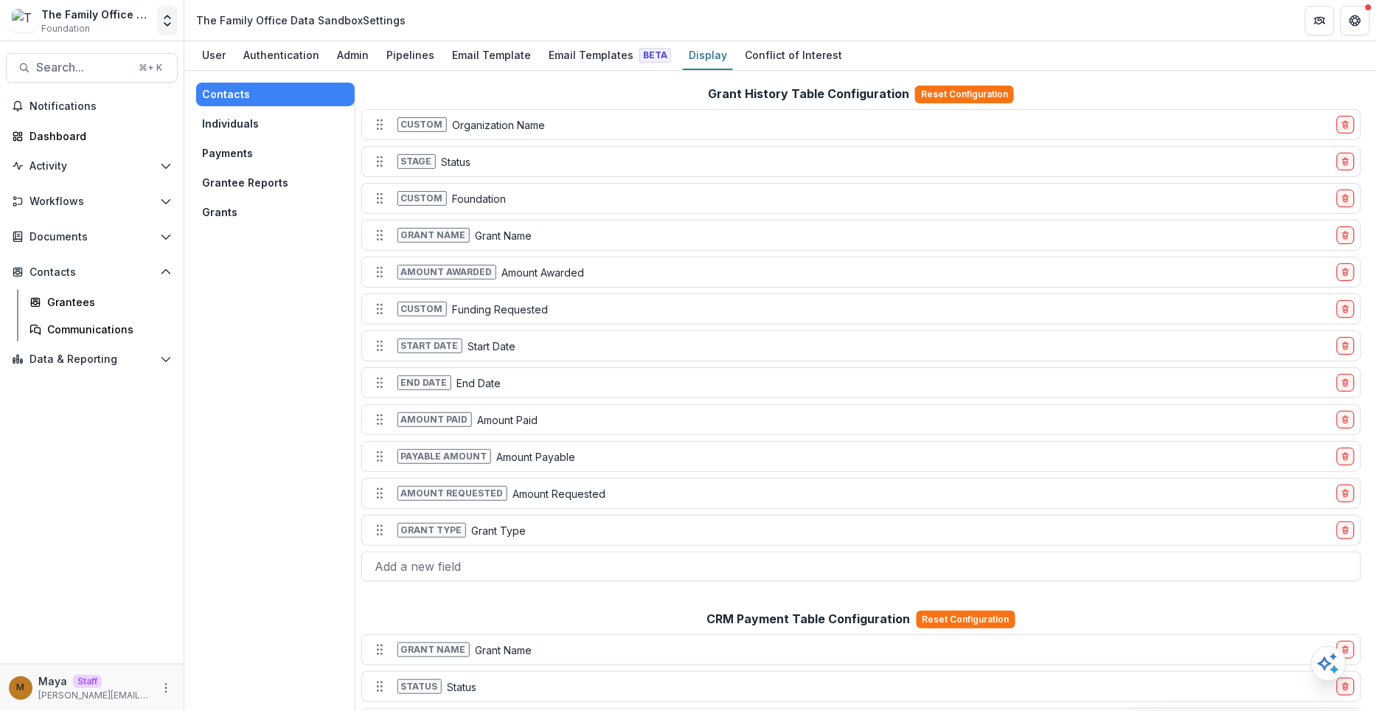
click at [175, 23] on icon "Open entity switcher" at bounding box center [167, 20] width 15 height 15
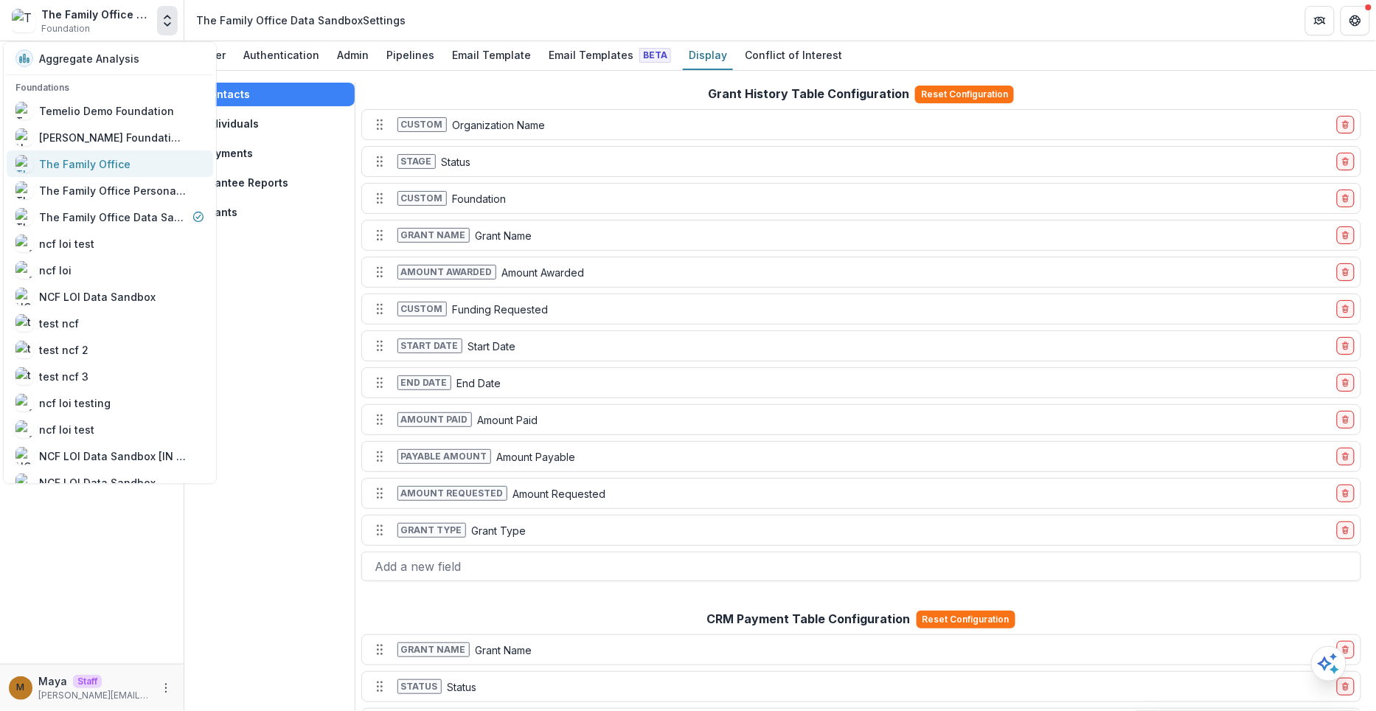
click at [117, 150] on link "The Family Office" at bounding box center [110, 163] width 206 height 27
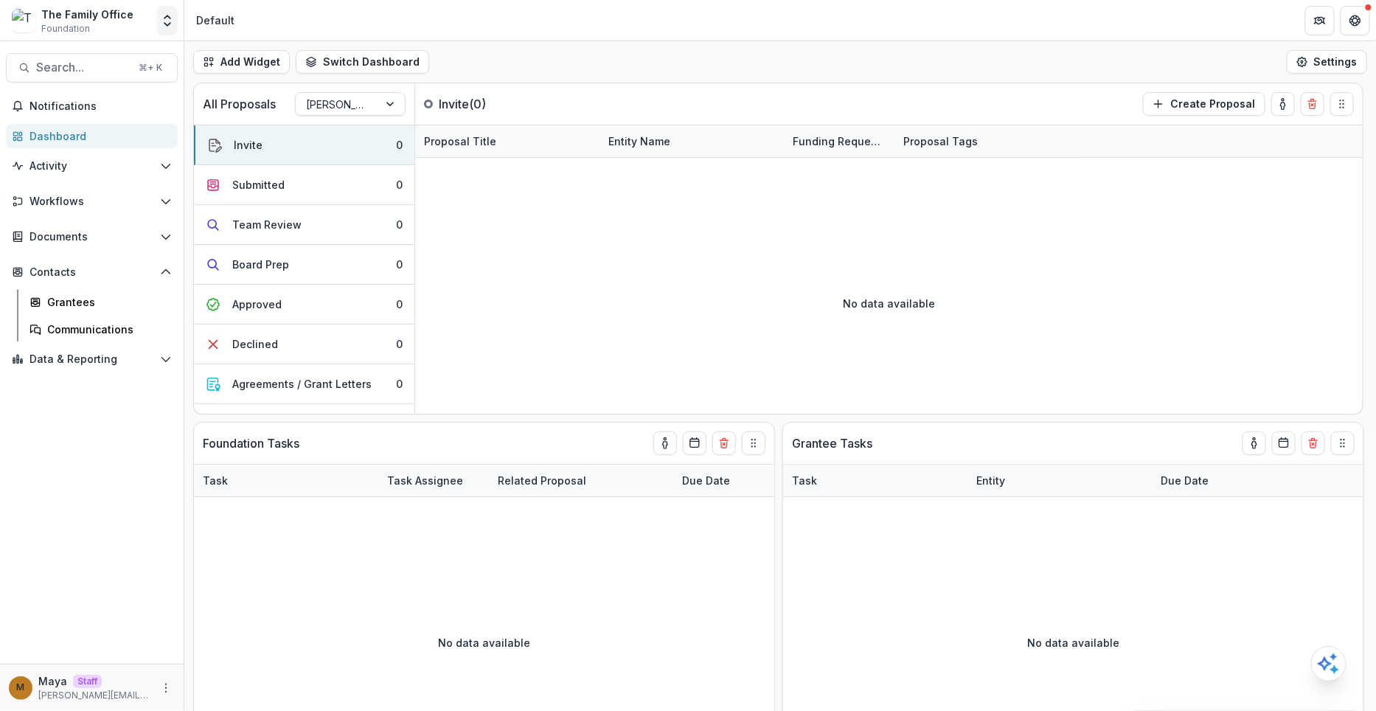
click at [167, 21] on icon "Open entity switcher" at bounding box center [167, 20] width 15 height 15
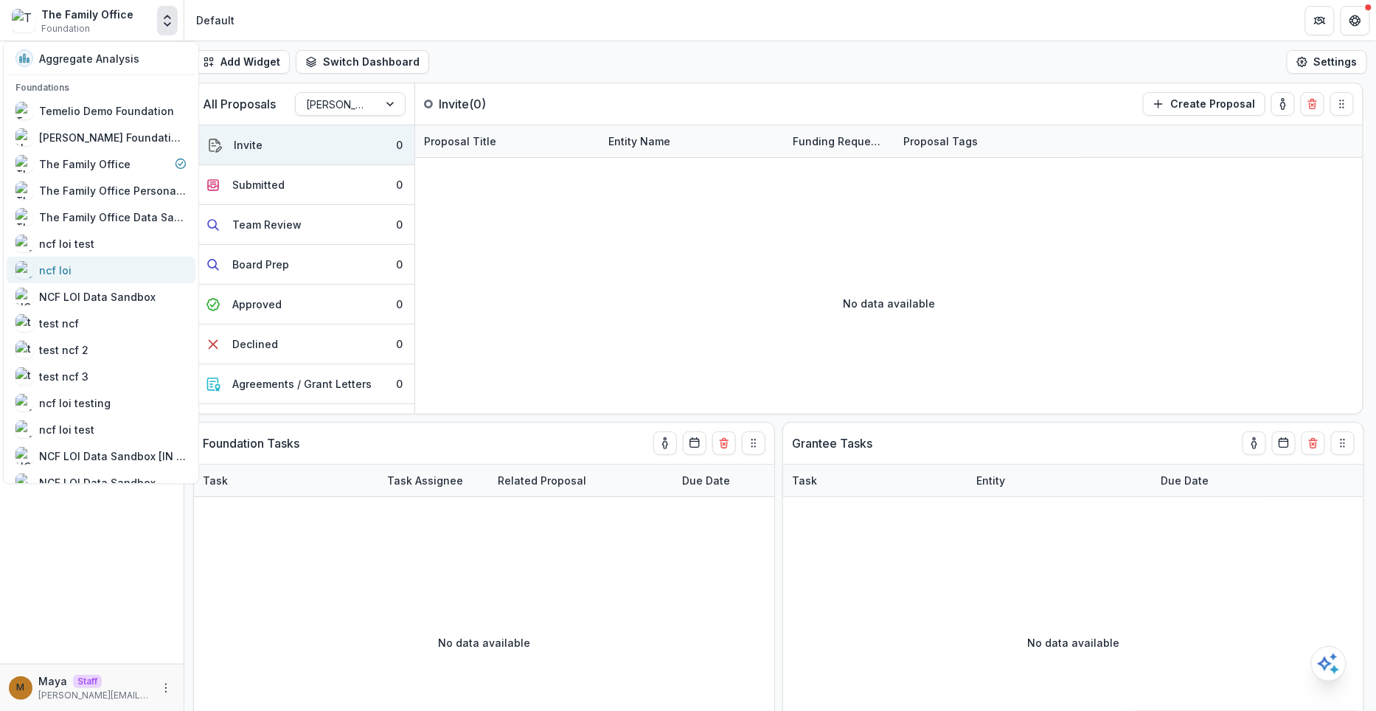
scroll to position [256, 0]
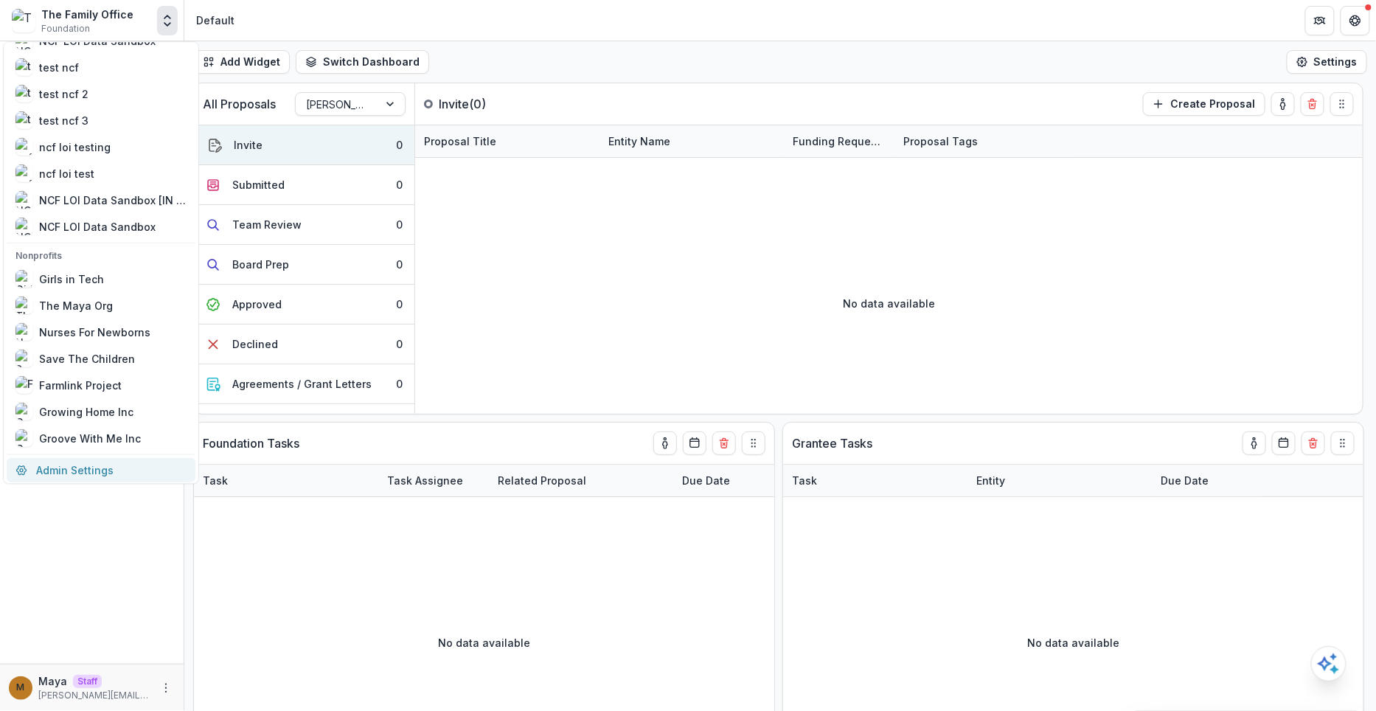
click at [112, 462] on link "Admin Settings" at bounding box center [101, 470] width 189 height 24
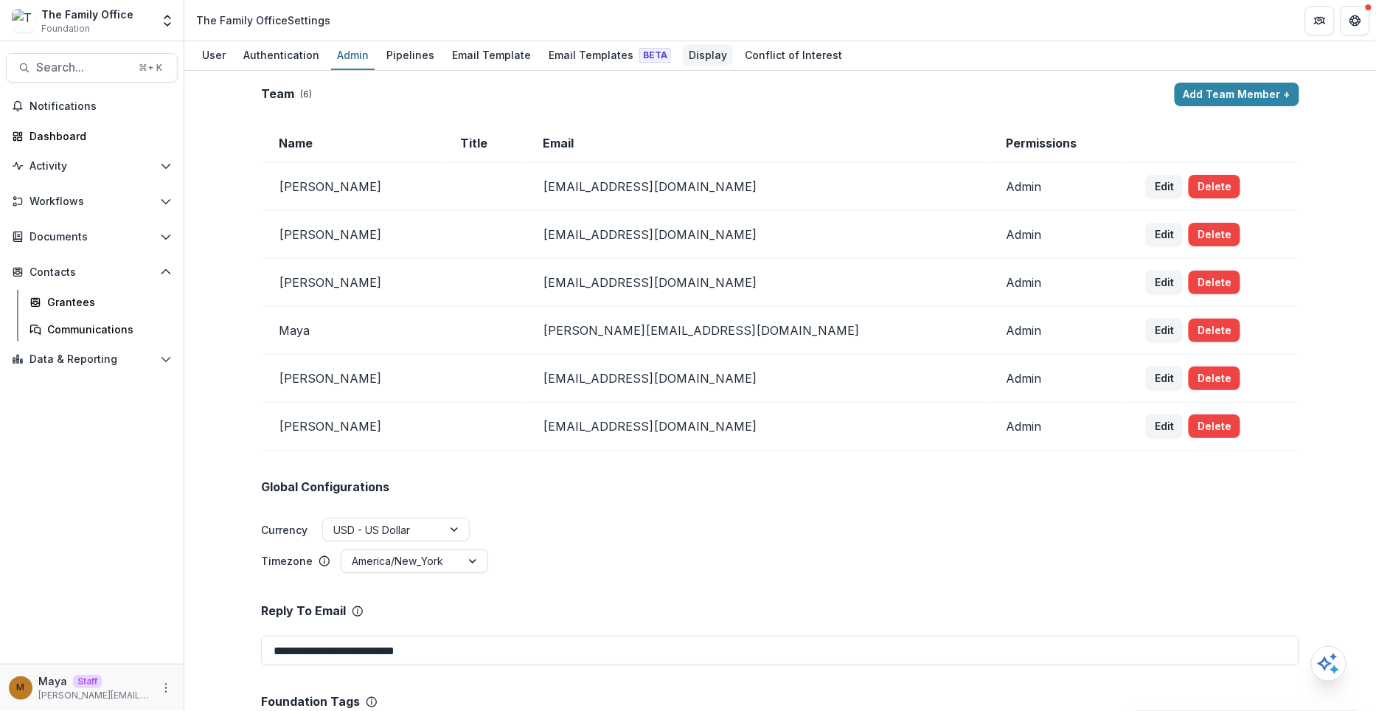
click at [694, 59] on div "Display" at bounding box center [708, 54] width 50 height 21
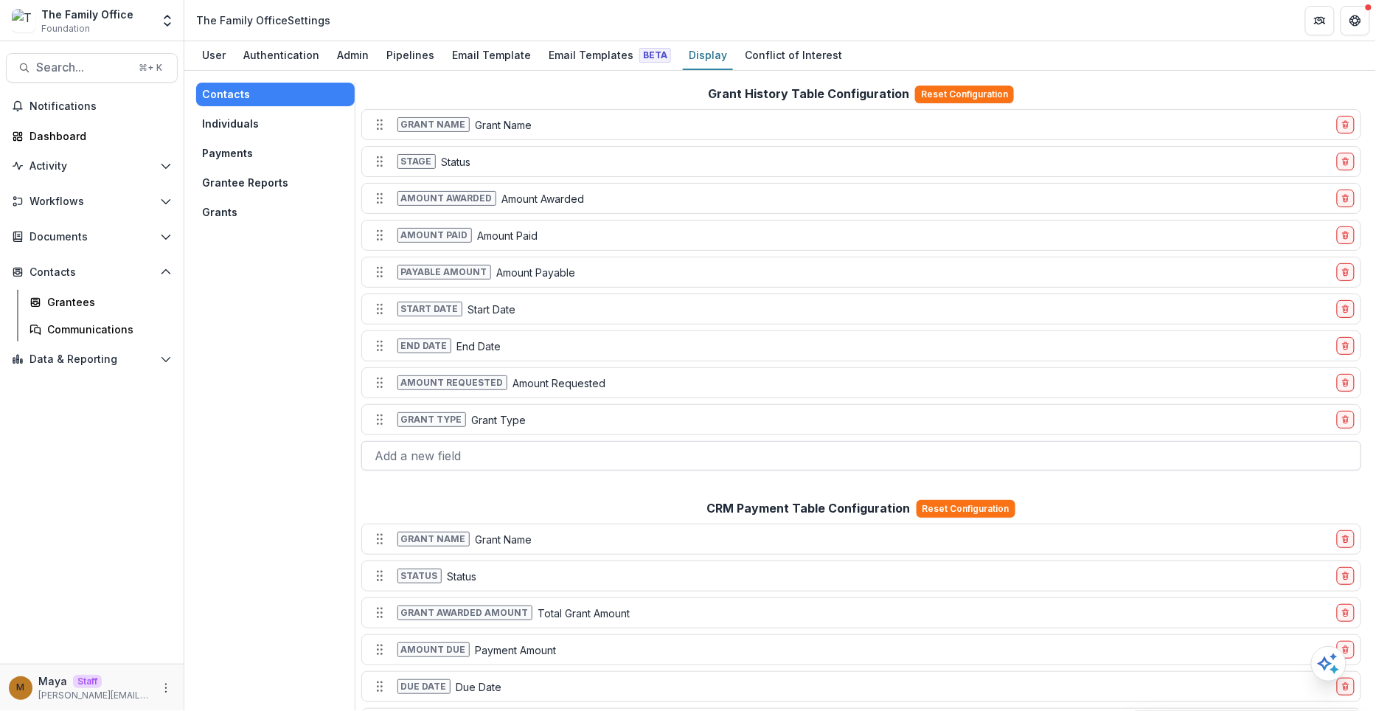
click at [533, 445] on div at bounding box center [861, 455] width 973 height 21
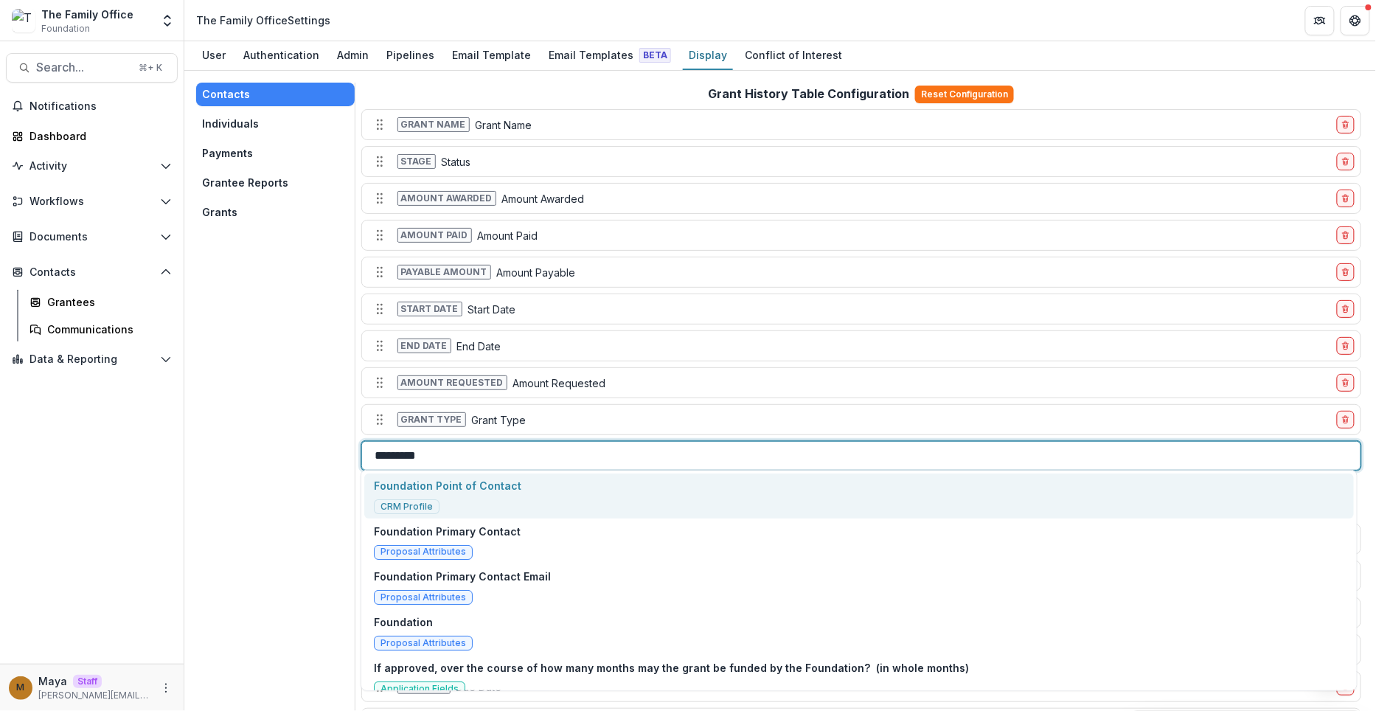
type input "**********"
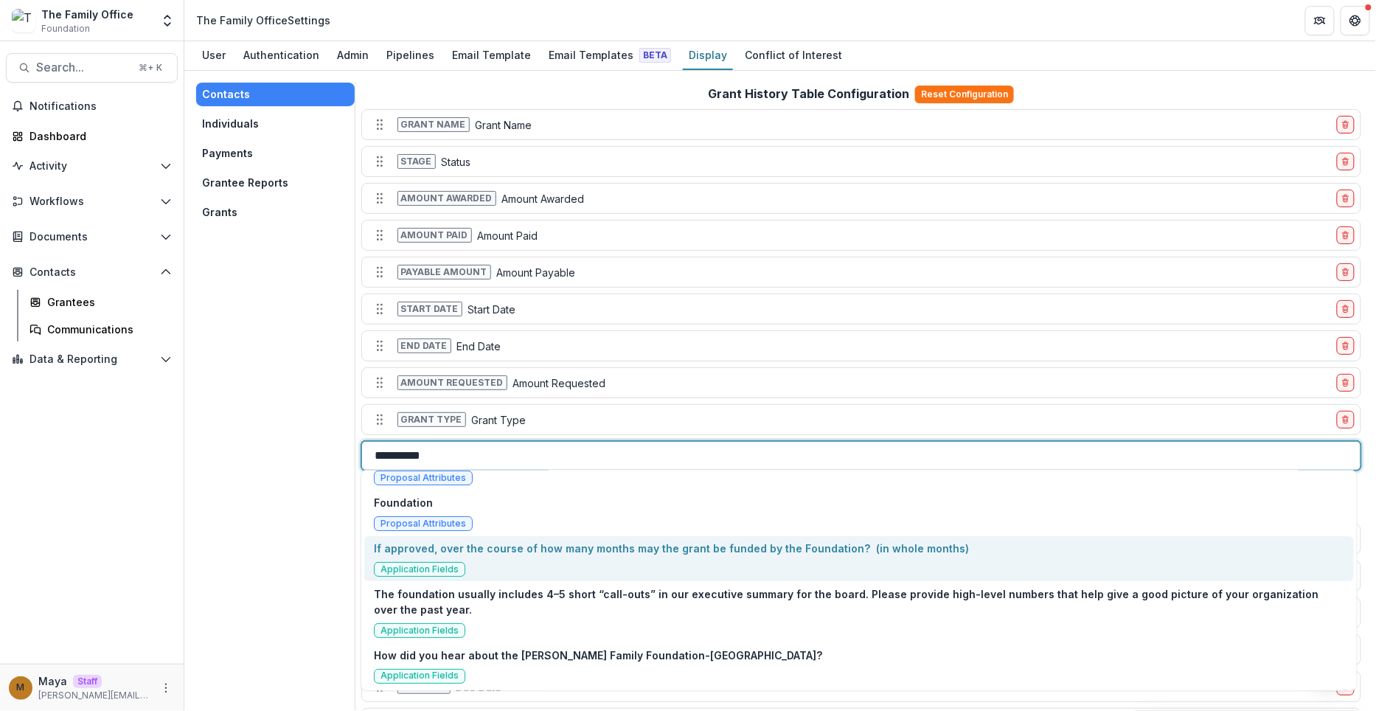
scroll to position [119, 0]
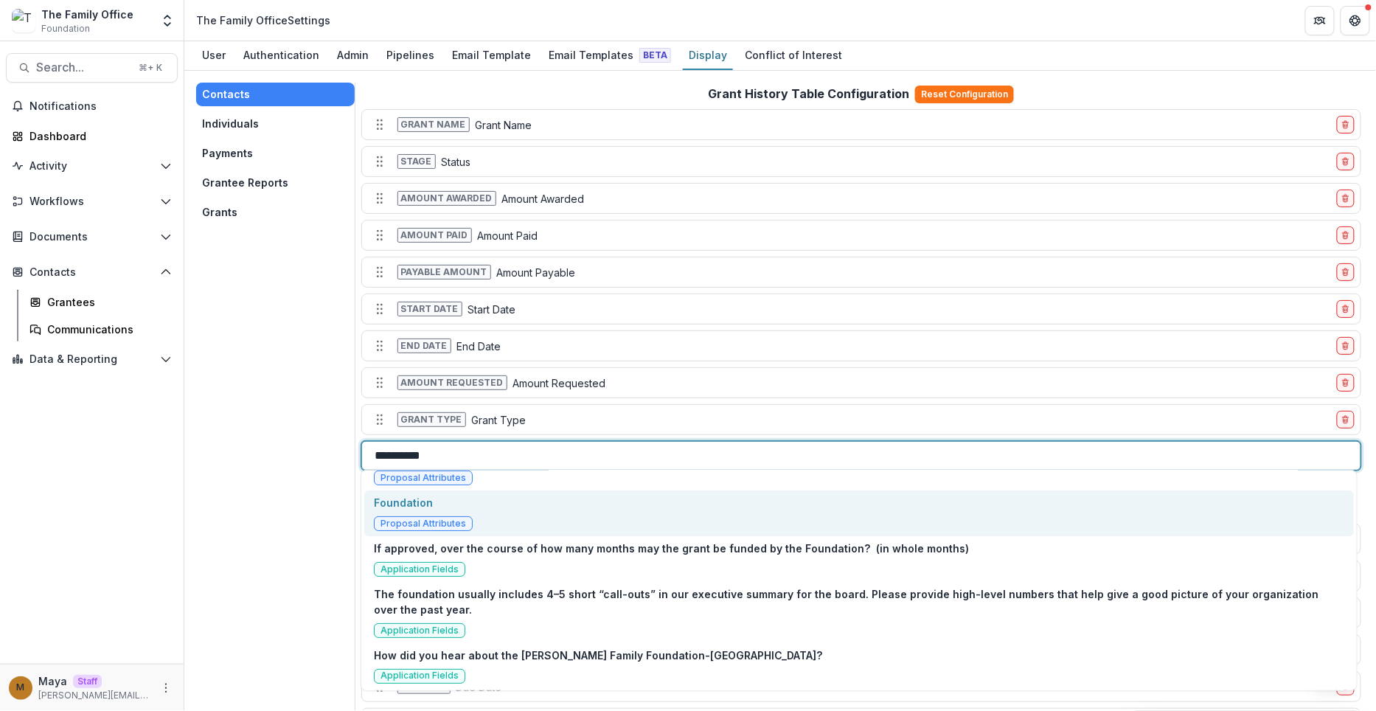
click at [493, 526] on div "Foundation Proposal Attributes" at bounding box center [859, 513] width 990 height 46
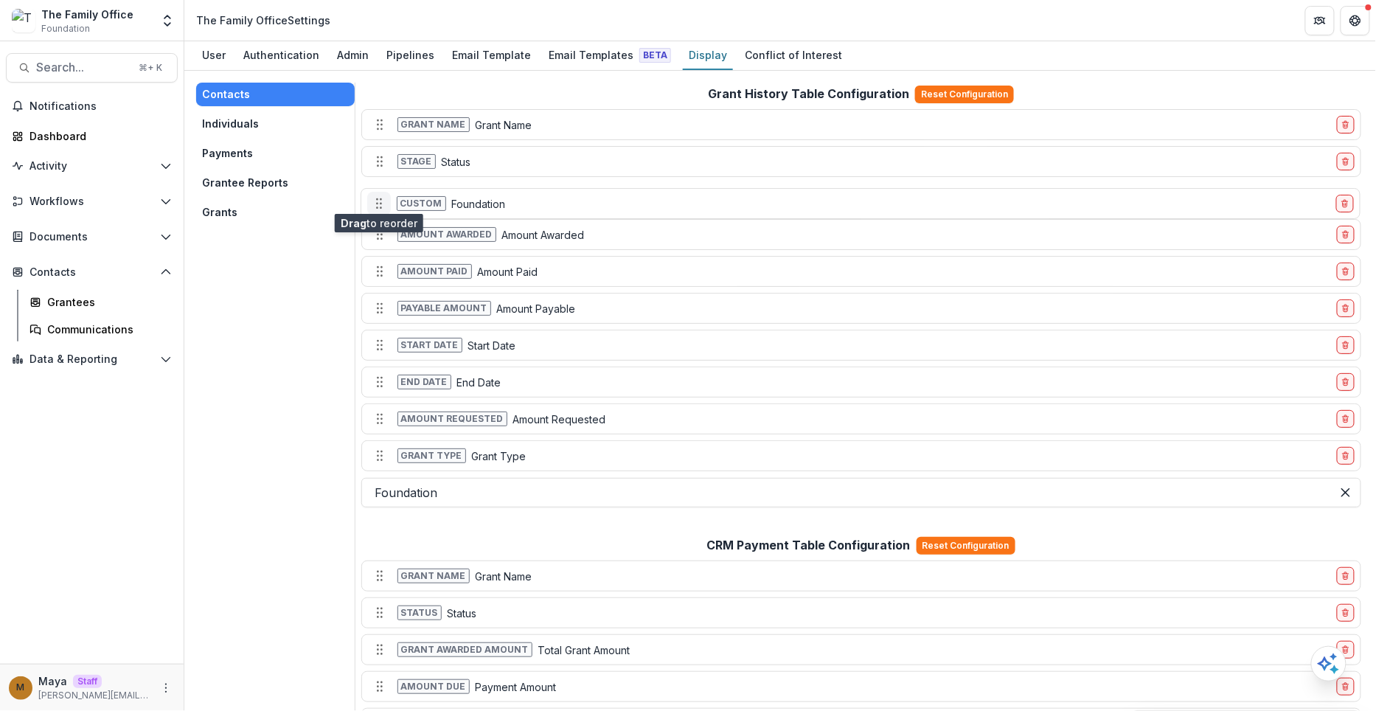
drag, startPoint x: 373, startPoint y: 451, endPoint x: 372, endPoint y: 198, distance: 252.2
click at [372, 198] on icon "Move field" at bounding box center [379, 203] width 15 height 15
click at [170, 21] on icon "Open entity switcher" at bounding box center [167, 20] width 15 height 15
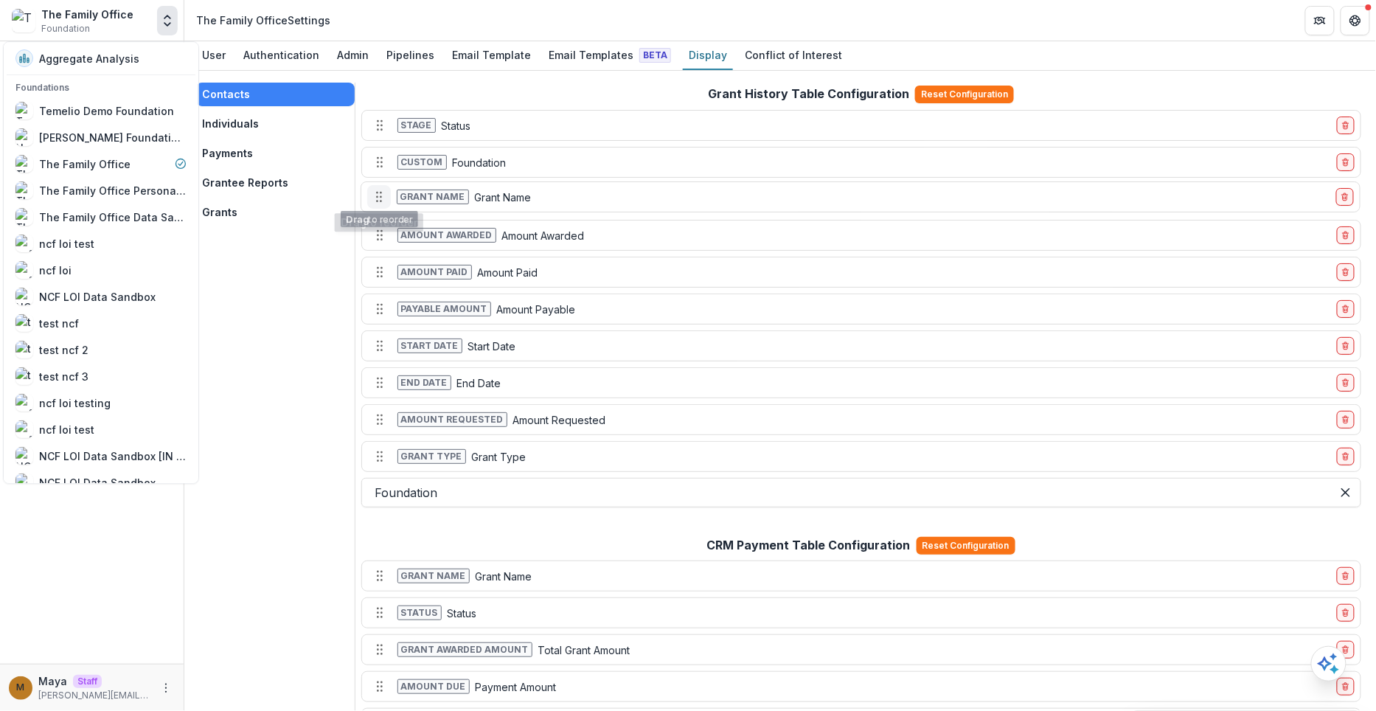
drag, startPoint x: 376, startPoint y: 119, endPoint x: 375, endPoint y: 192, distance: 72.3
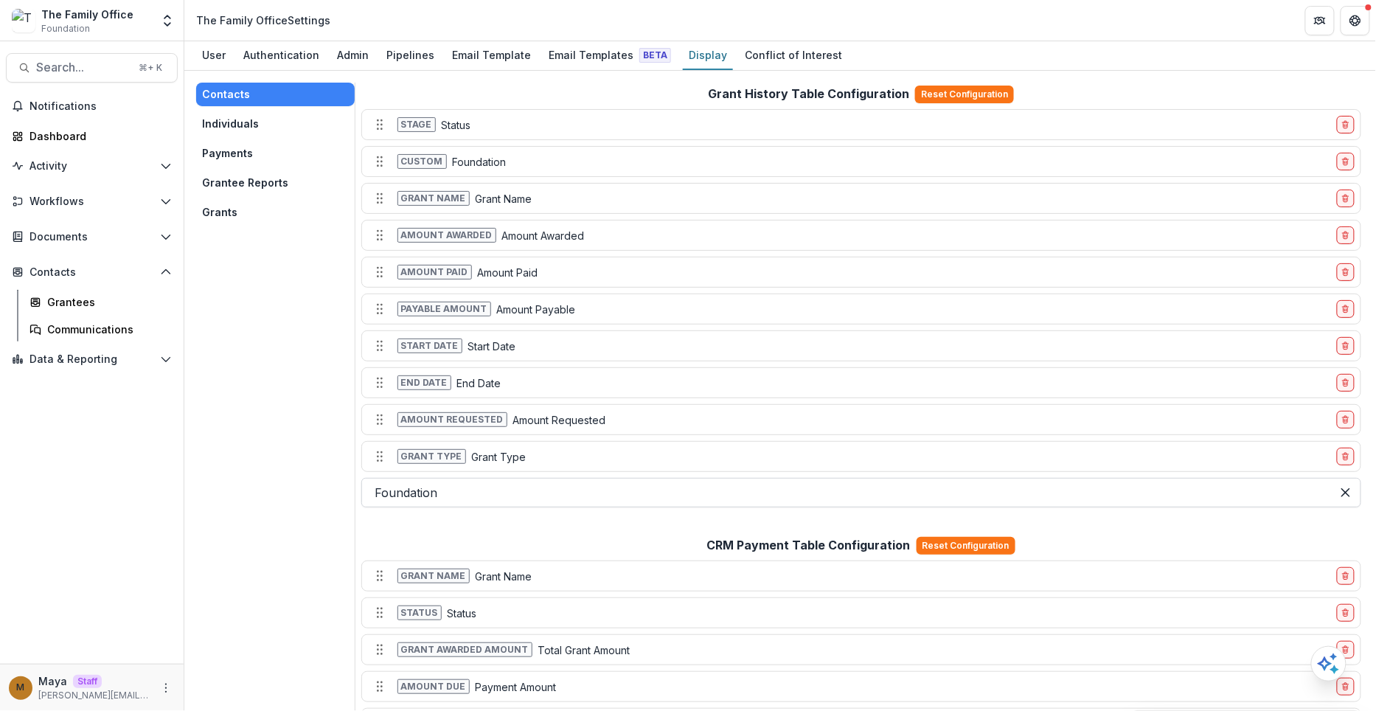
click at [564, 482] on div at bounding box center [846, 492] width 943 height 21
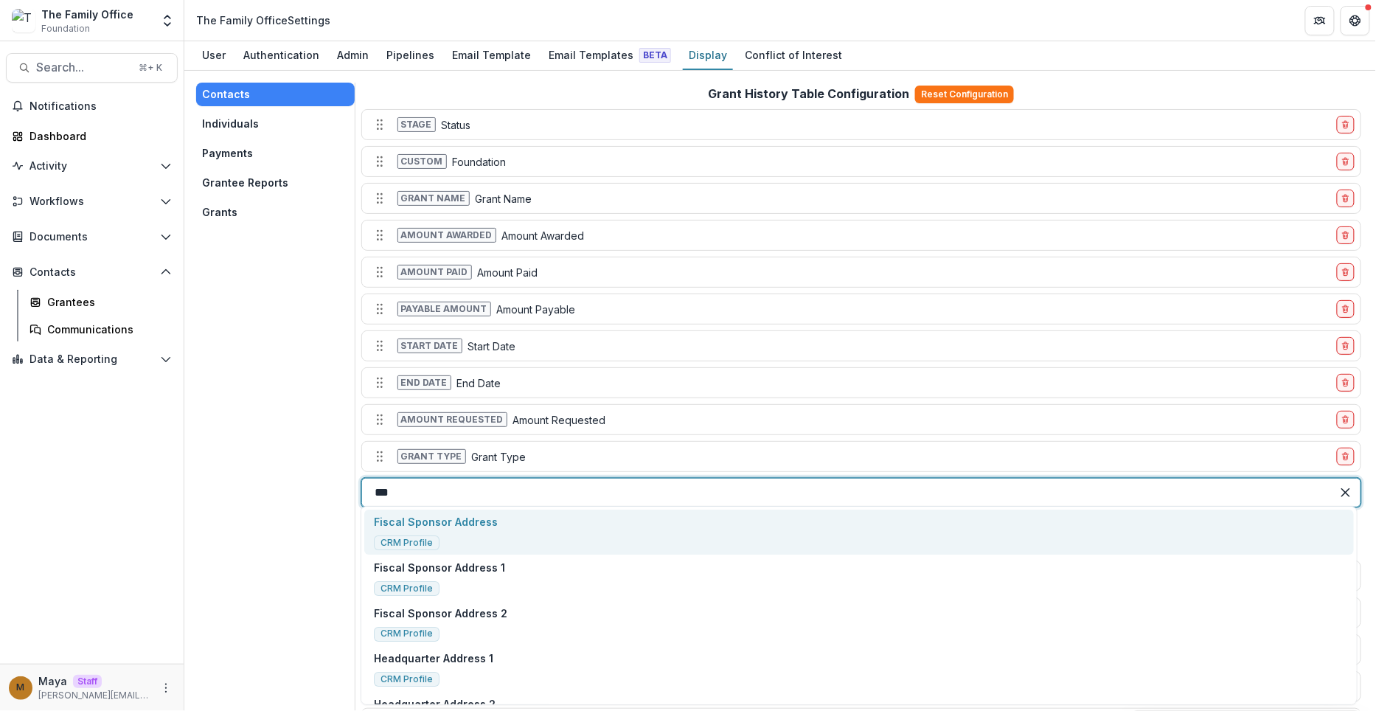
type input "****"
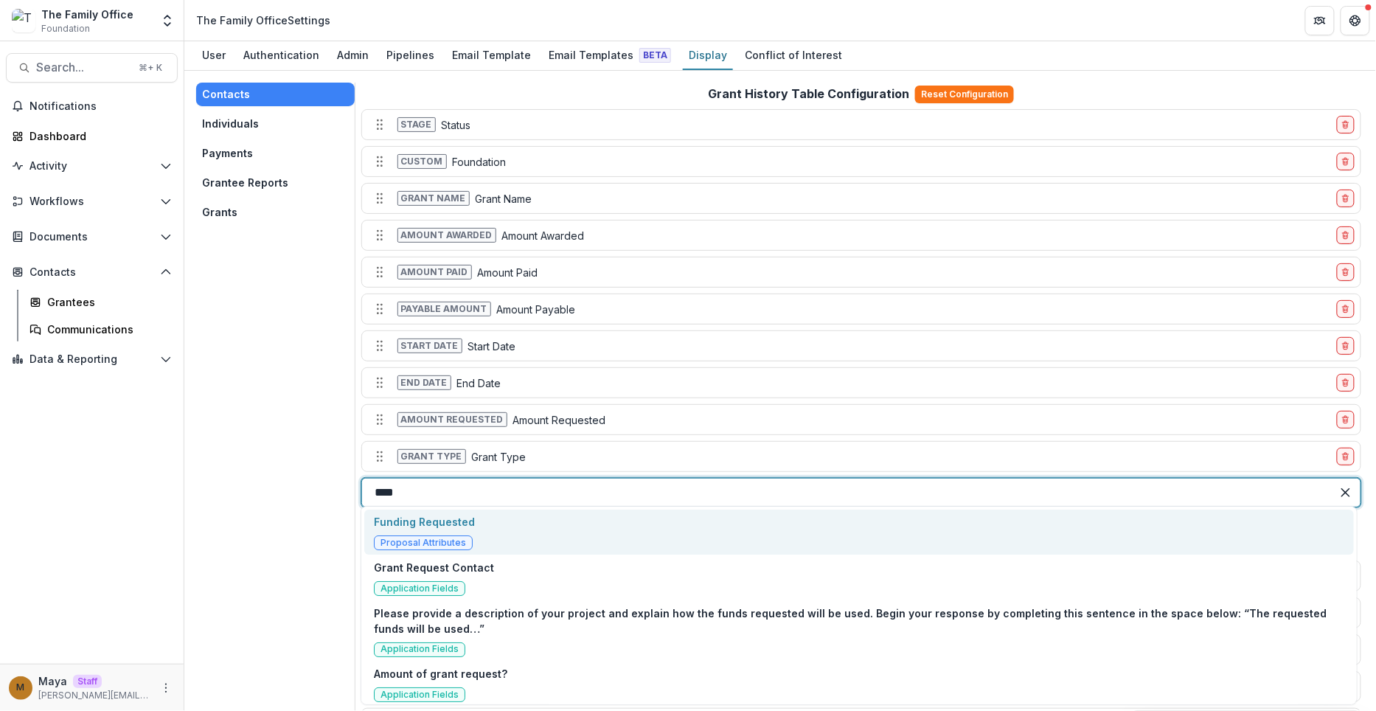
click at [498, 540] on div "Funding Requested Proposal Attributes" at bounding box center [859, 533] width 990 height 46
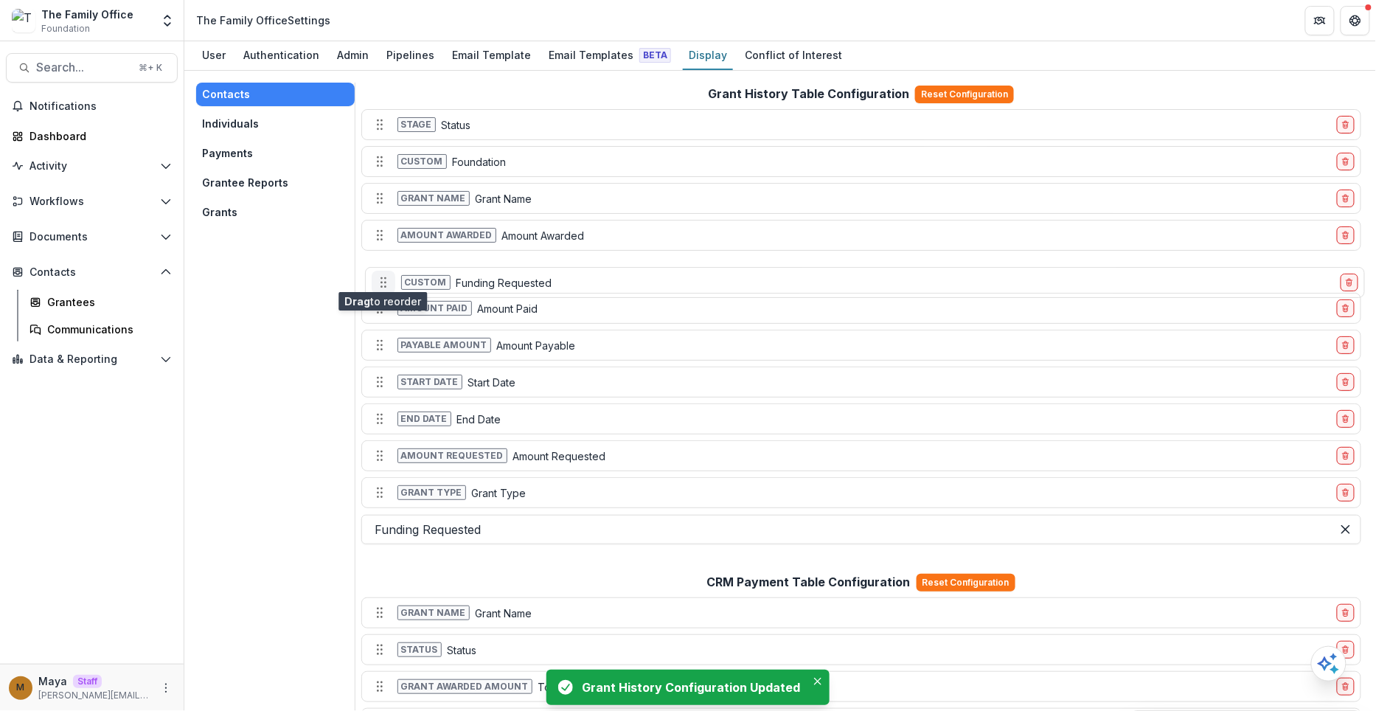
drag, startPoint x: 381, startPoint y: 484, endPoint x: 385, endPoint y: 273, distance: 210.9
click at [385, 275] on icon "Move field" at bounding box center [383, 282] width 15 height 15
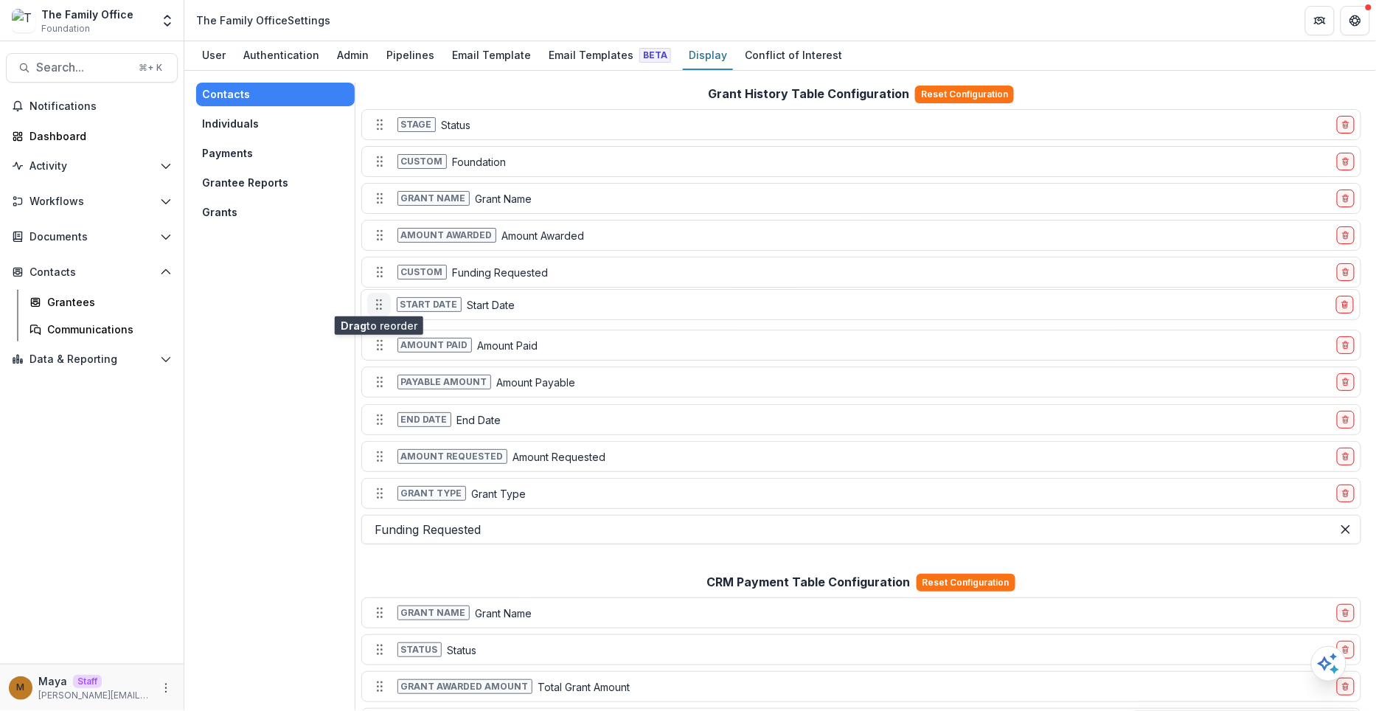
drag, startPoint x: 384, startPoint y: 378, endPoint x: 380, endPoint y: 300, distance: 77.5
click at [380, 300] on icon "Move field" at bounding box center [379, 304] width 15 height 15
drag, startPoint x: 380, startPoint y: 415, endPoint x: 380, endPoint y: 341, distance: 73.7
click at [380, 342] on icon "Move field" at bounding box center [380, 347] width 15 height 15
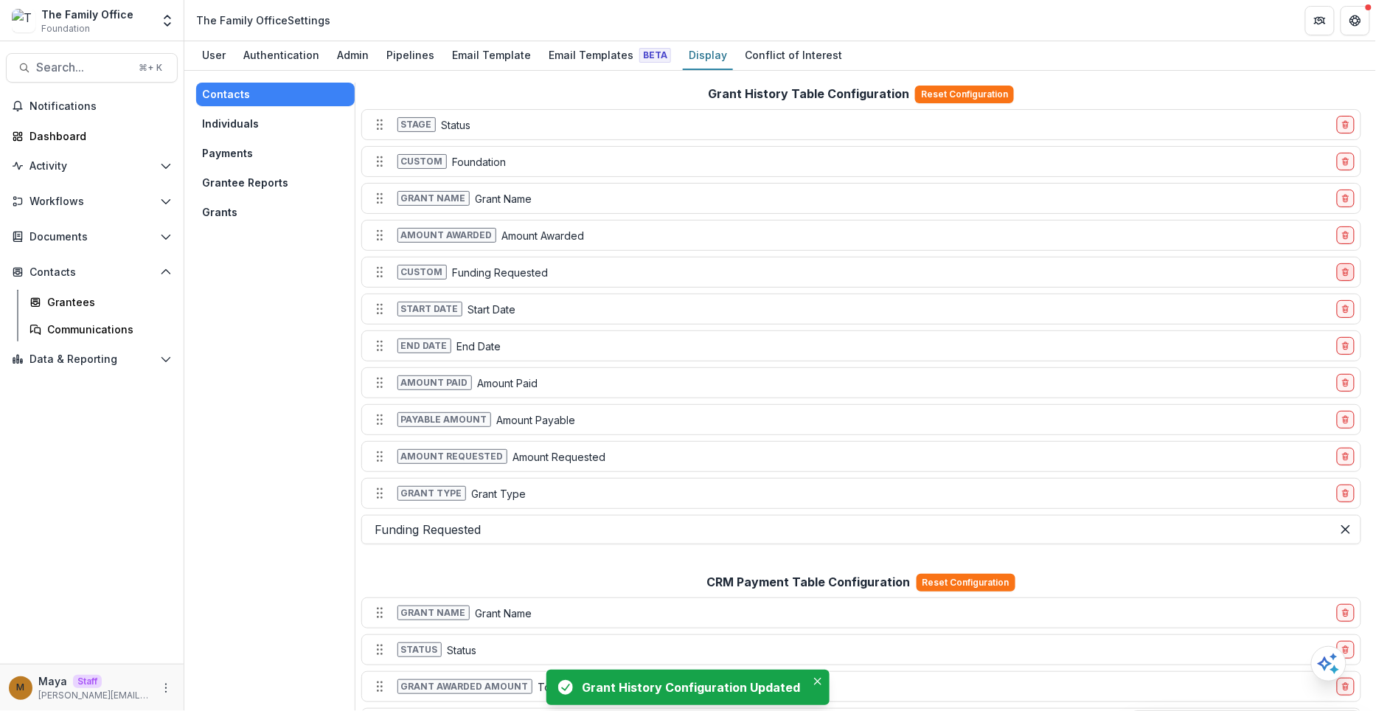
click at [1343, 268] on icon "delete-field-row" at bounding box center [1345, 272] width 9 height 9
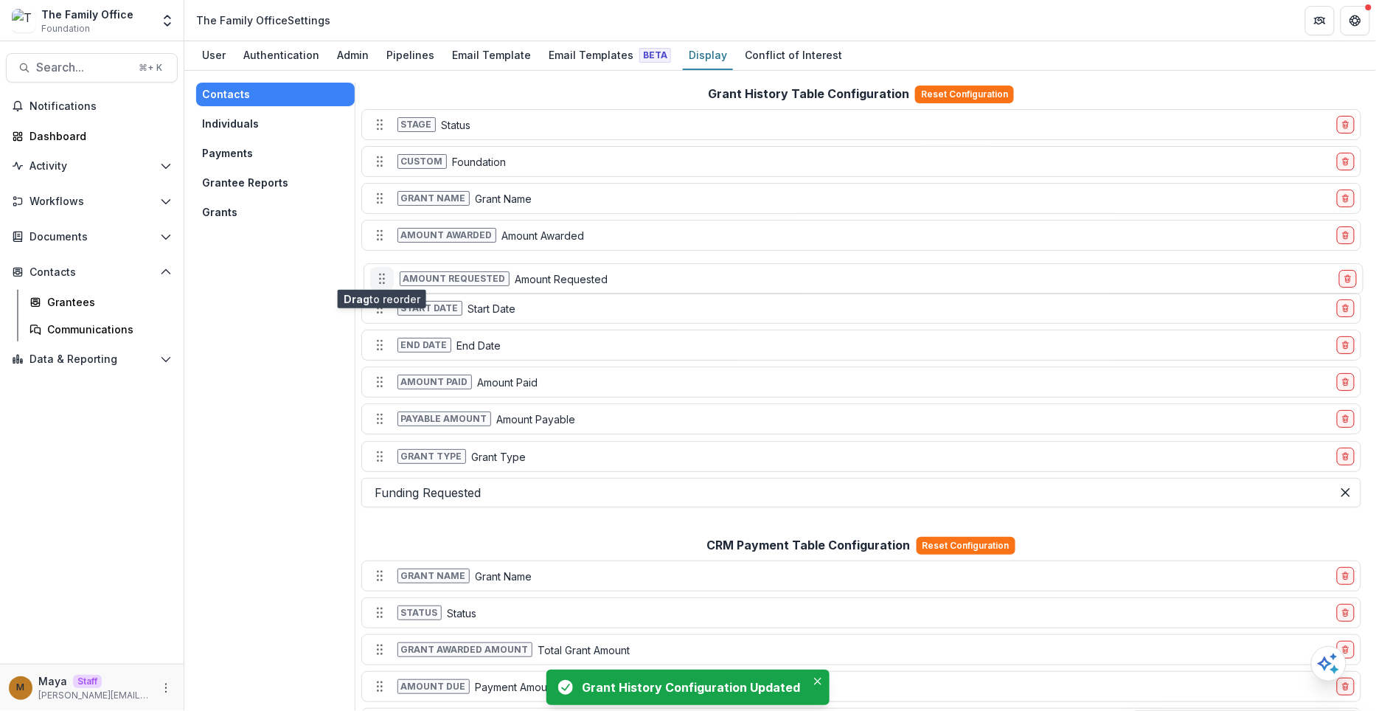
drag, startPoint x: 379, startPoint y: 417, endPoint x: 380, endPoint y: 275, distance: 141.6
click at [380, 275] on icon "Move field" at bounding box center [382, 278] width 15 height 15
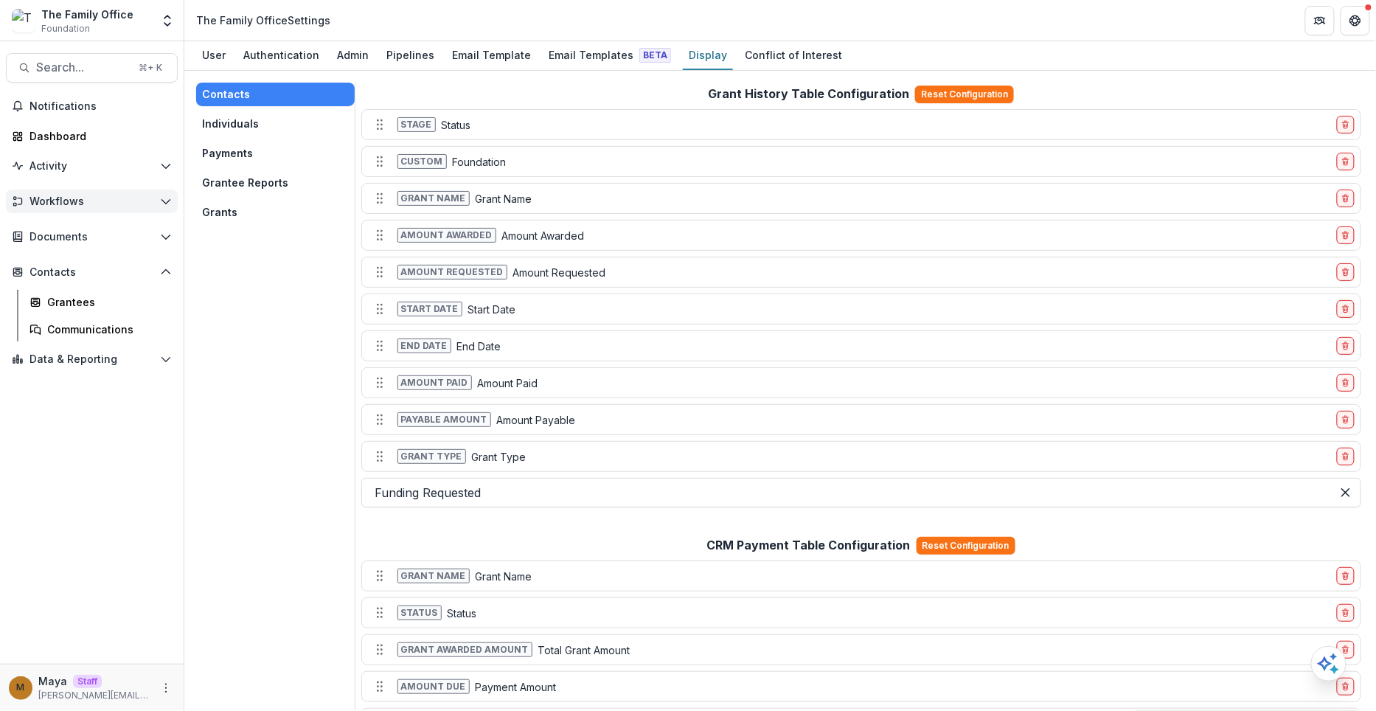
click at [46, 201] on span "Workflows" at bounding box center [91, 201] width 125 height 13
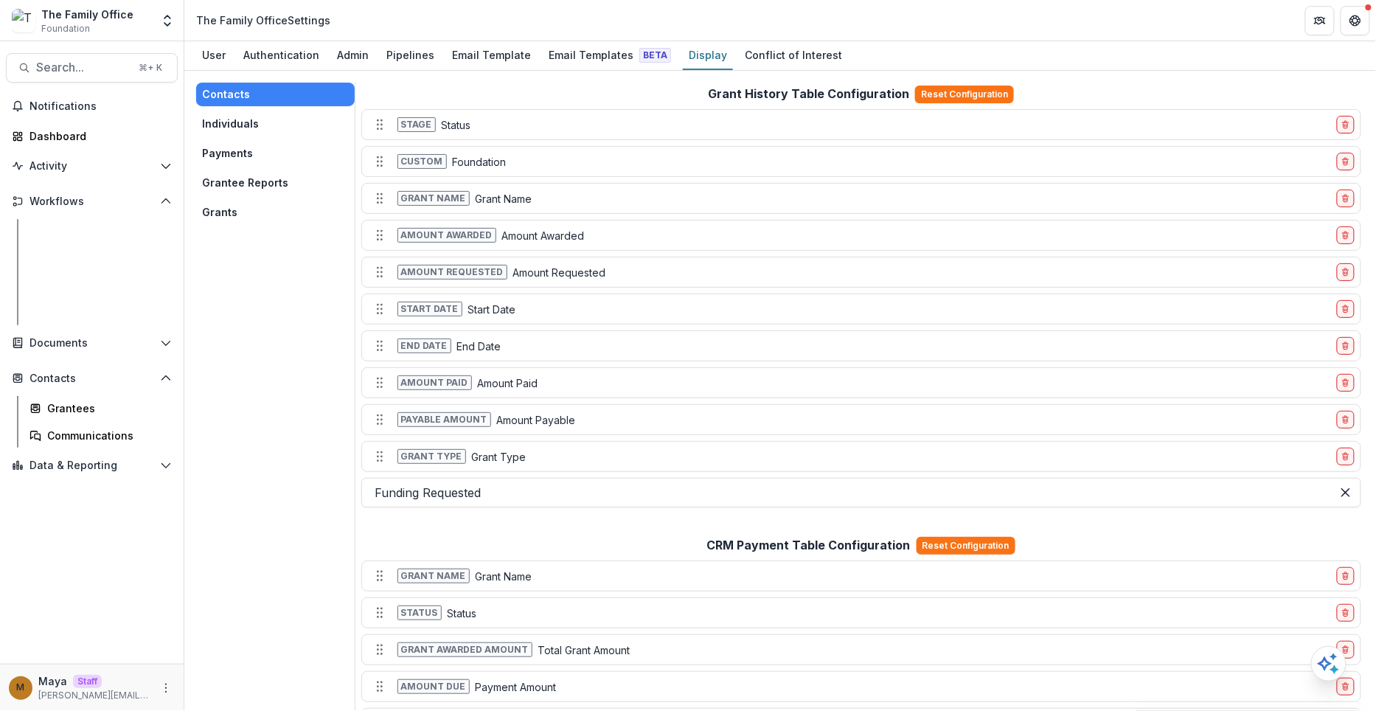
click at [55, 225] on div "Proposals" at bounding box center [106, 230] width 119 height 15
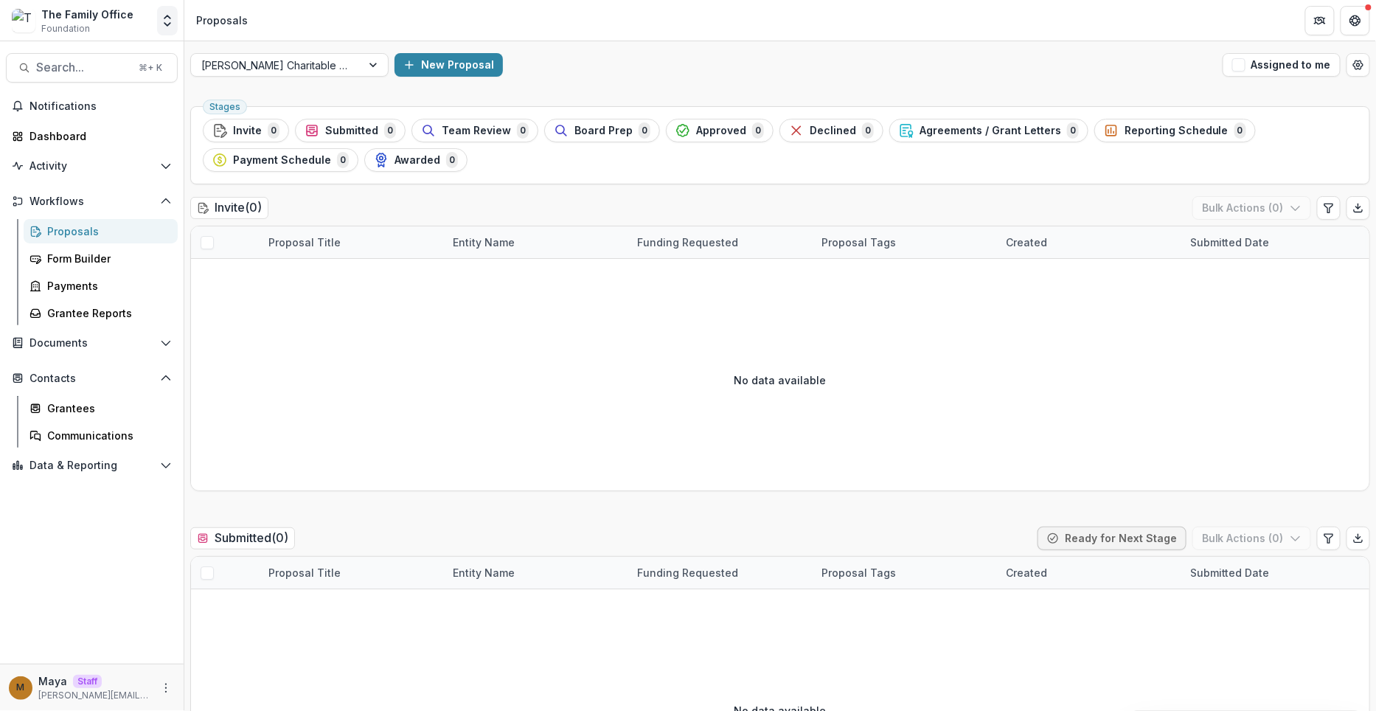
click at [165, 29] on button "Open entity switcher" at bounding box center [167, 20] width 21 height 29
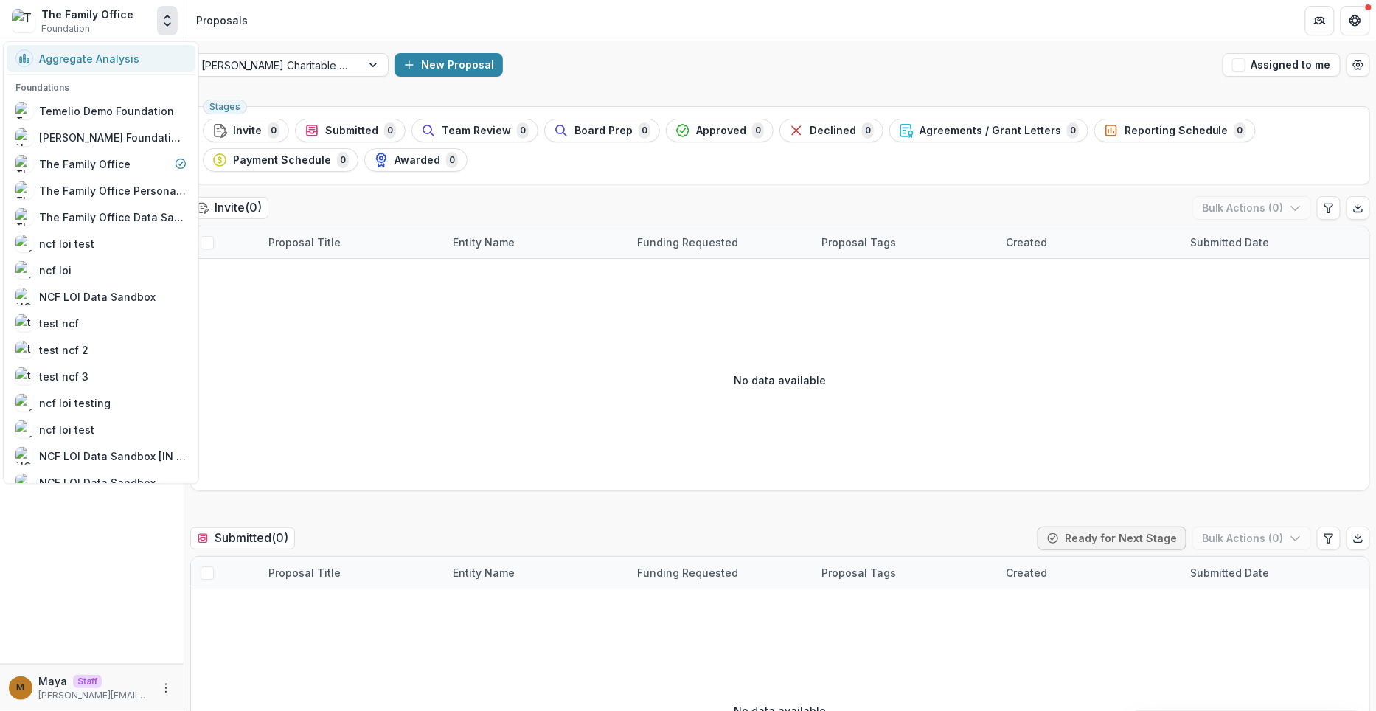
scroll to position [256, 0]
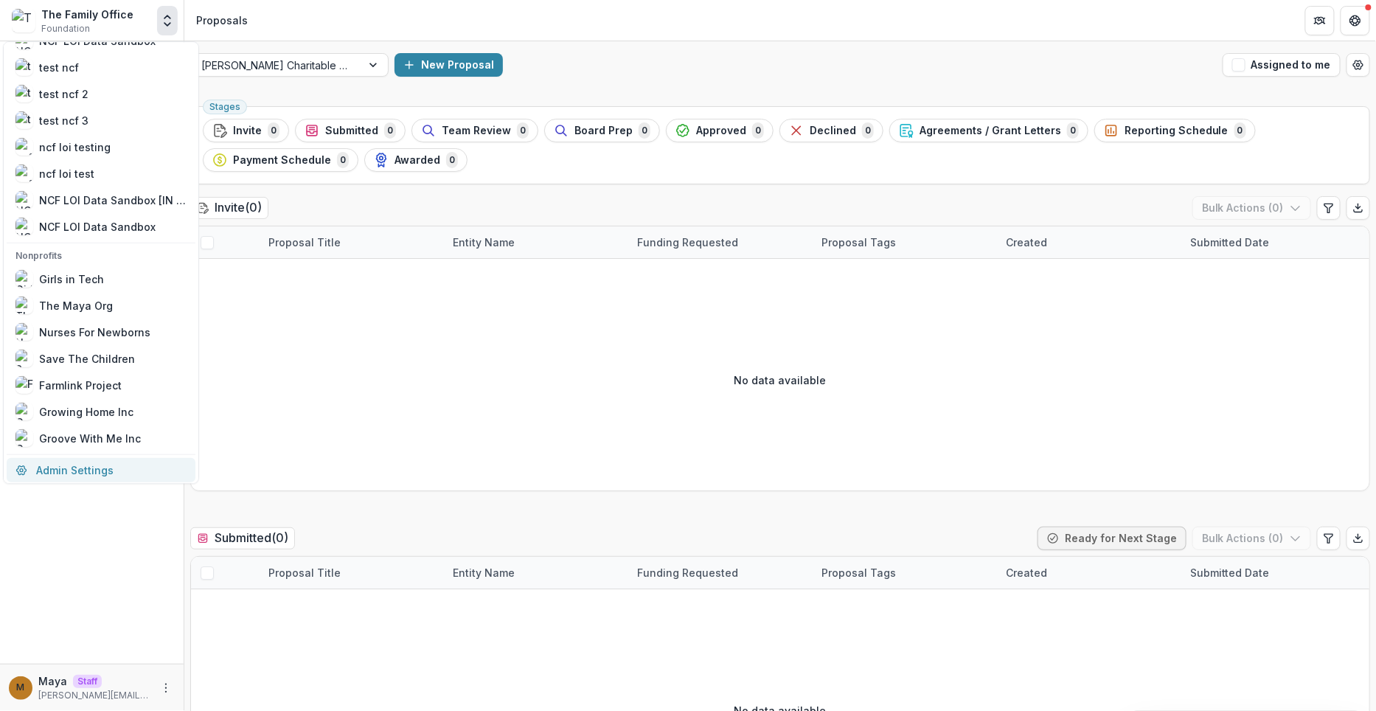
click at [57, 458] on link "Admin Settings" at bounding box center [101, 470] width 189 height 24
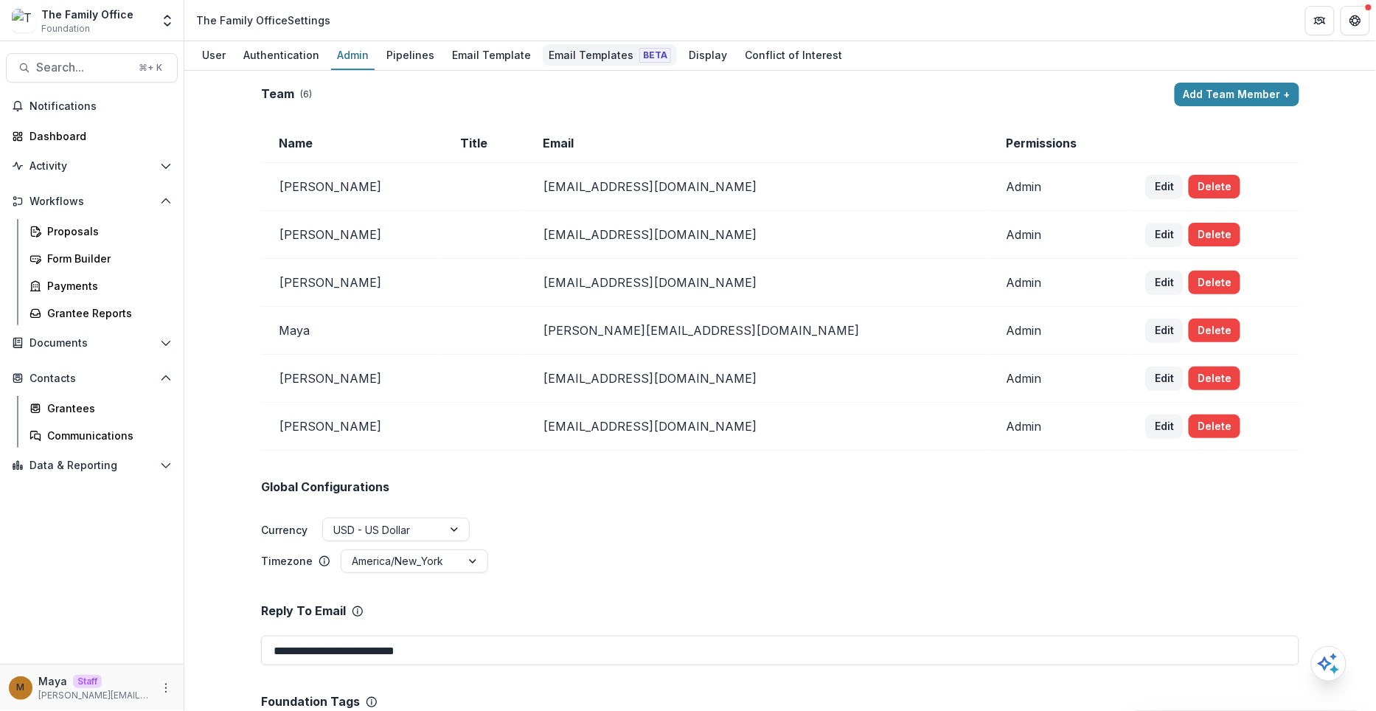
click at [589, 53] on div "Email Templates Beta" at bounding box center [610, 54] width 134 height 21
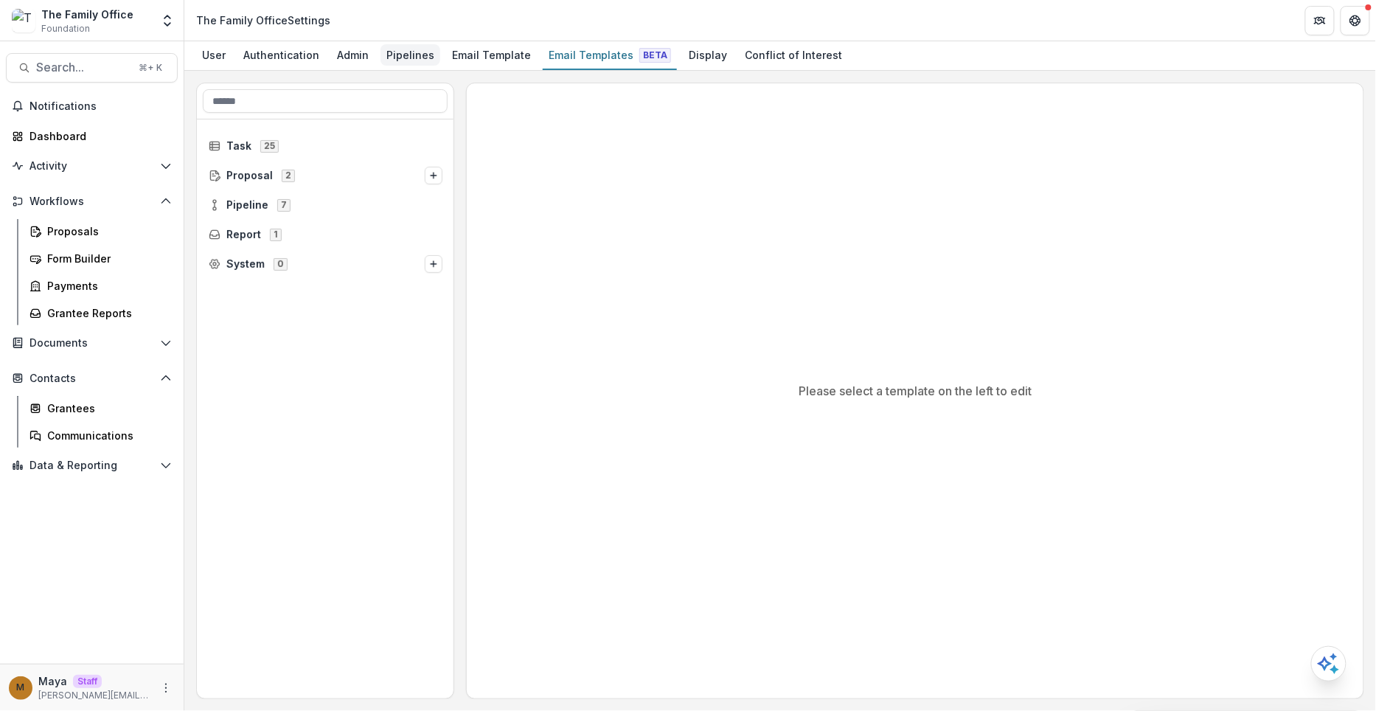
click at [394, 49] on div "Pipelines" at bounding box center [410, 54] width 60 height 21
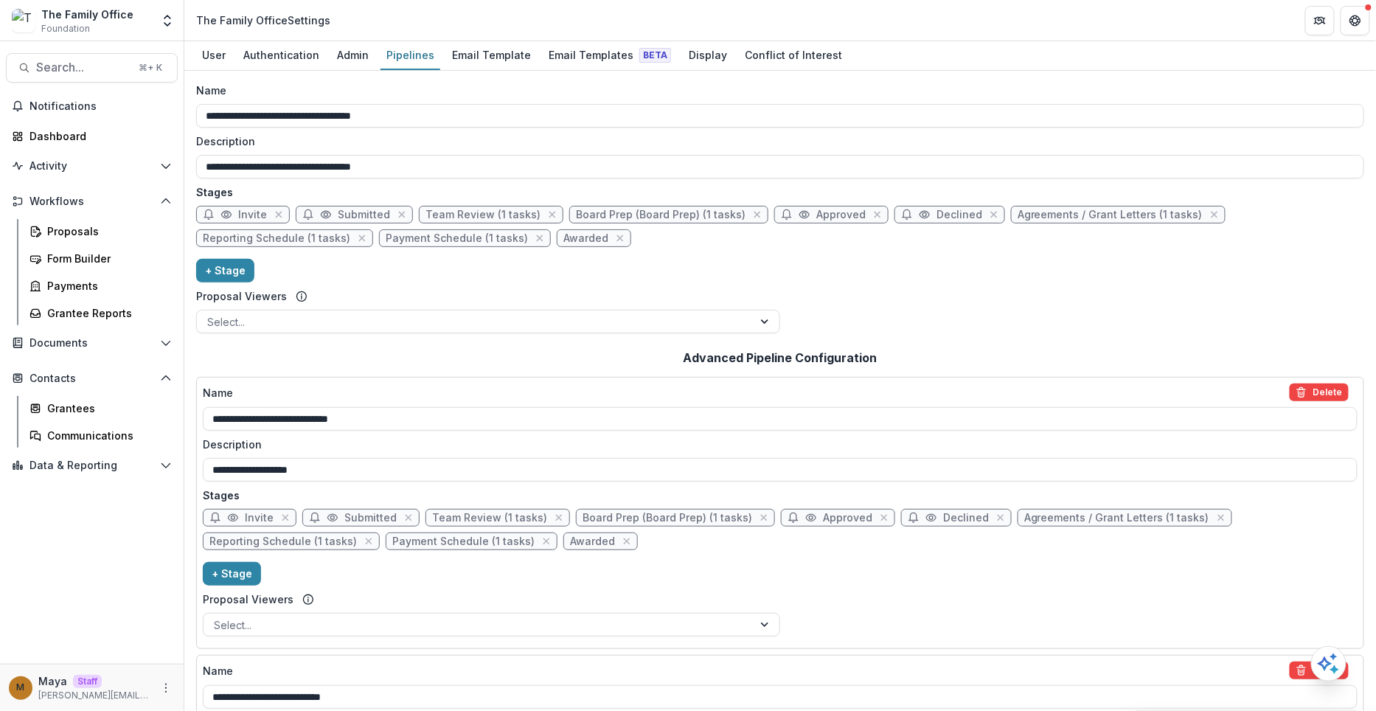
click at [666, 215] on span "Board Prep (Board Prep) (1 tasks)" at bounding box center [661, 215] width 170 height 13
select select "******"
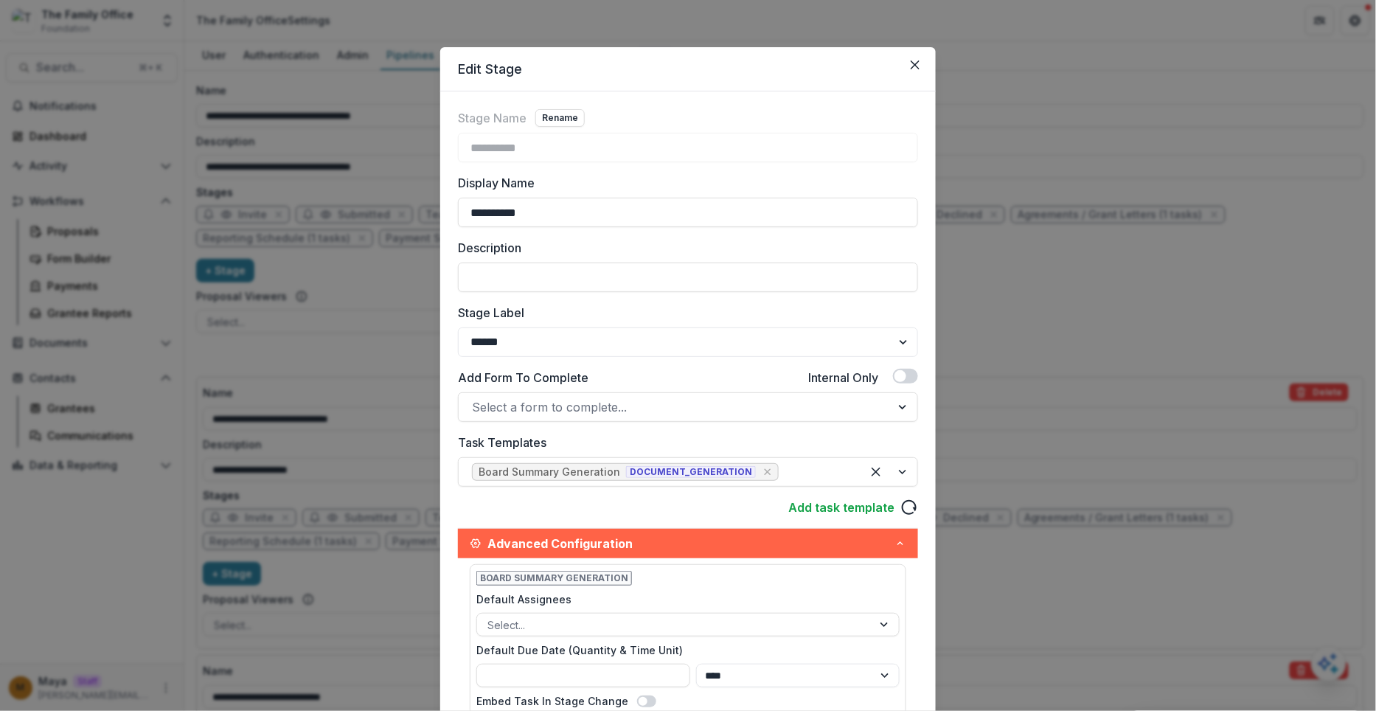
click at [962, 265] on div "**********" at bounding box center [688, 355] width 1376 height 711
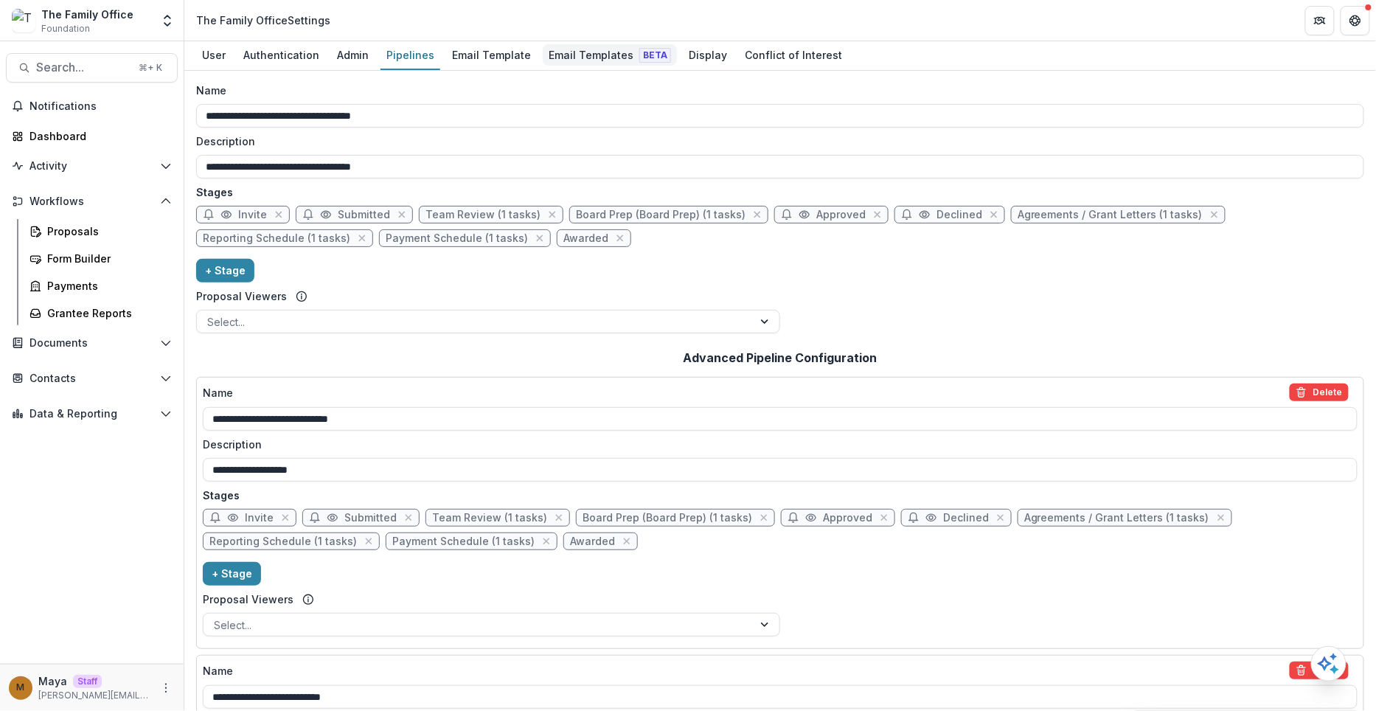
click at [574, 46] on div "Email Templates Beta" at bounding box center [610, 54] width 134 height 21
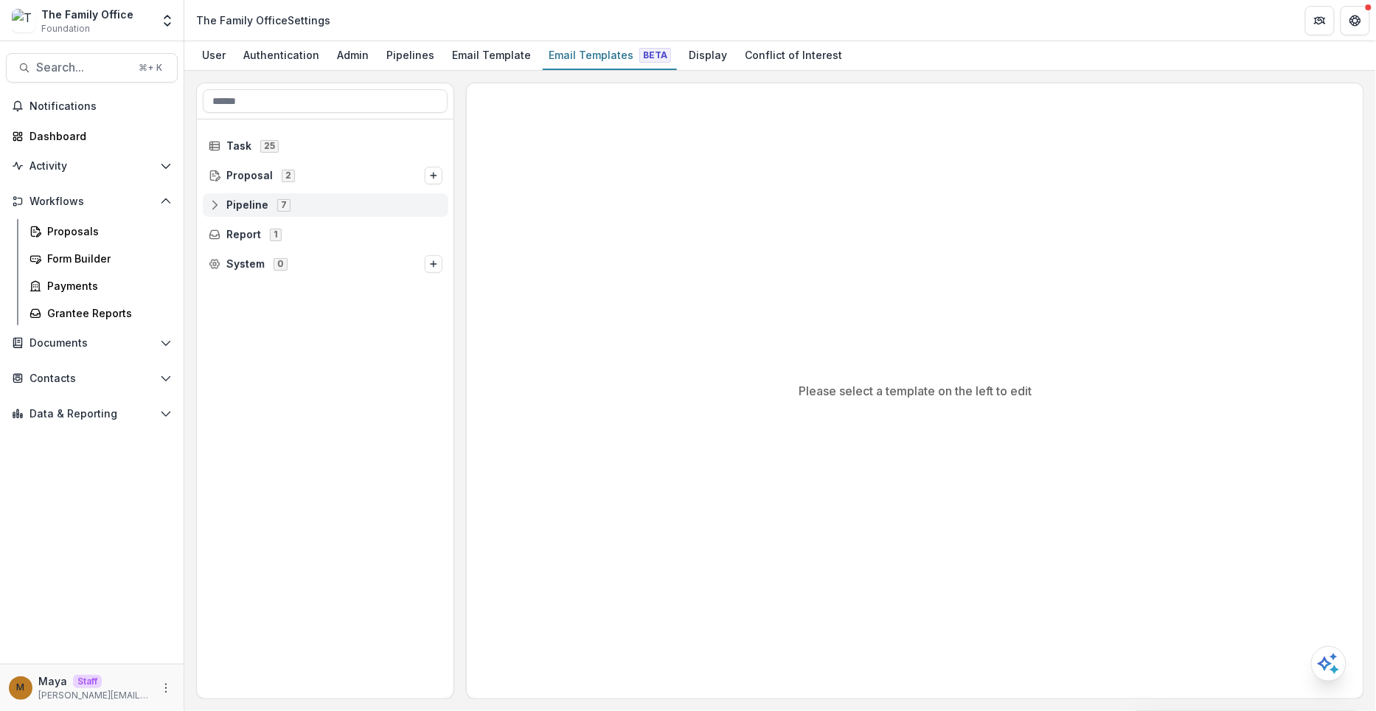
click at [259, 193] on div "Pipeline 7" at bounding box center [326, 205] width 246 height 24
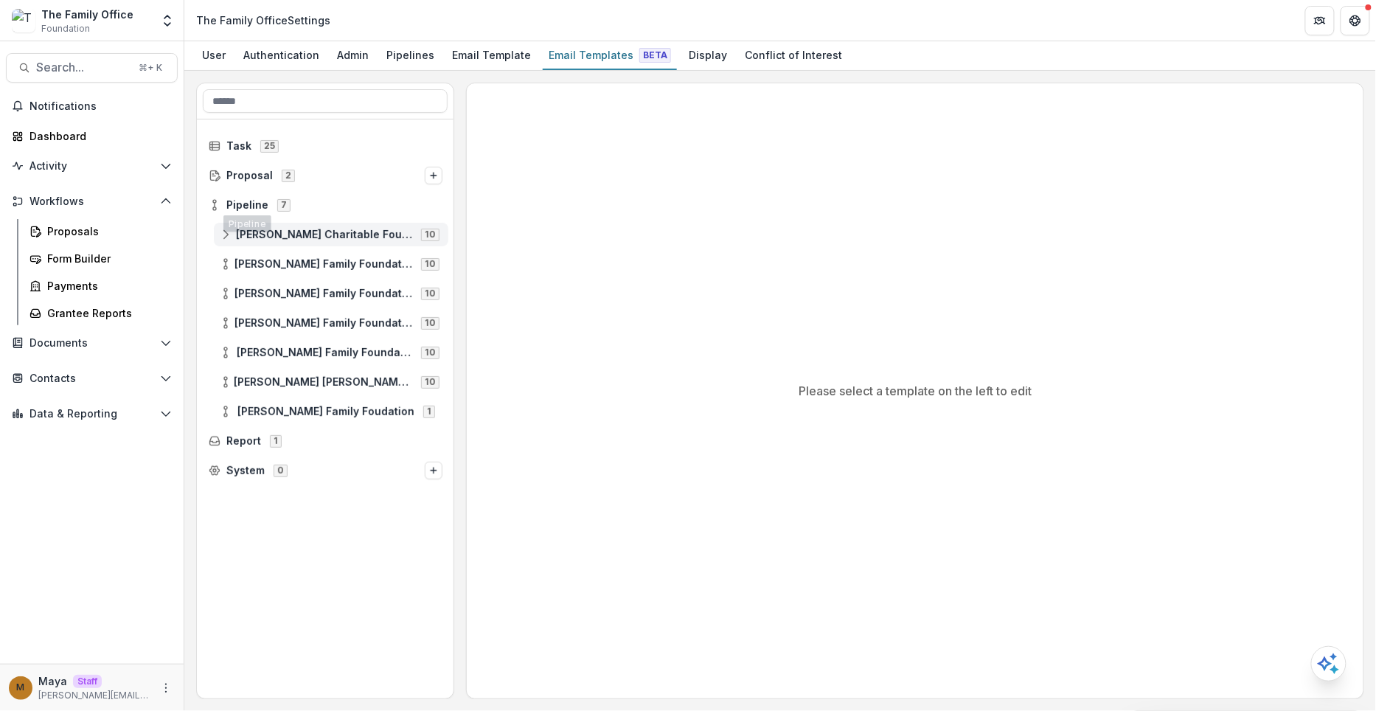
click at [263, 224] on div "[PERSON_NAME] Charitable Foundation 10" at bounding box center [331, 235] width 234 height 24
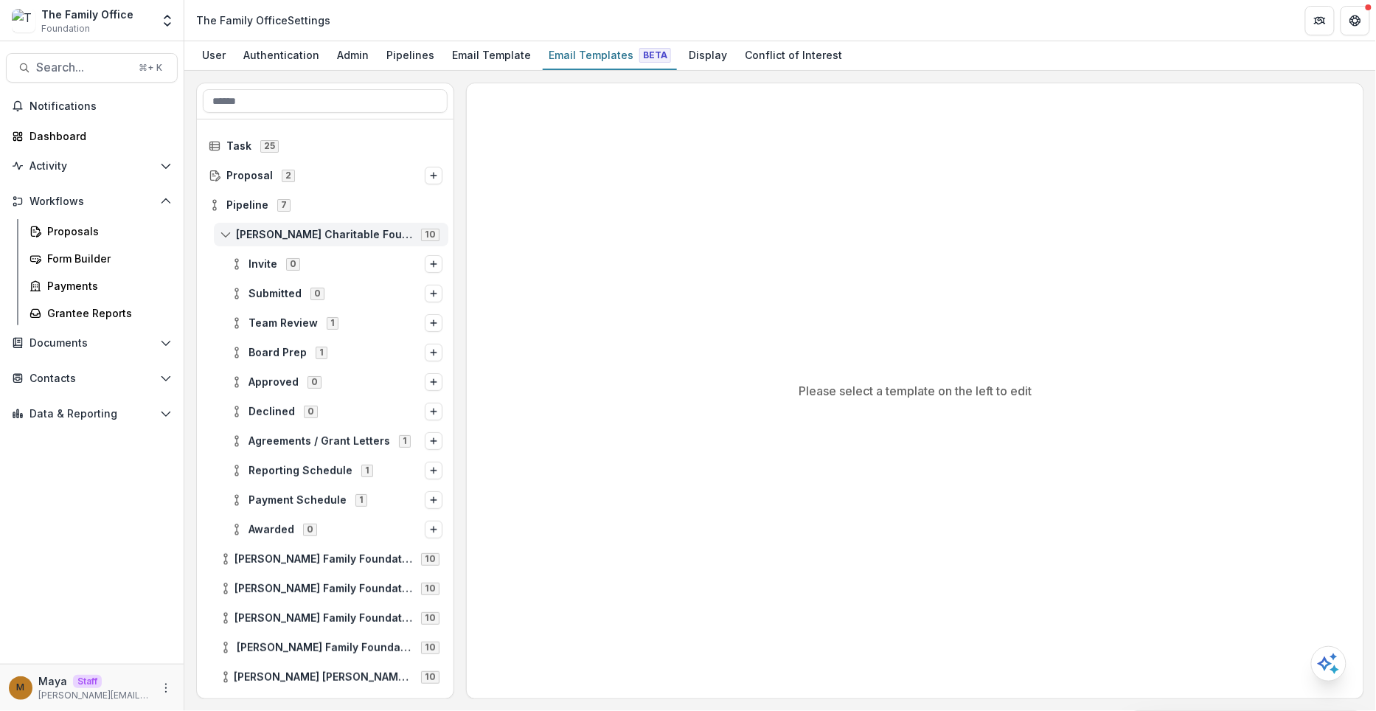
click at [228, 229] on icon at bounding box center [226, 235] width 12 height 12
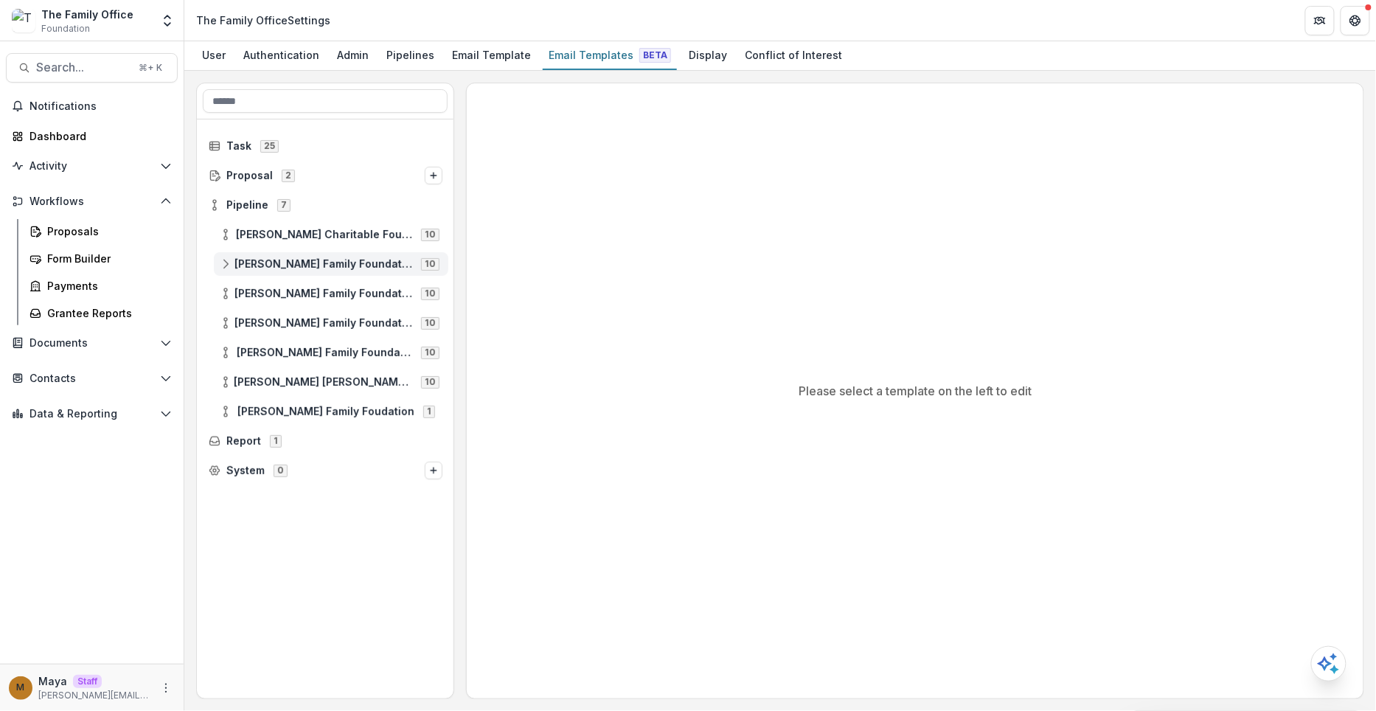
click at [285, 258] on span "[PERSON_NAME] Family Foundation [US_STATE]" at bounding box center [323, 264] width 178 height 13
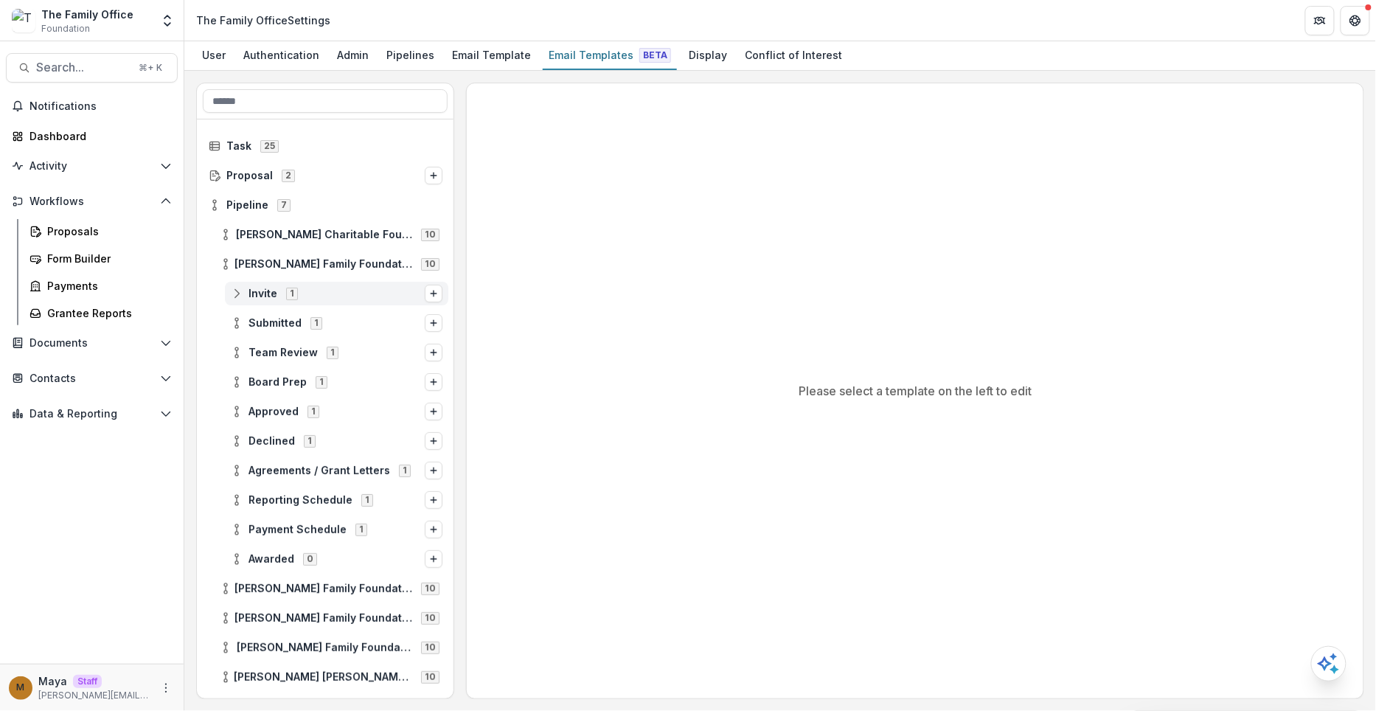
click at [237, 291] on line at bounding box center [237, 293] width 0 height 4
click at [240, 292] on icon at bounding box center [237, 294] width 12 height 12
click at [226, 265] on icon at bounding box center [226, 264] width 12 height 12
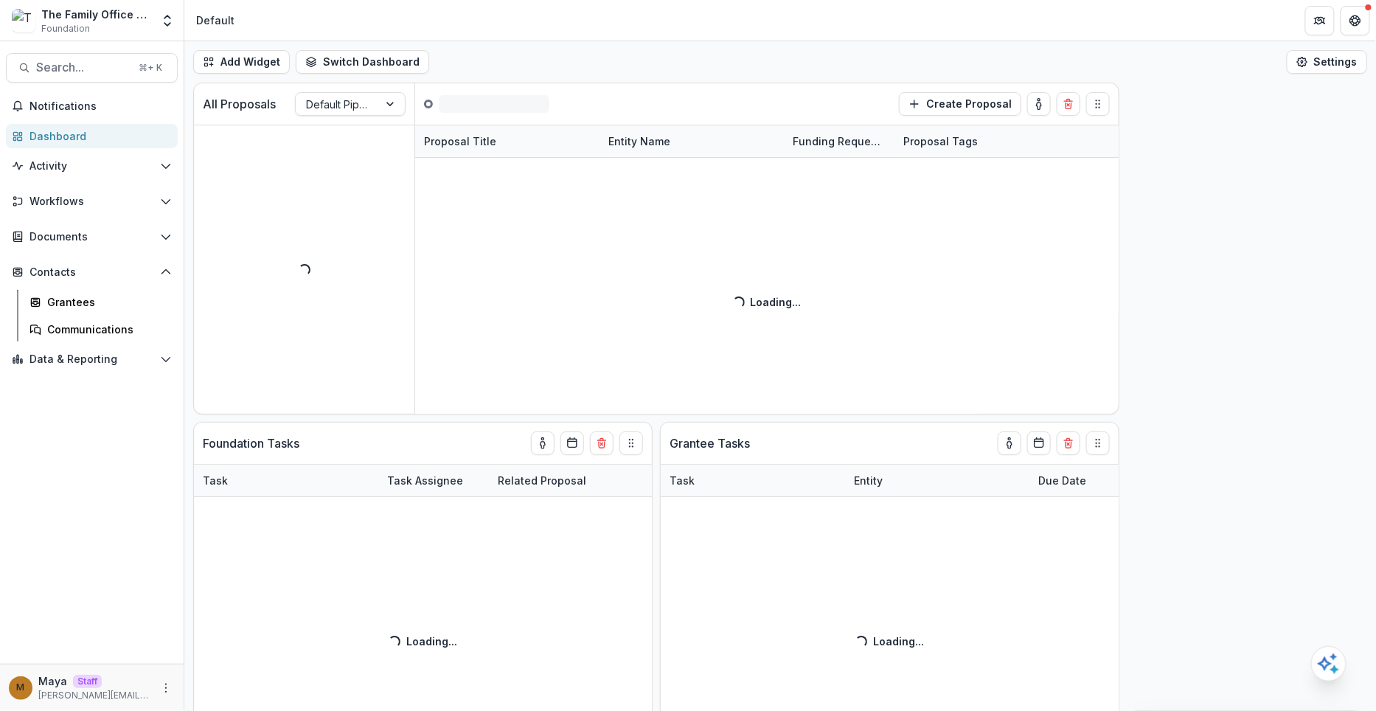
click at [167, 14] on icon "Open entity switcher" at bounding box center [167, 20] width 15 height 15
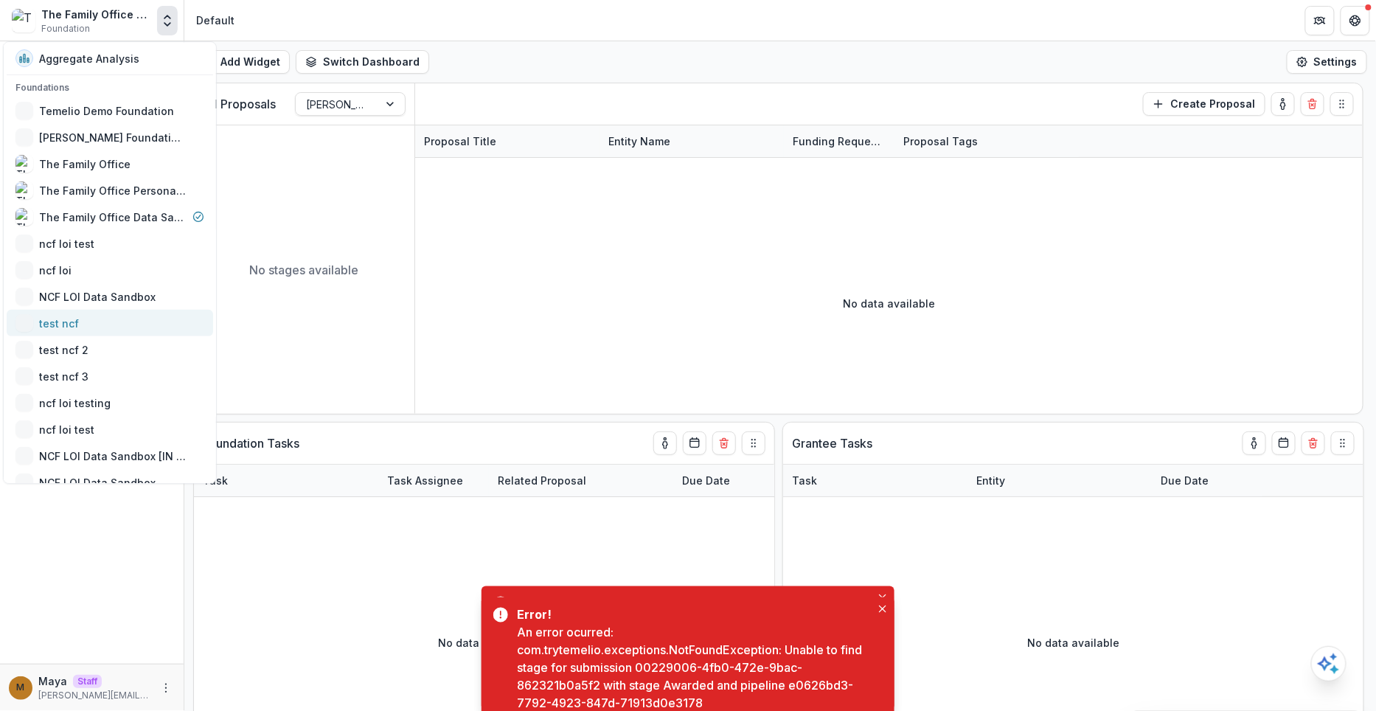
scroll to position [256, 0]
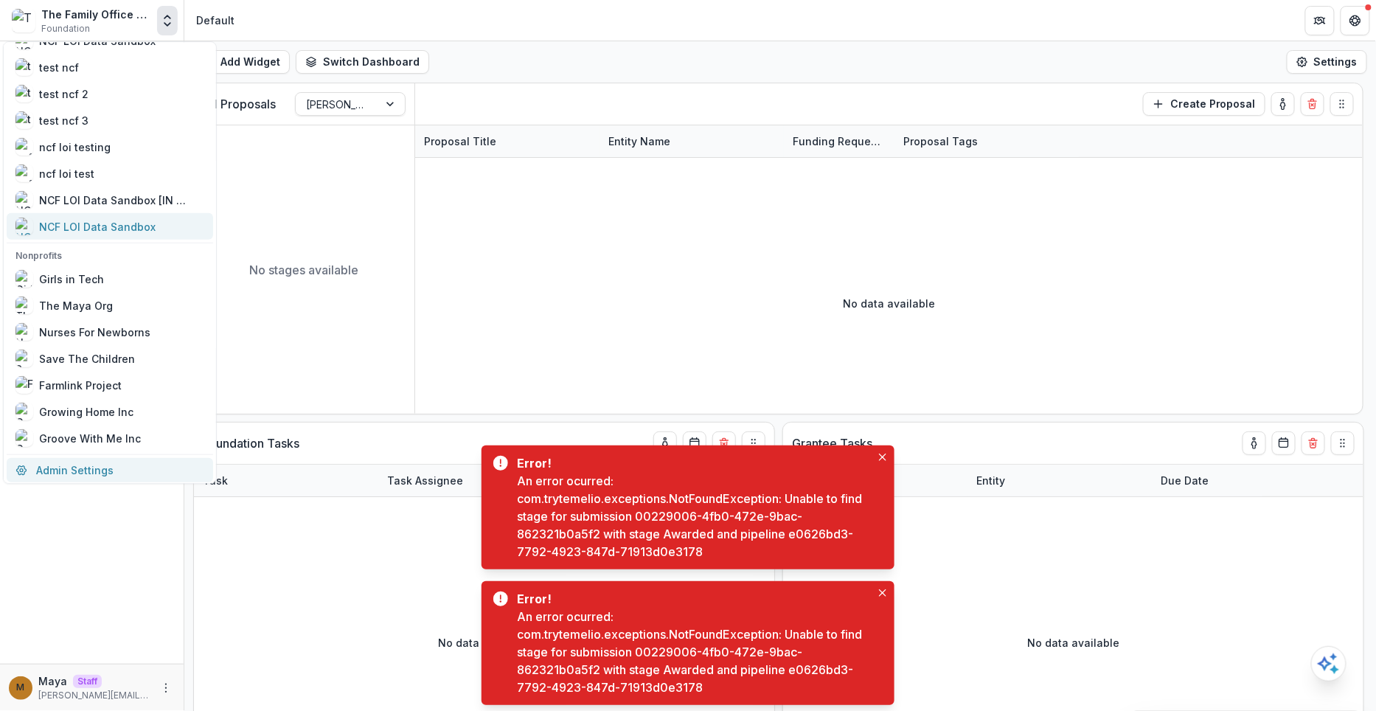
click at [95, 468] on link "Admin Settings" at bounding box center [110, 470] width 206 height 24
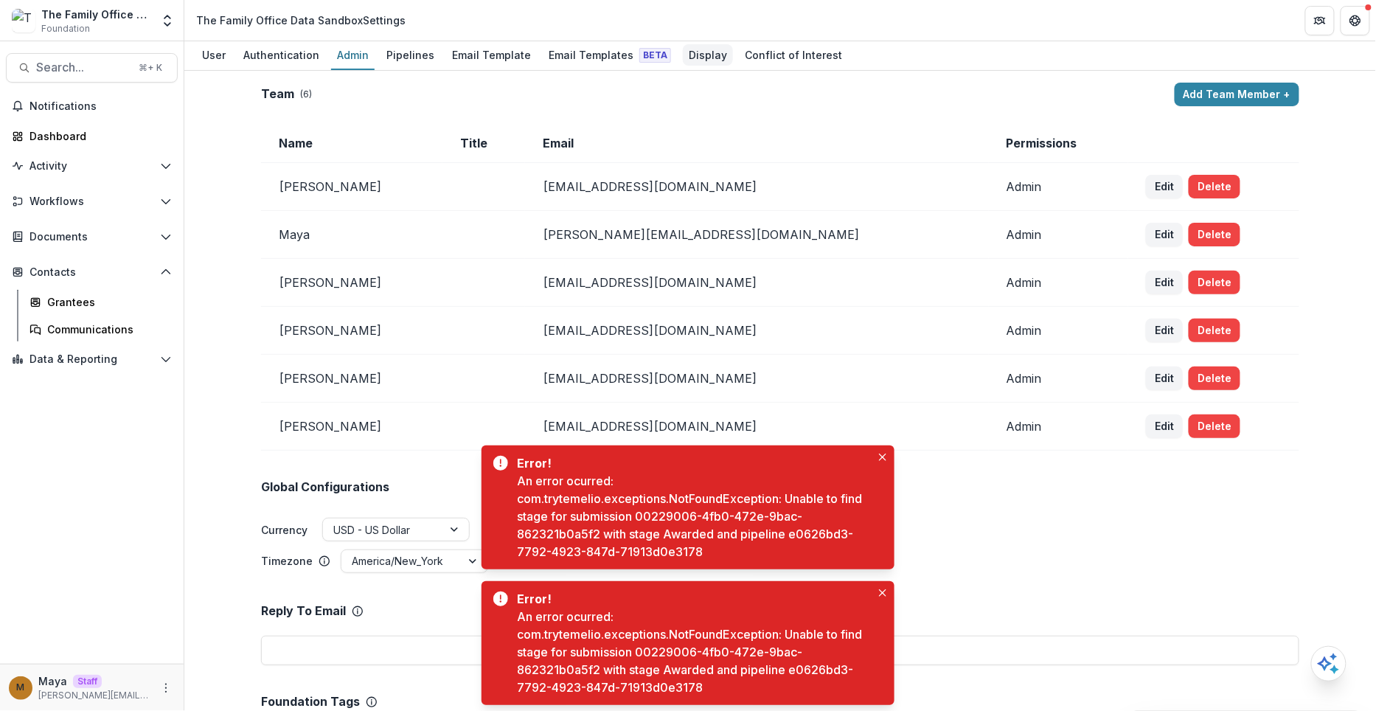
click at [683, 52] on div "Display" at bounding box center [708, 54] width 50 height 21
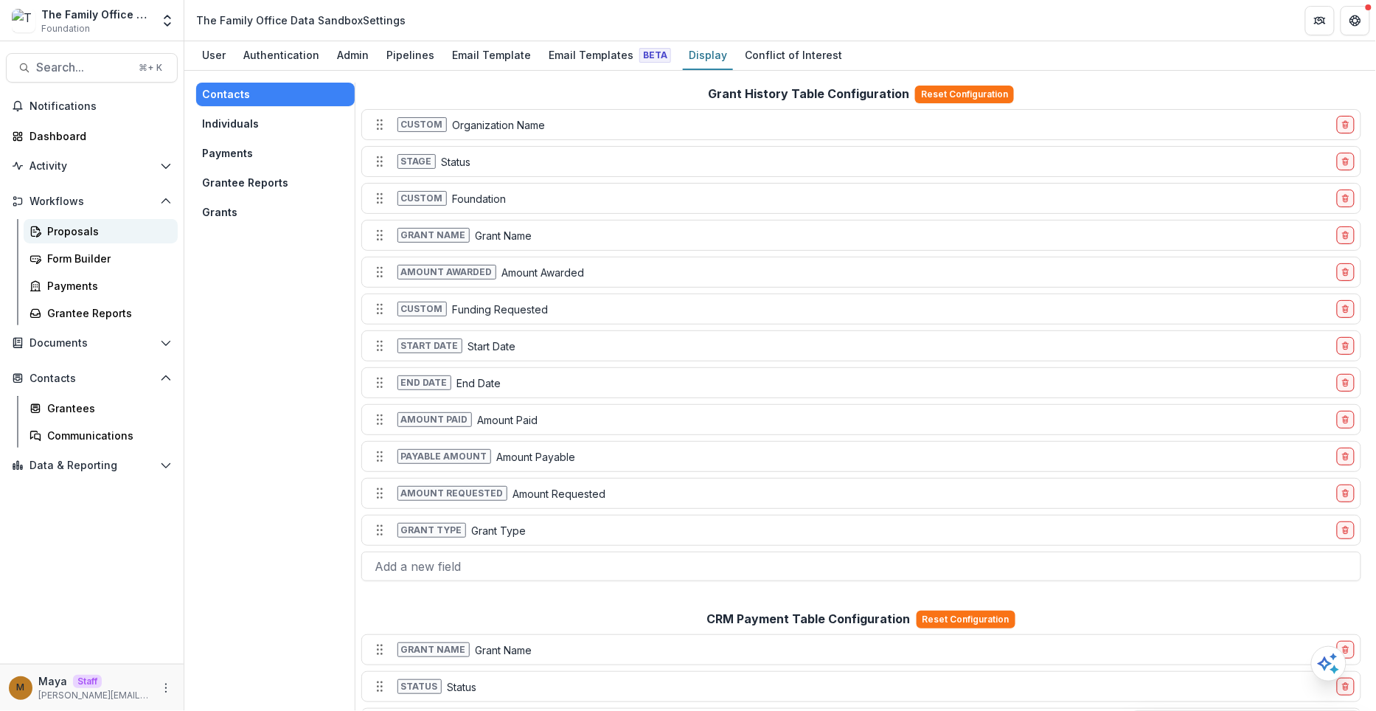
click at [89, 234] on div "Proposals" at bounding box center [106, 230] width 119 height 15
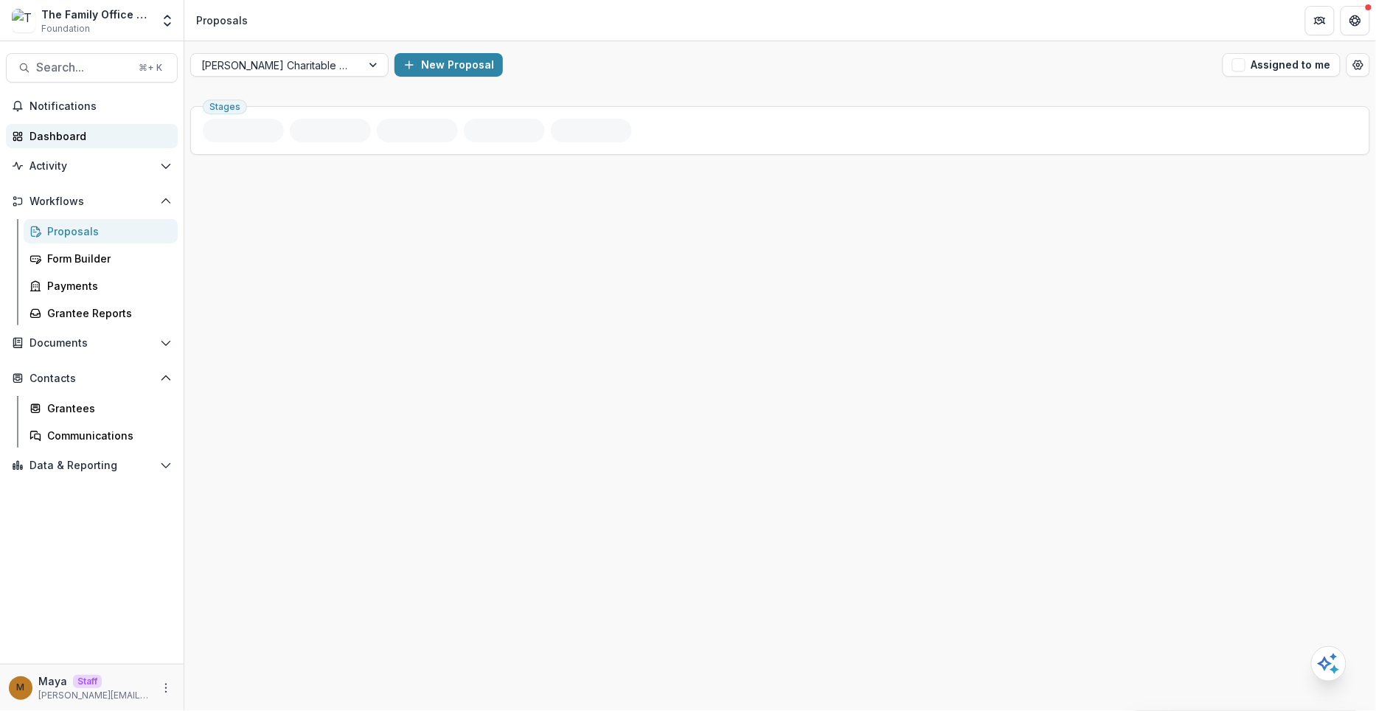
click at [84, 131] on div "Dashboard" at bounding box center [97, 135] width 136 height 15
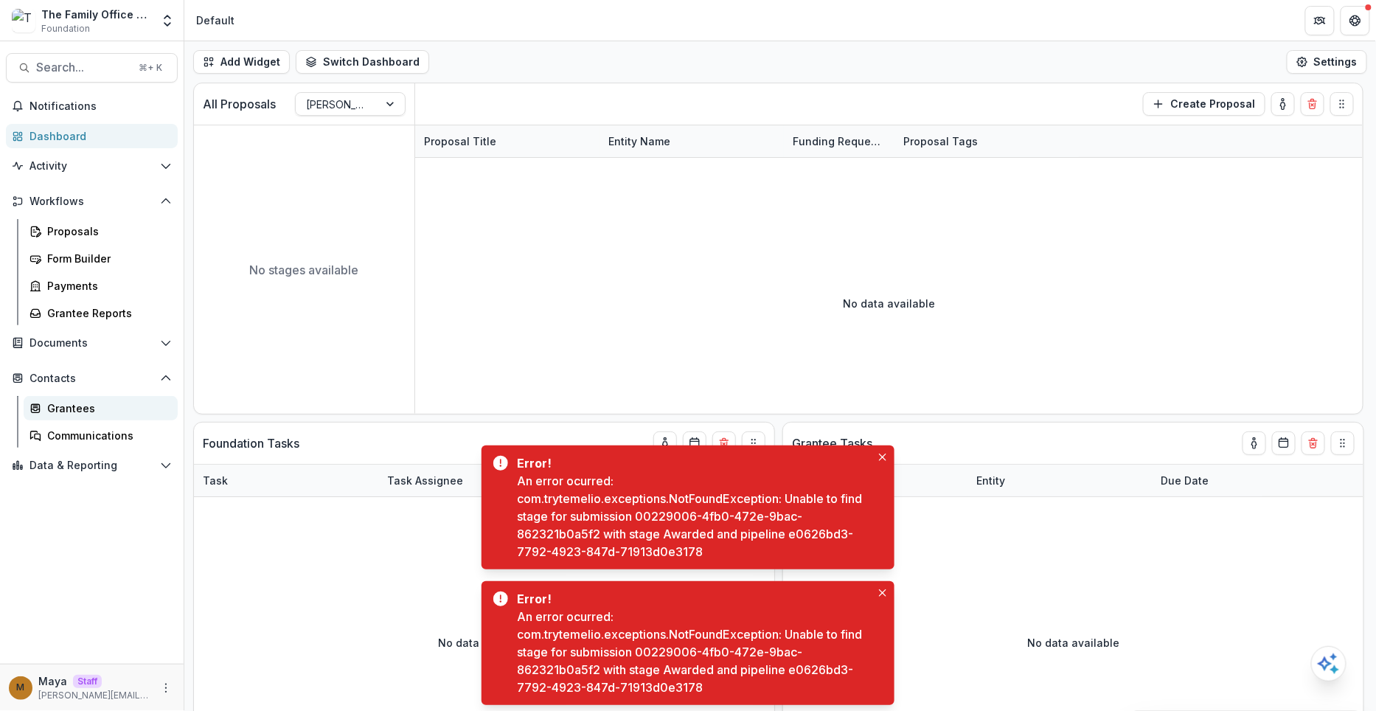
click at [69, 403] on div "Grantees" at bounding box center [106, 407] width 119 height 15
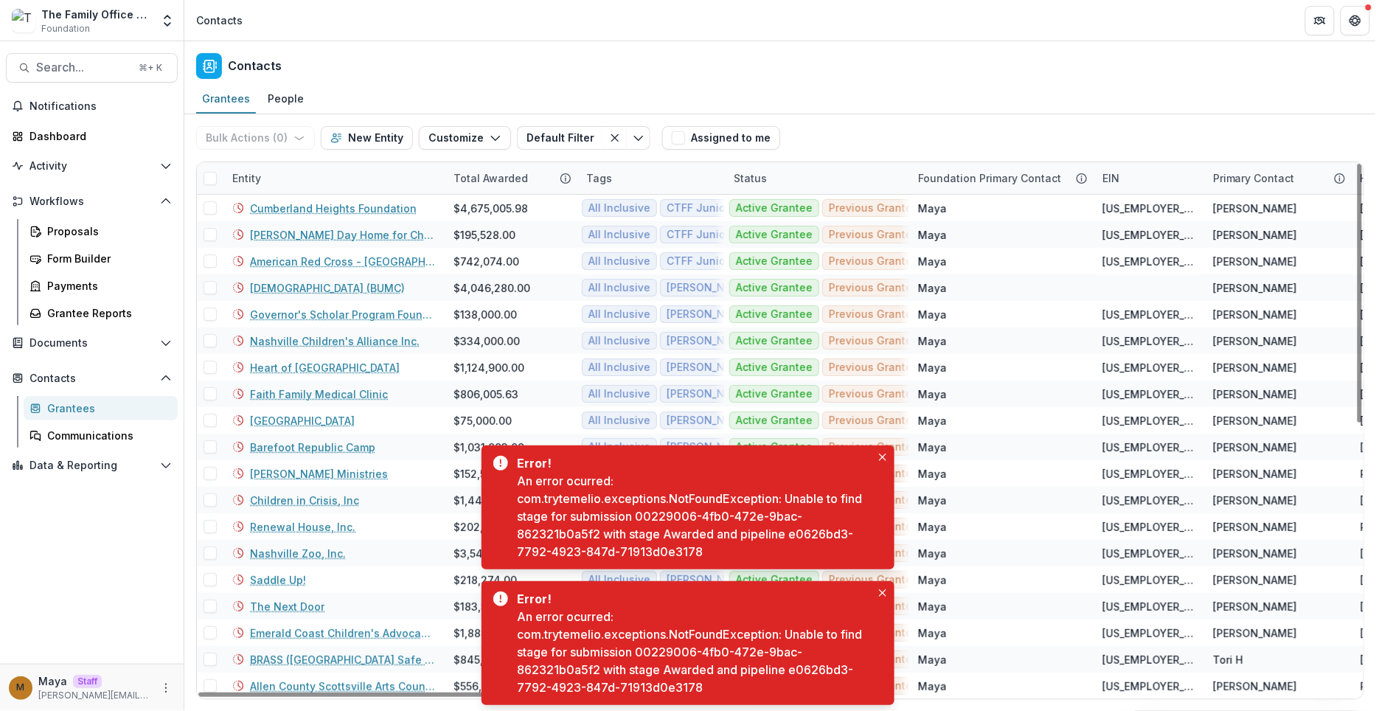
click at [667, 173] on div "Tags" at bounding box center [650, 178] width 147 height 32
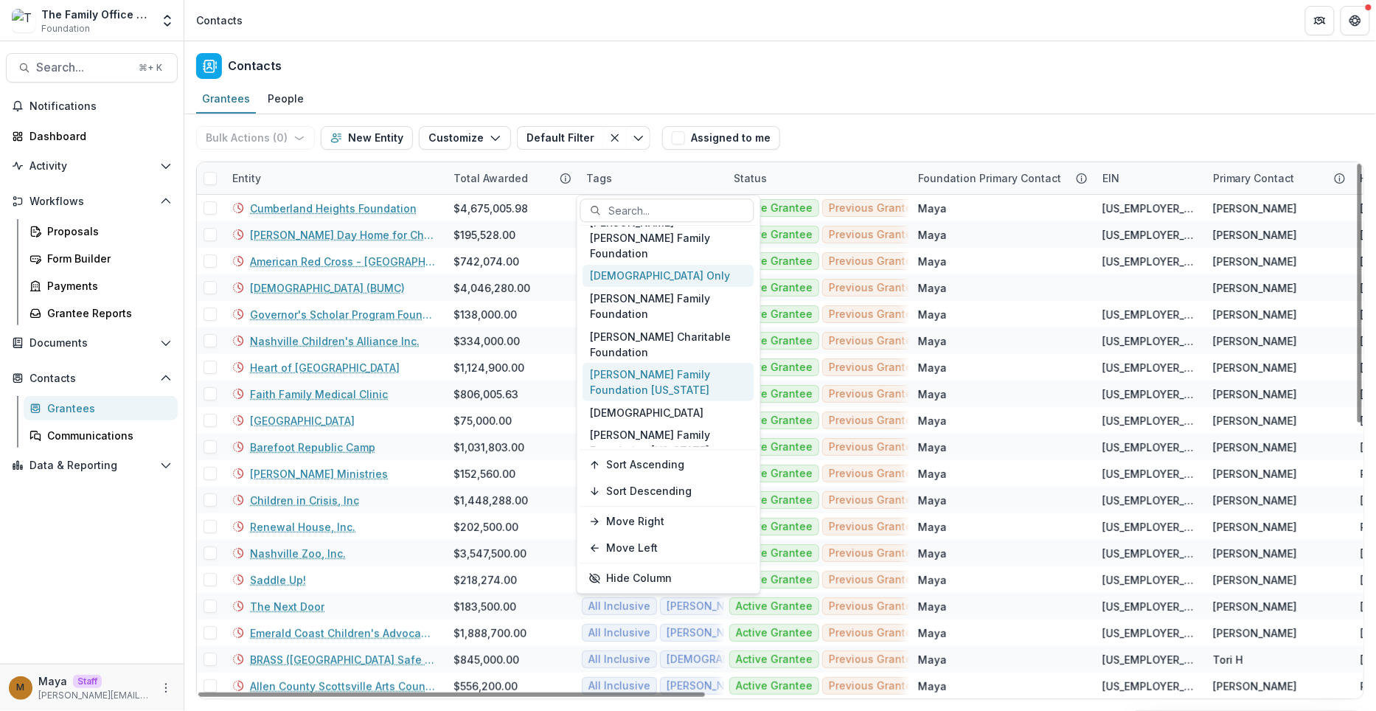
scroll to position [173, 0]
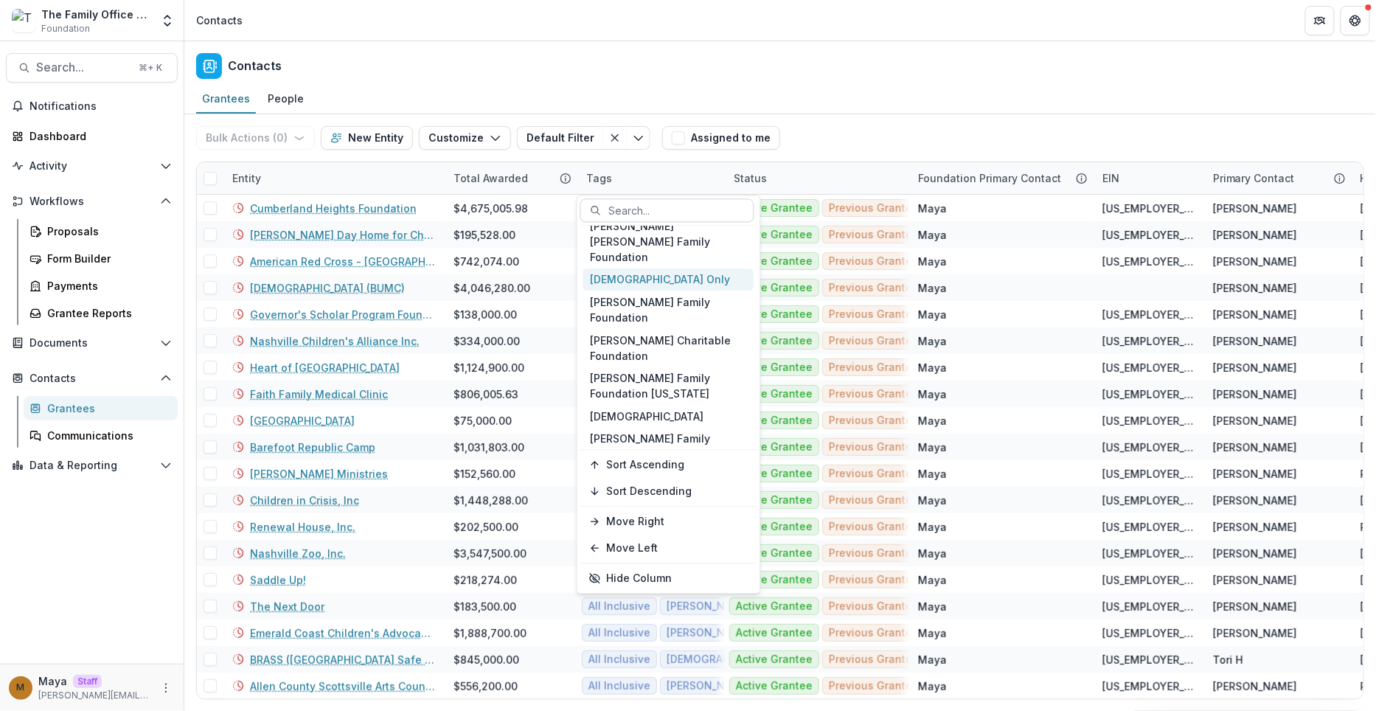
click at [649, 209] on div at bounding box center [676, 210] width 134 height 18
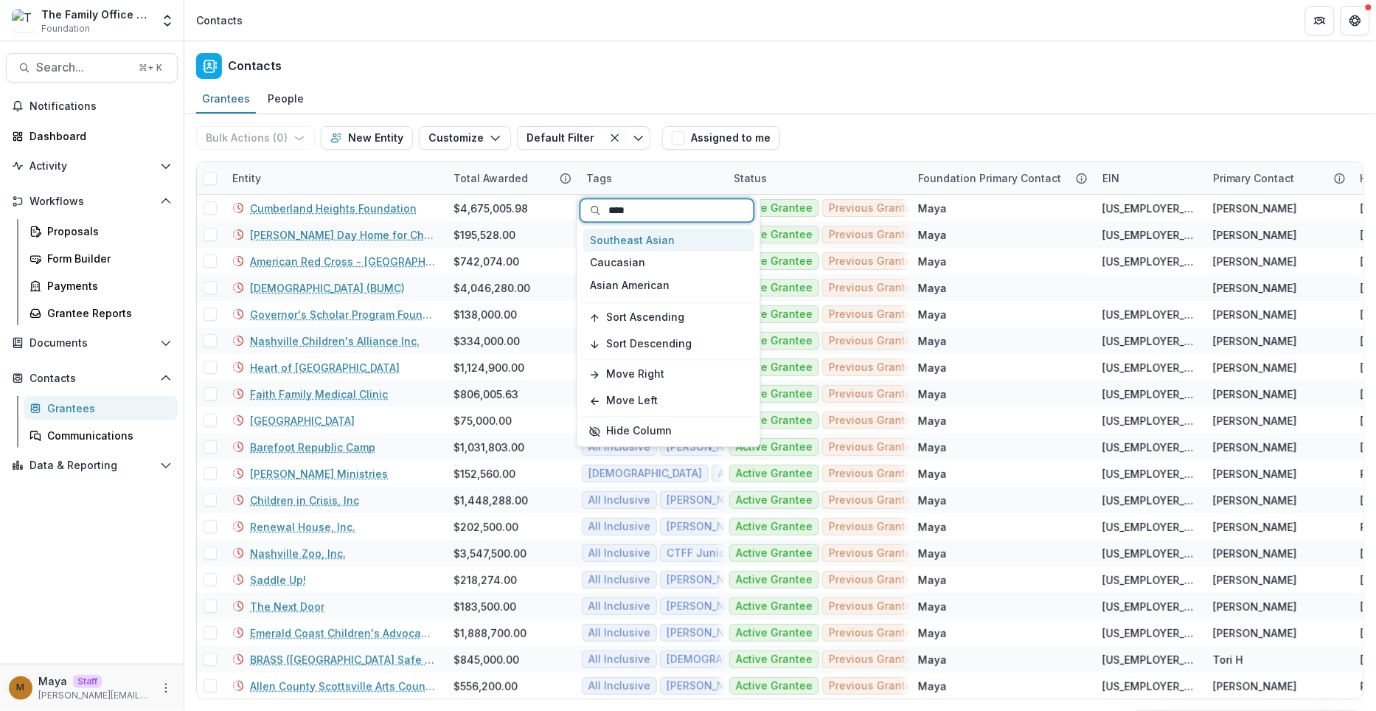
type input "*****"
click at [653, 242] on div "Southeast Asian" at bounding box center [668, 240] width 171 height 23
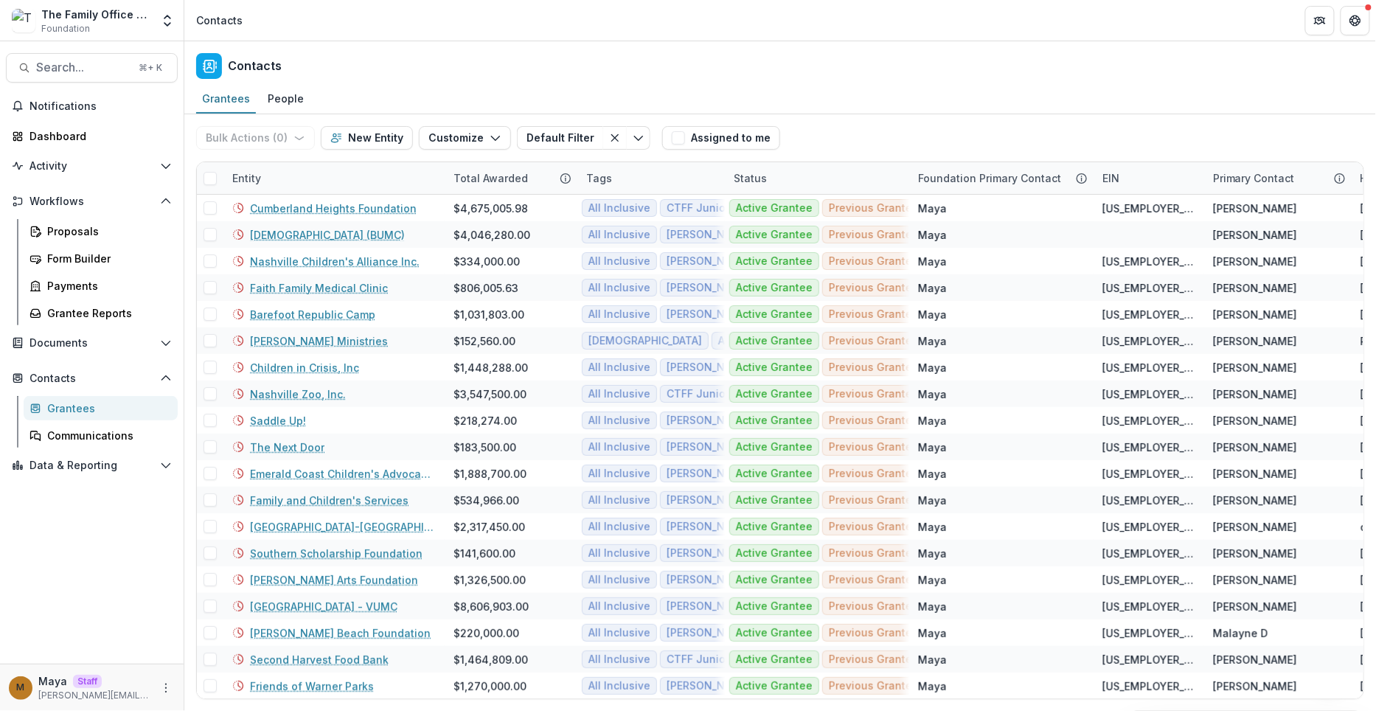
click at [853, 125] on div "Bulk Actions ( 0 ) Send Email Create Proposals Create Tasks New Entity Customiz…" at bounding box center [780, 137] width 1168 height 47
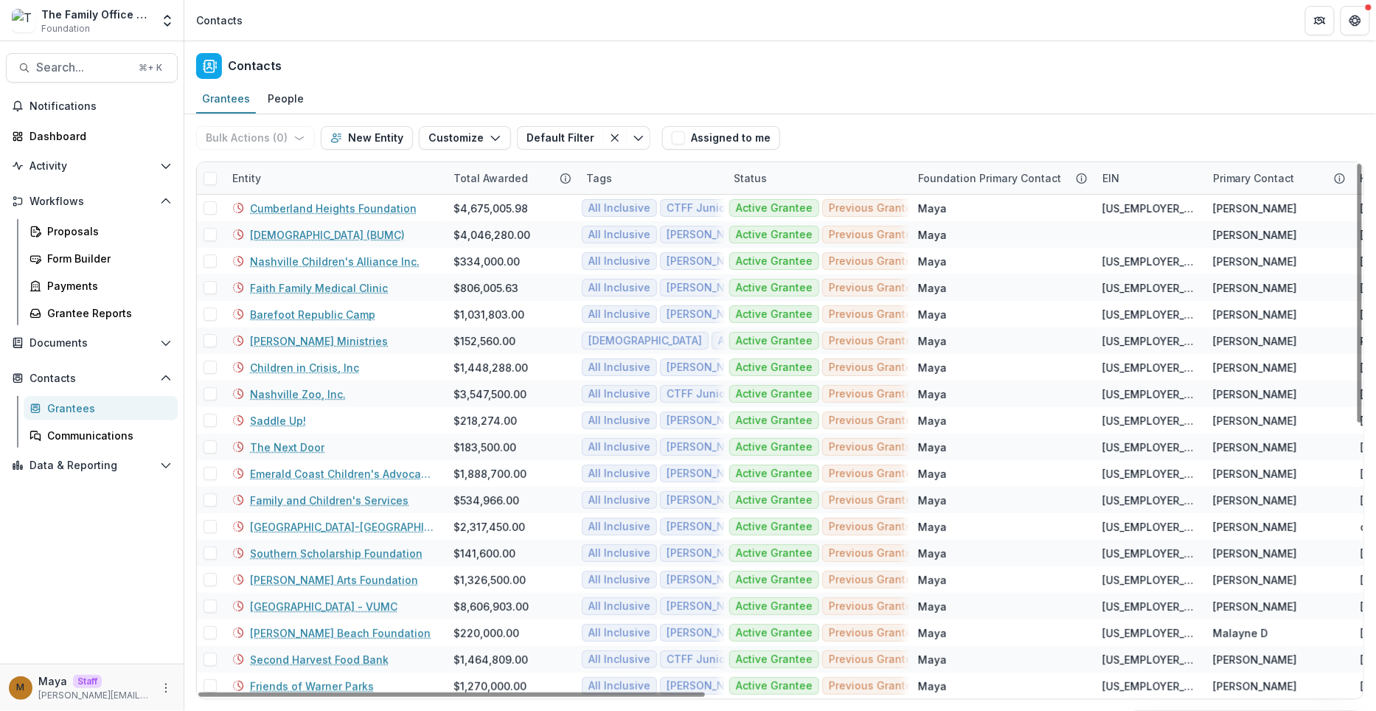
click at [664, 184] on div "Tags" at bounding box center [650, 178] width 147 height 32
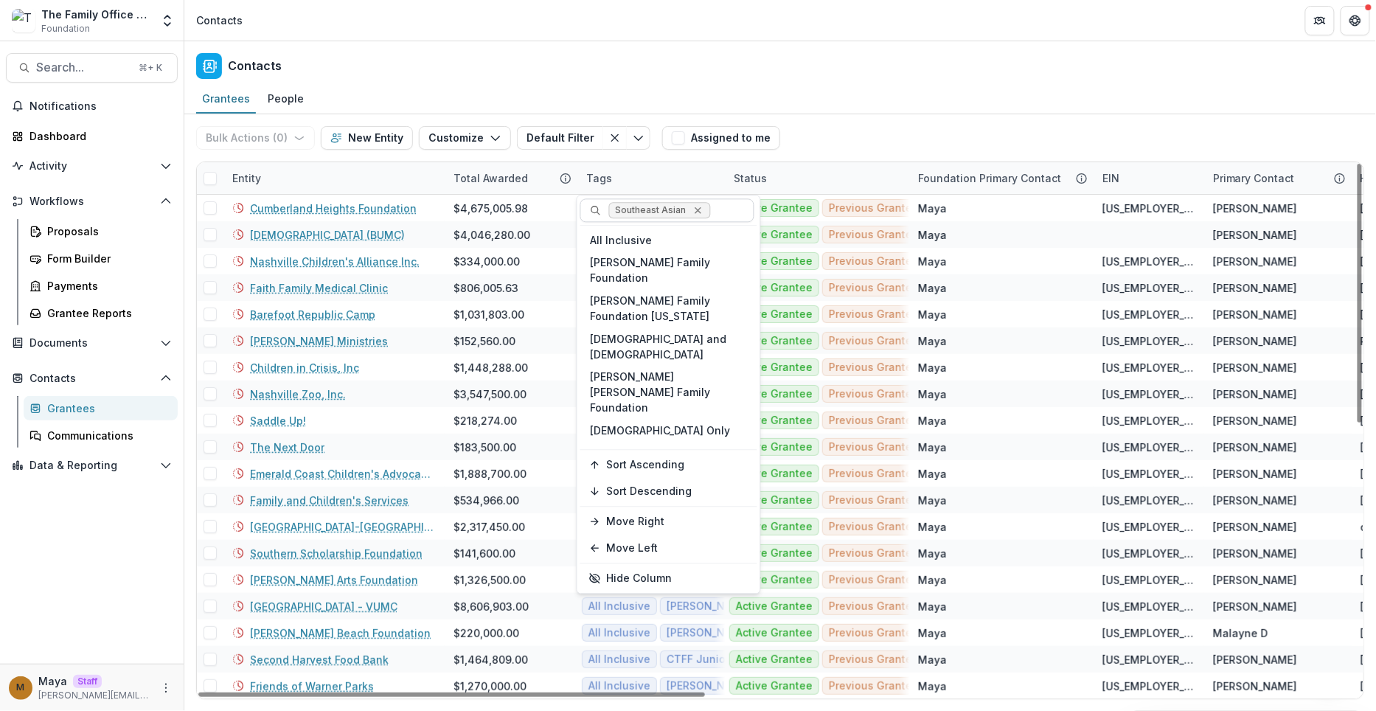
click at [696, 206] on icon "Remove Southeast Asian" at bounding box center [698, 210] width 12 height 12
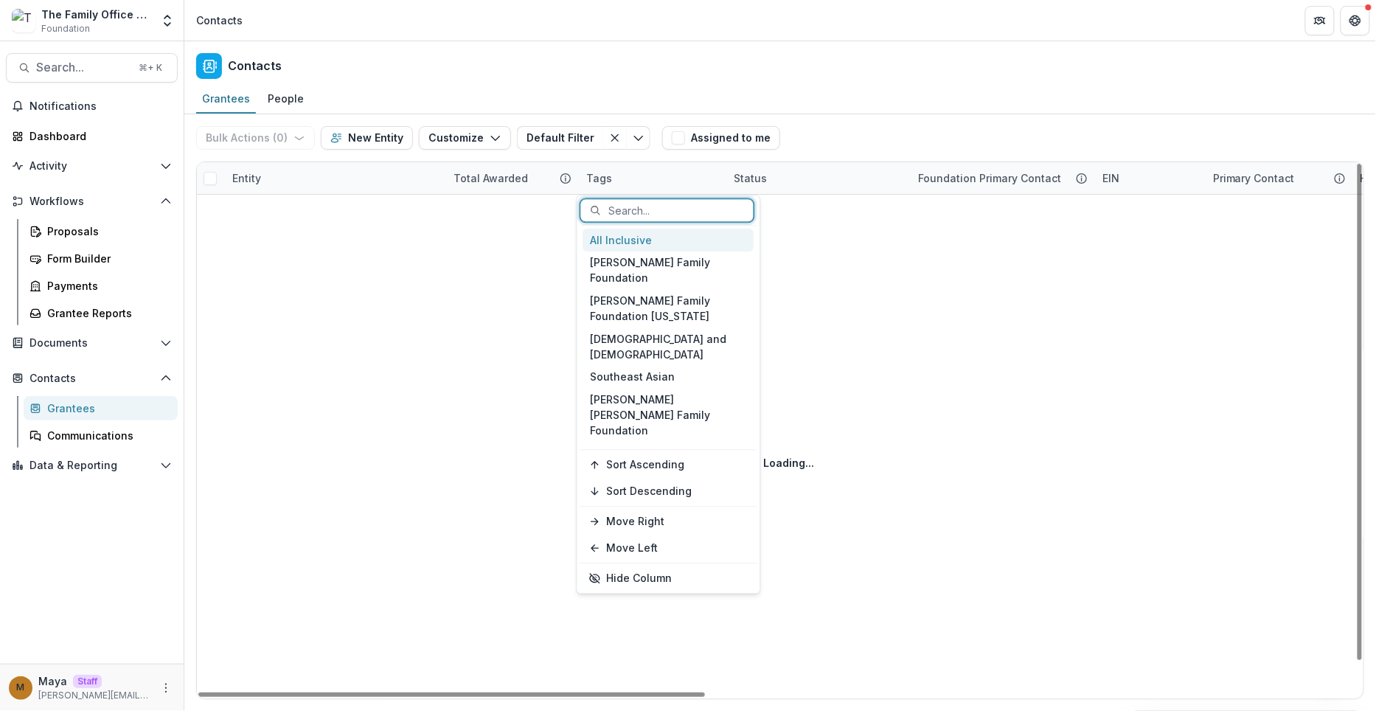
click at [853, 133] on div "Bulk Actions ( 0 ) Send Email Create Proposals Create Tasks New Entity Customiz…" at bounding box center [780, 137] width 1168 height 47
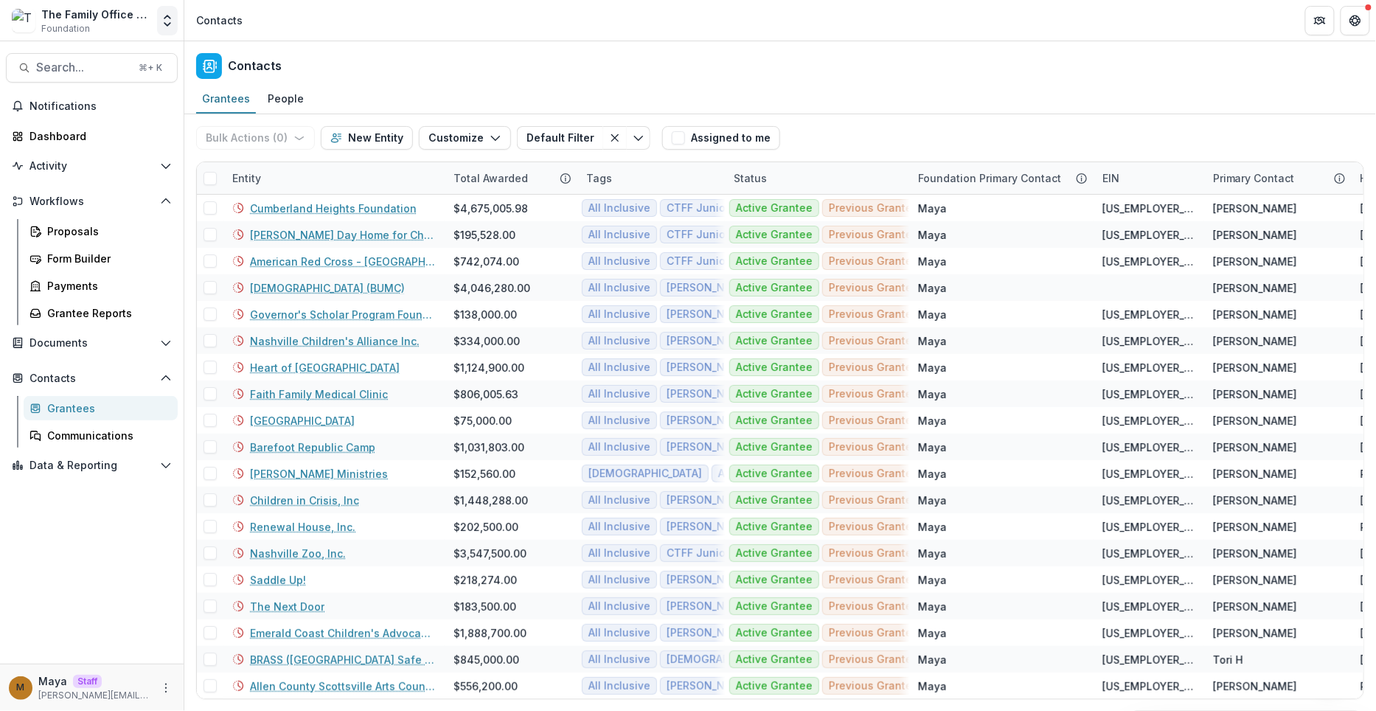
click at [160, 21] on icon "Open entity switcher" at bounding box center [167, 20] width 15 height 15
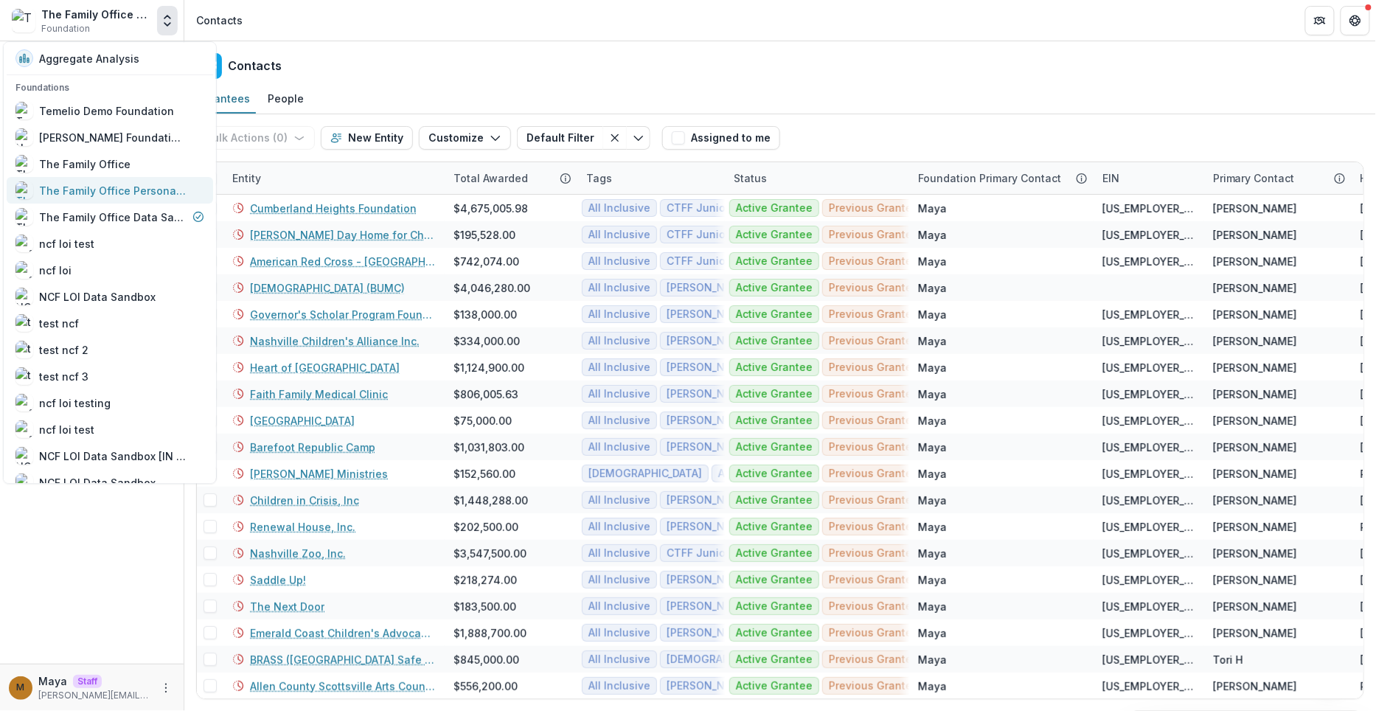
click at [100, 188] on div "The Family Office Personal Giving Data Sandbox" at bounding box center [112, 190] width 147 height 15
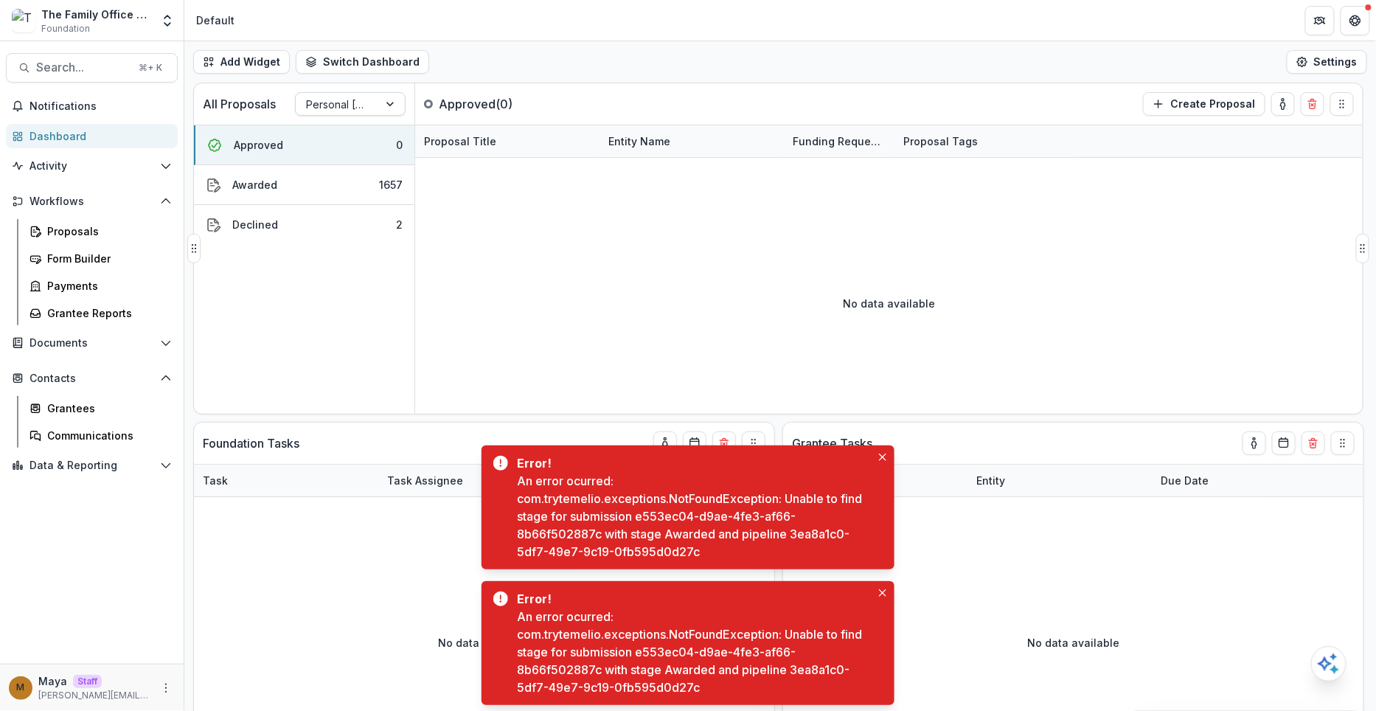
click at [348, 112] on div "Personal Cal Turner" at bounding box center [337, 104] width 83 height 21
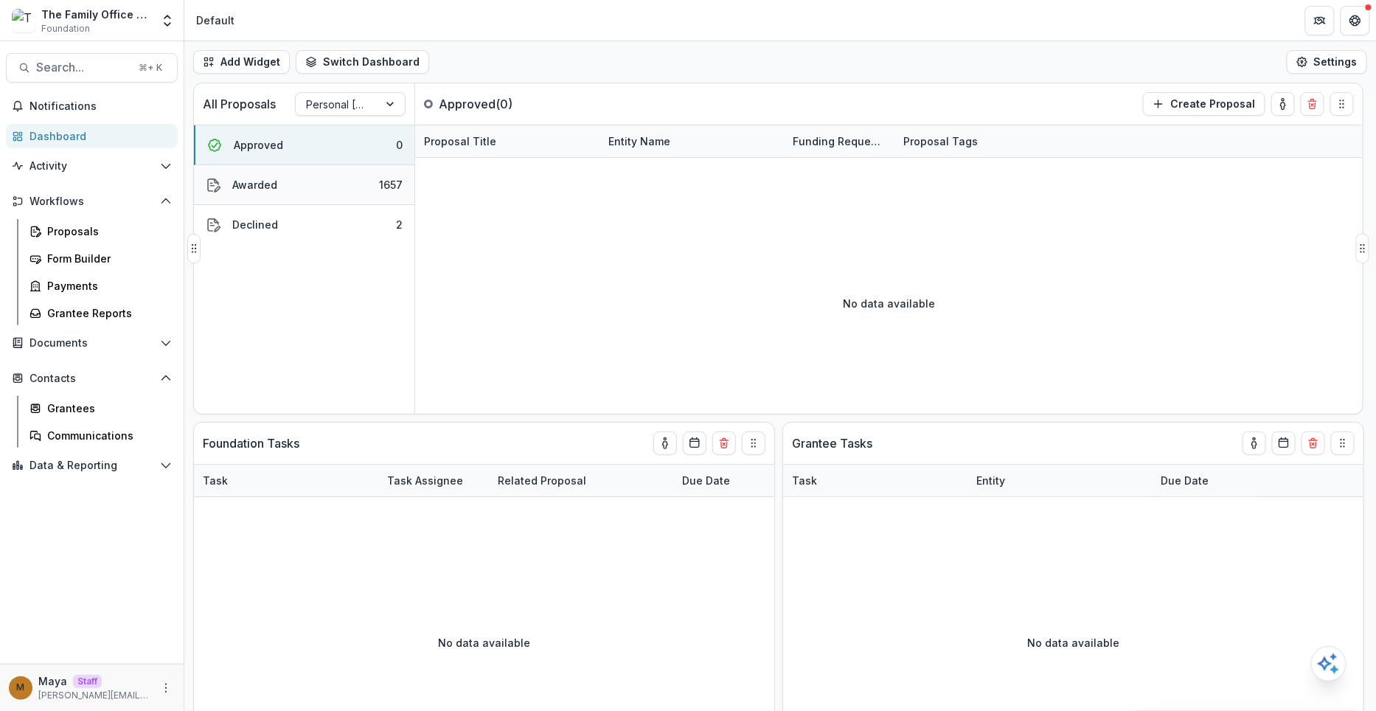
click at [267, 175] on button "Awarded 1657" at bounding box center [304, 185] width 220 height 40
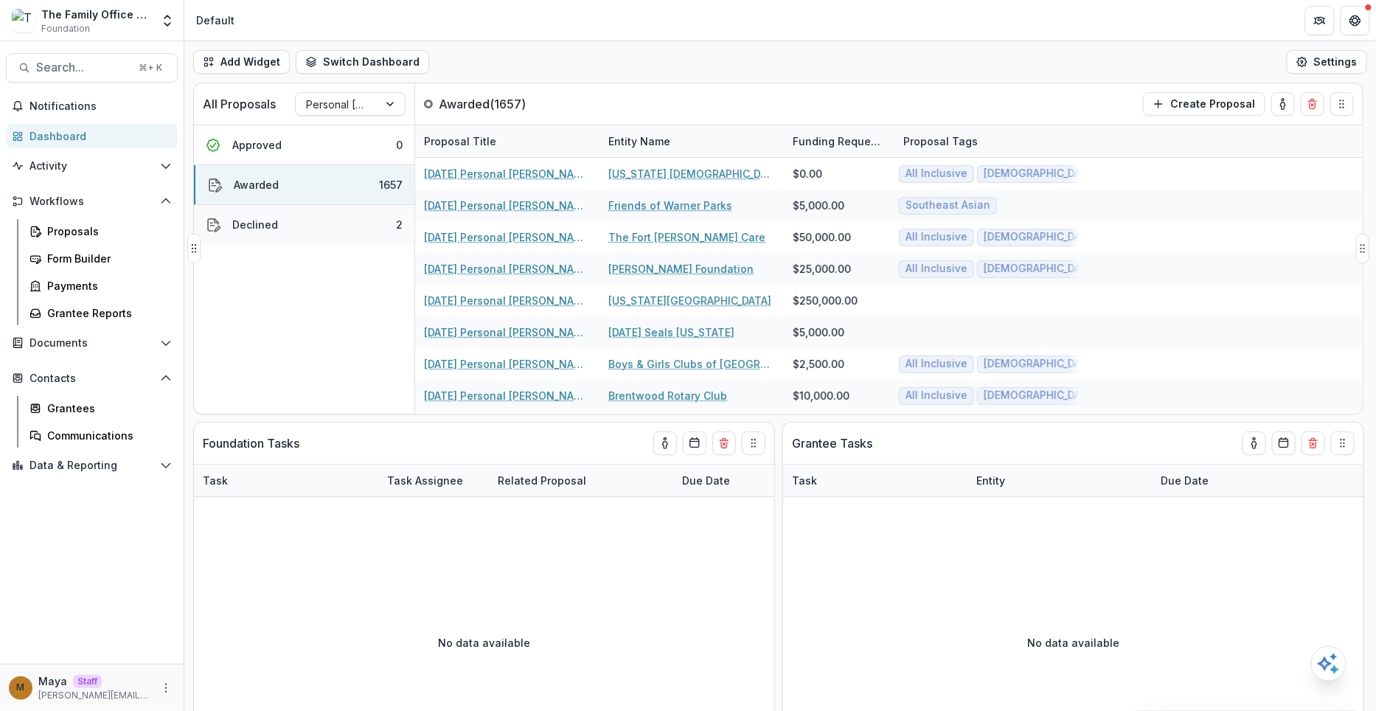
click at [364, 214] on button "Declined 2" at bounding box center [304, 224] width 220 height 39
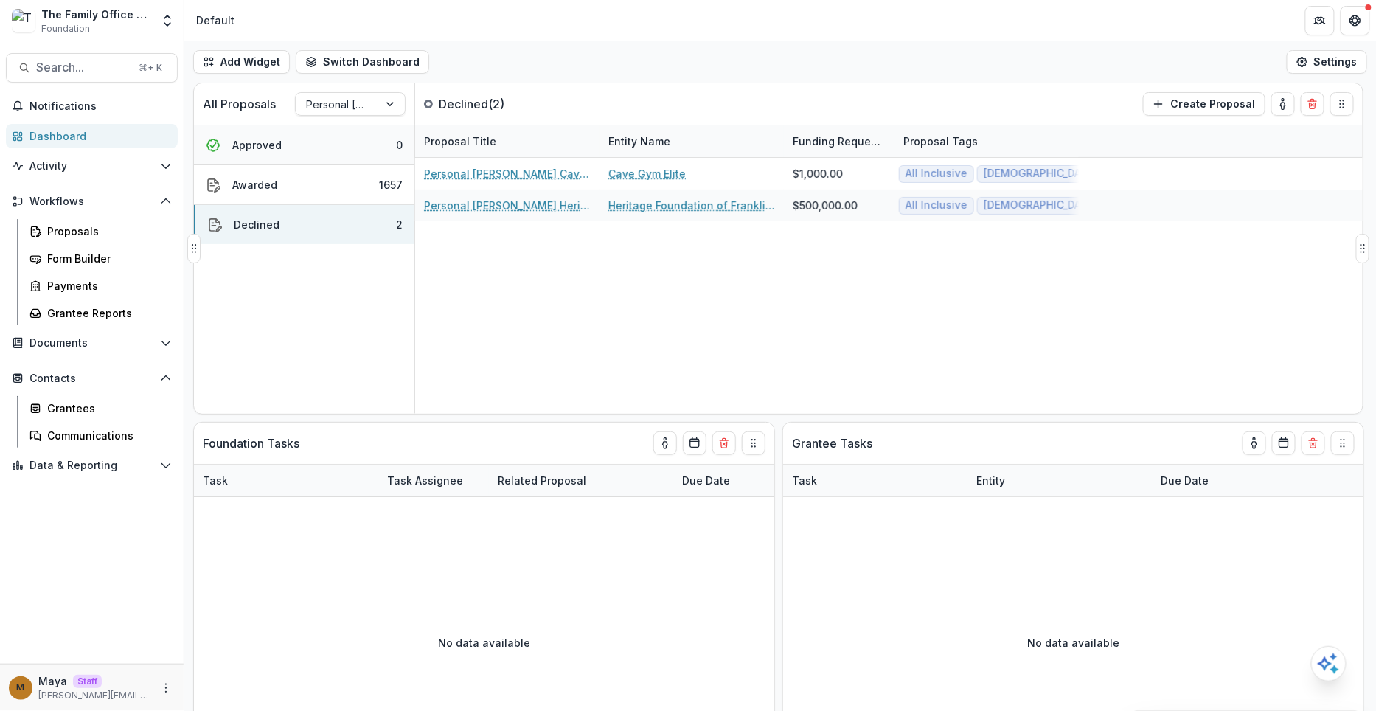
click at [325, 151] on button "Approved 0" at bounding box center [304, 145] width 220 height 40
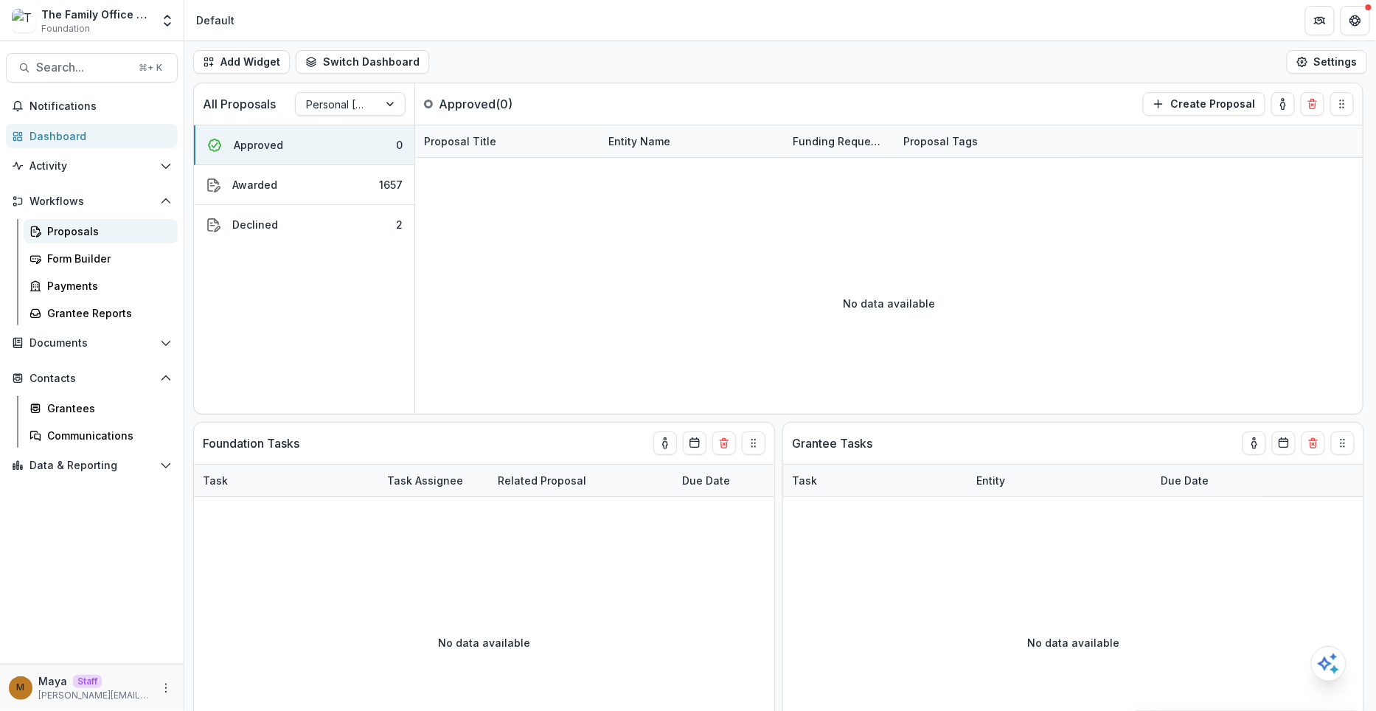
click at [86, 234] on div "Proposals" at bounding box center [106, 230] width 119 height 15
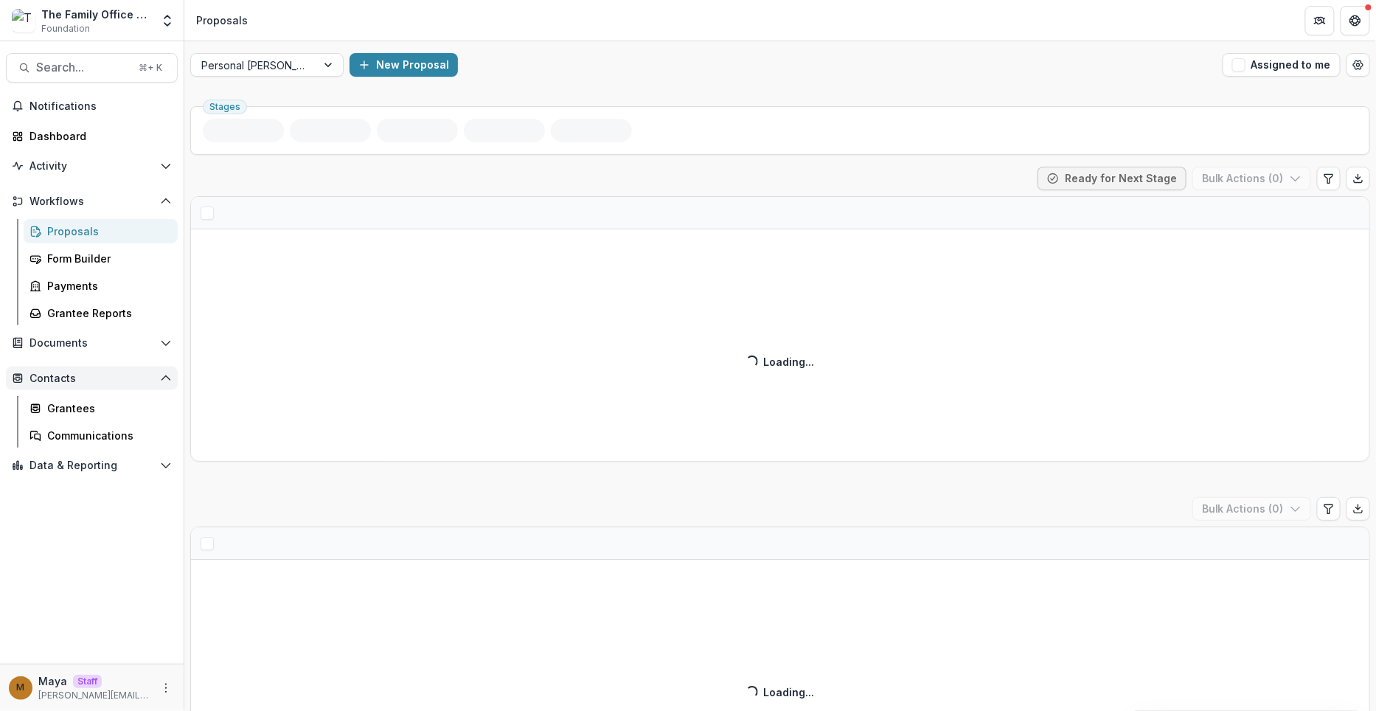
click at [74, 375] on span "Contacts" at bounding box center [91, 378] width 125 height 13
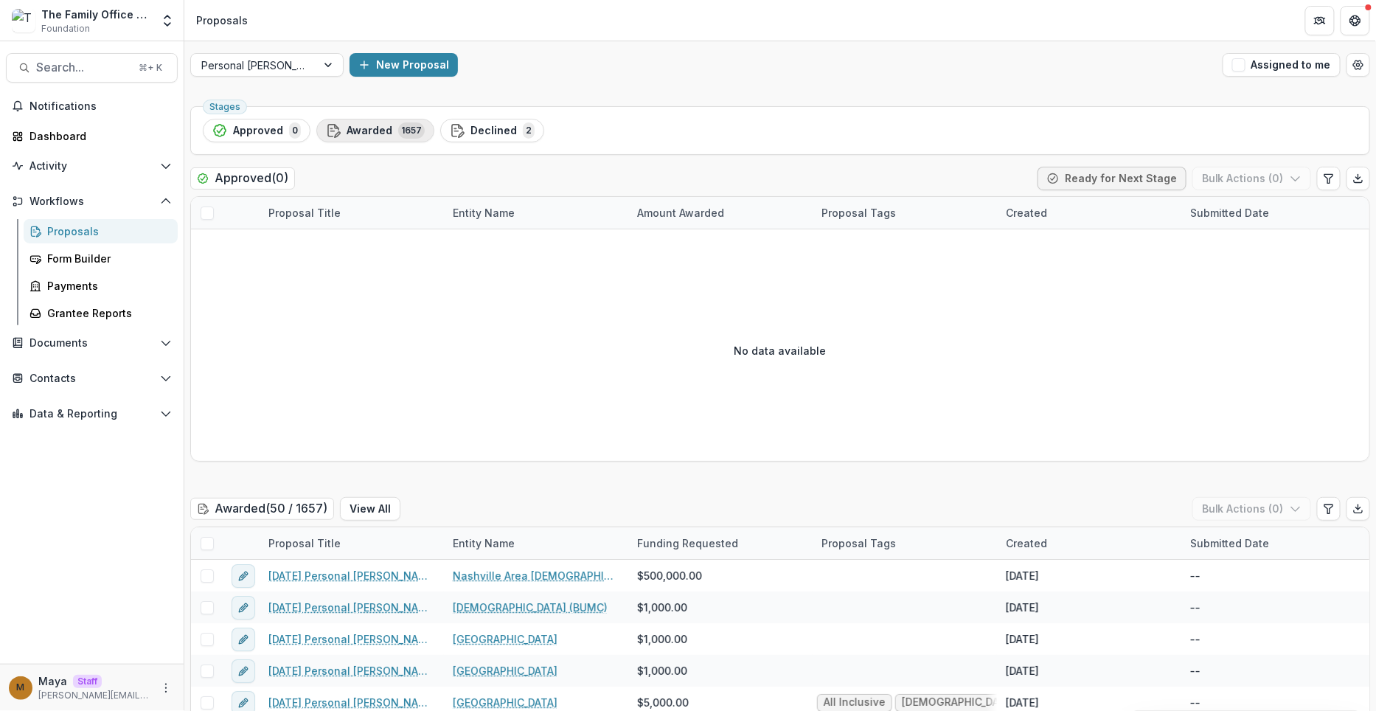
click at [396, 122] on div "Awarded 1657" at bounding box center [375, 130] width 99 height 16
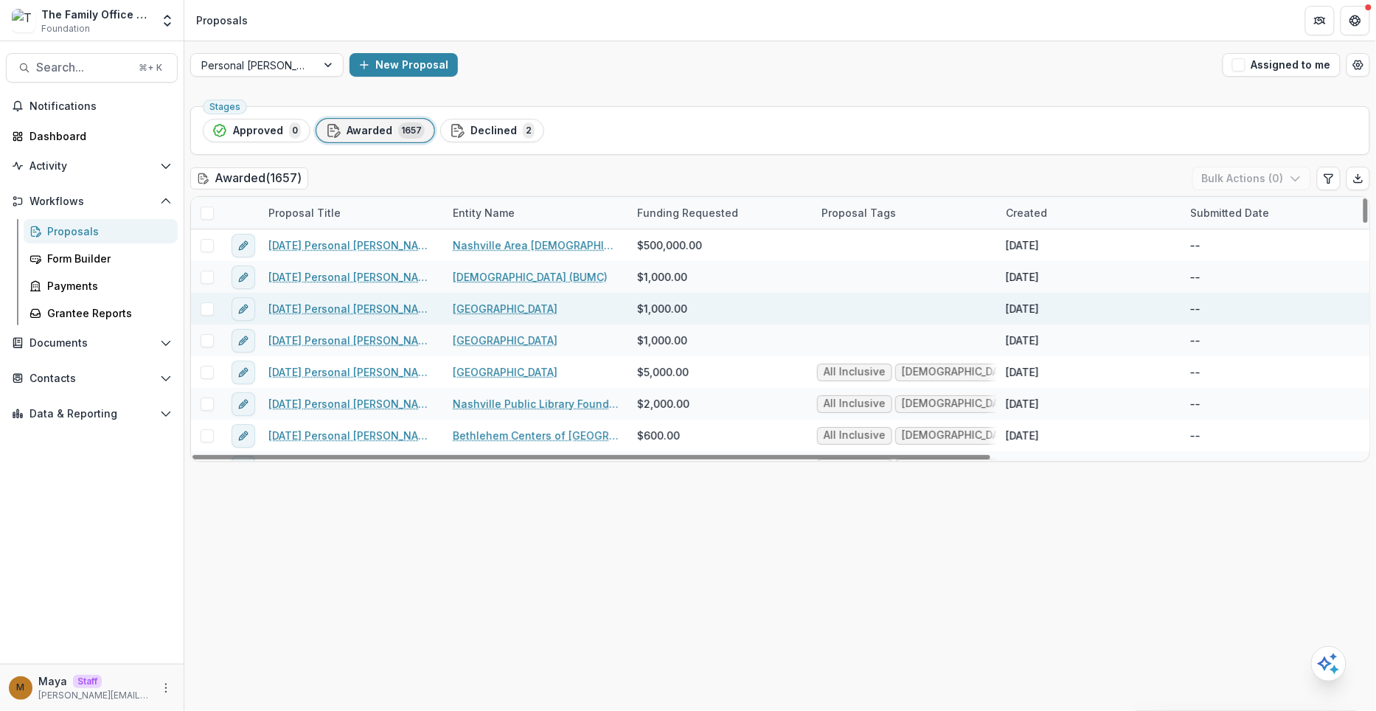
click at [325, 309] on link "2001-01-01 Personal Cal Turner Brentwood High School" at bounding box center [351, 308] width 167 height 15
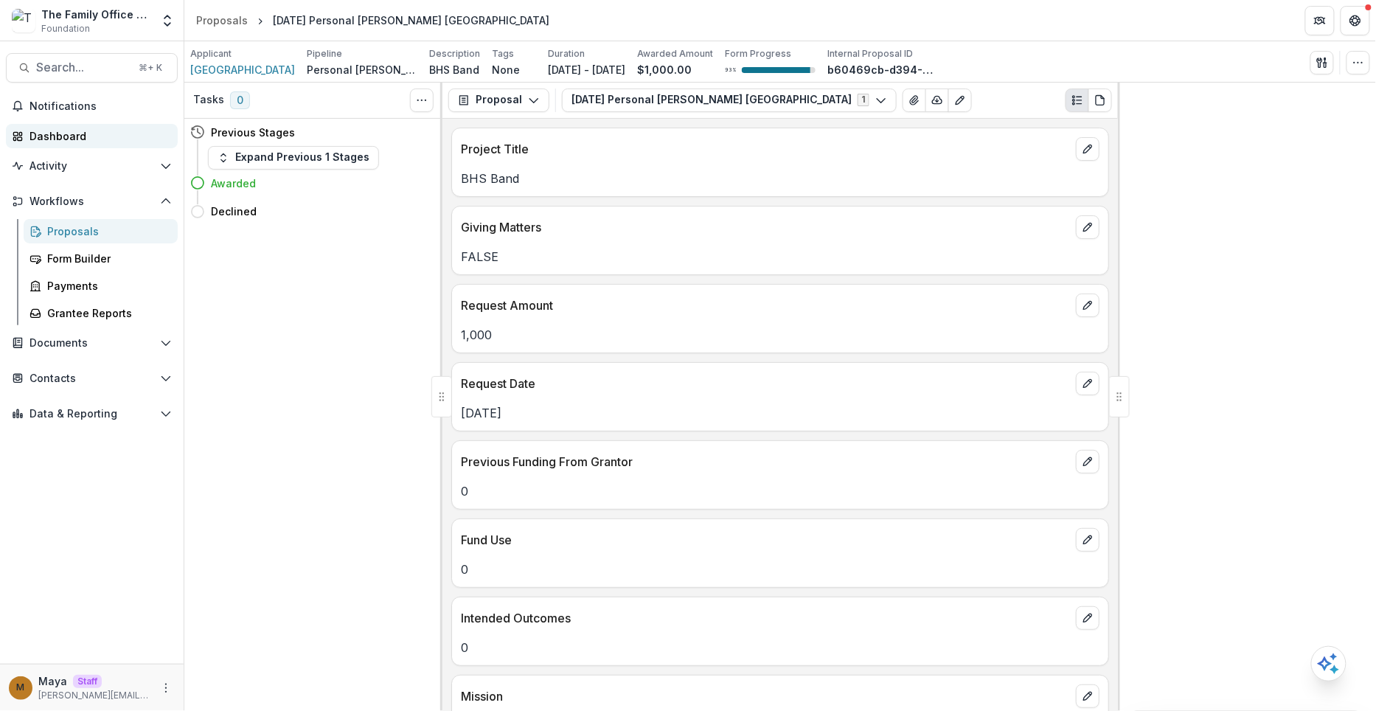
click at [111, 125] on link "Dashboard" at bounding box center [92, 136] width 172 height 24
